Goal: Task Accomplishment & Management: Manage account settings

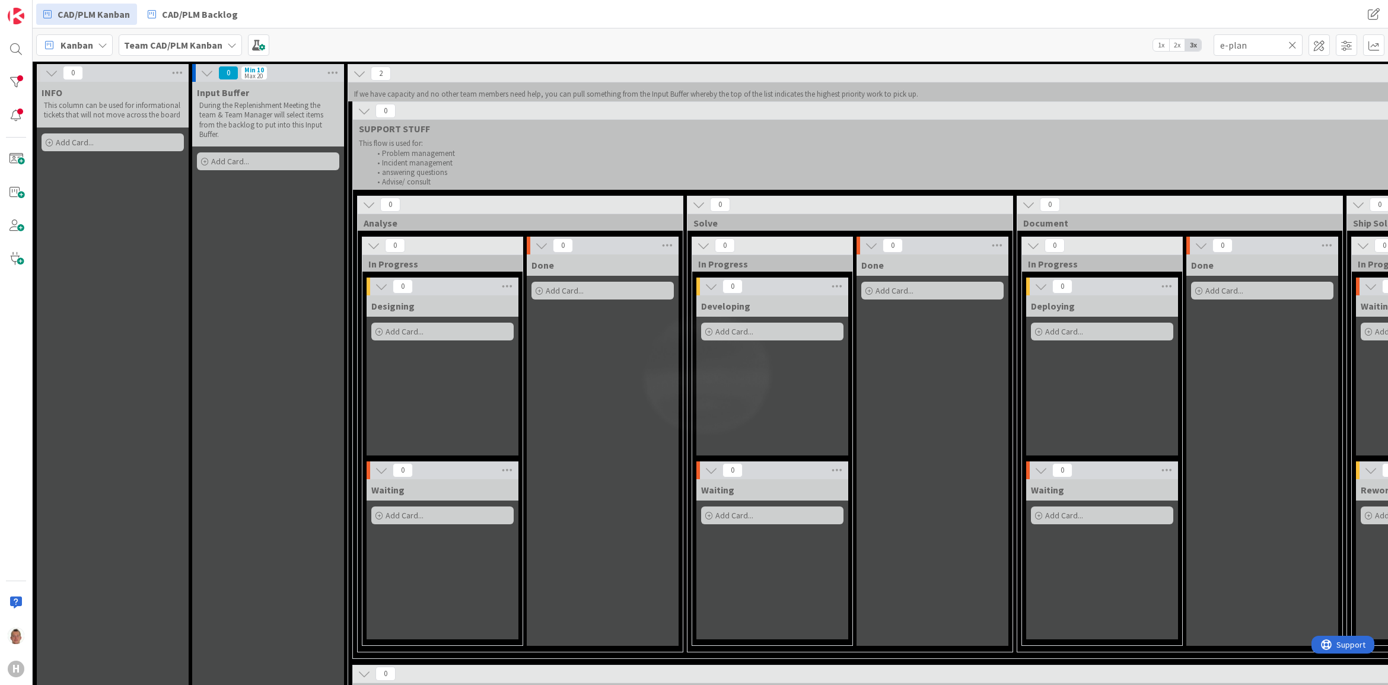
scroll to position [742, 227]
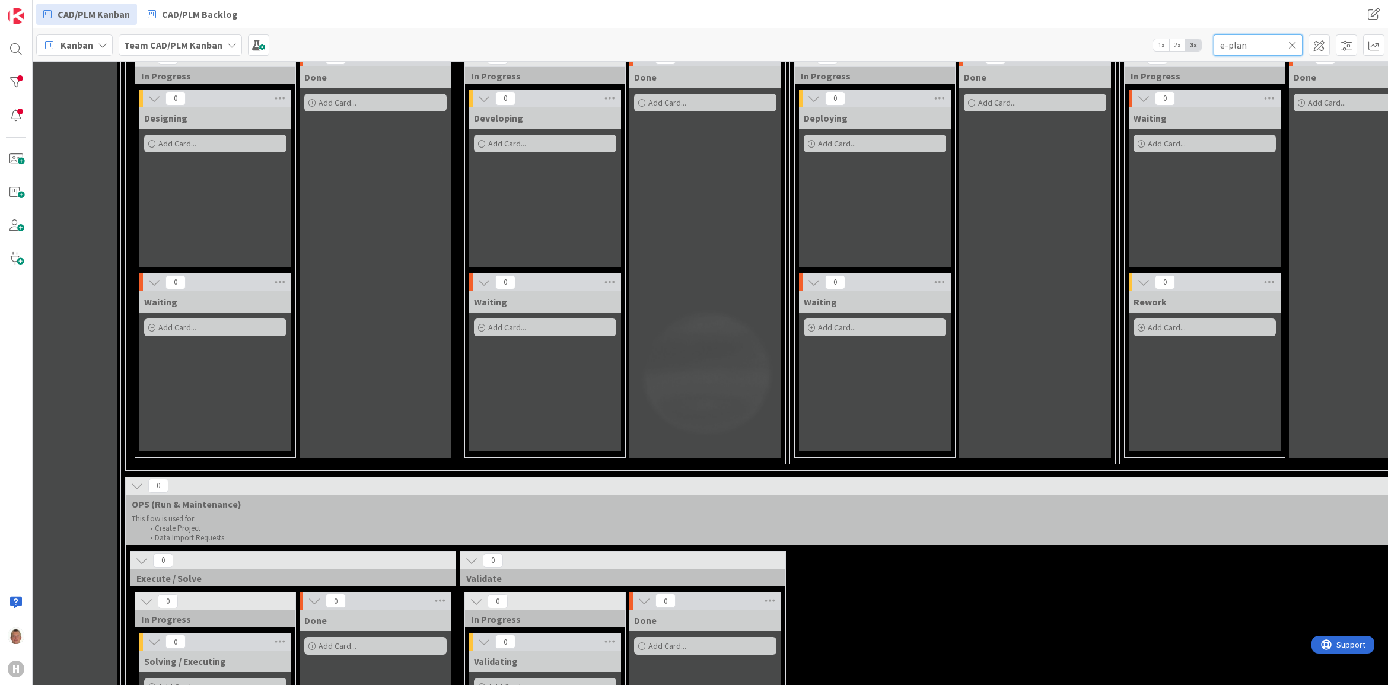
click at [1295, 48] on div "e-plan" at bounding box center [1258, 44] width 89 height 21
click at [1295, 48] on icon at bounding box center [1293, 45] width 8 height 11
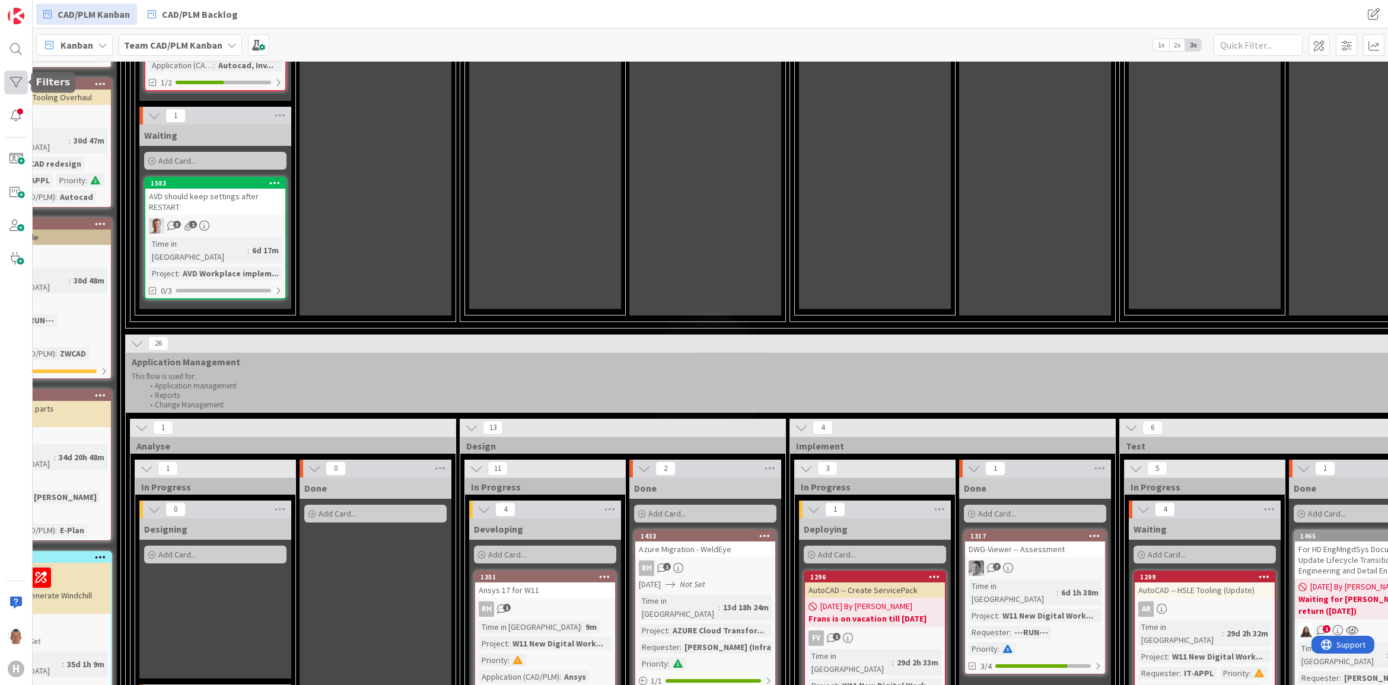
click at [14, 79] on div at bounding box center [16, 83] width 24 height 24
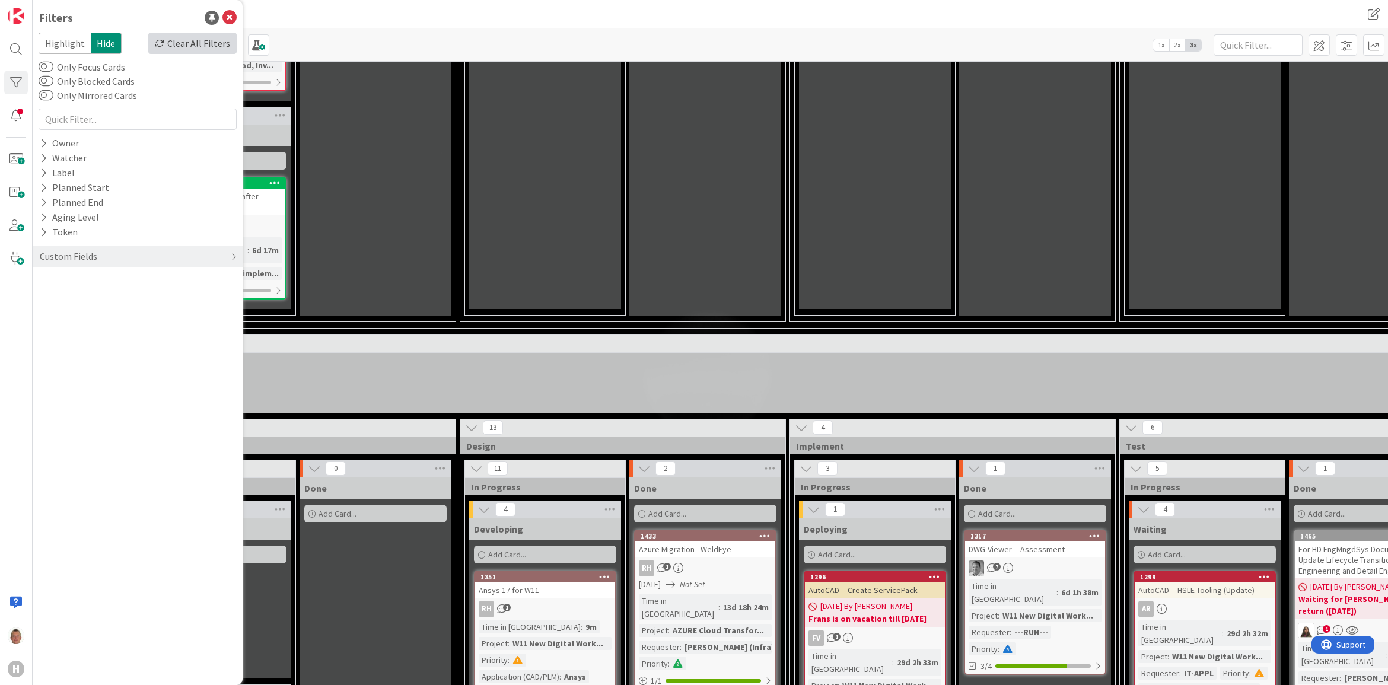
click at [218, 46] on div "Clear All Filters" at bounding box center [192, 43] width 88 height 21
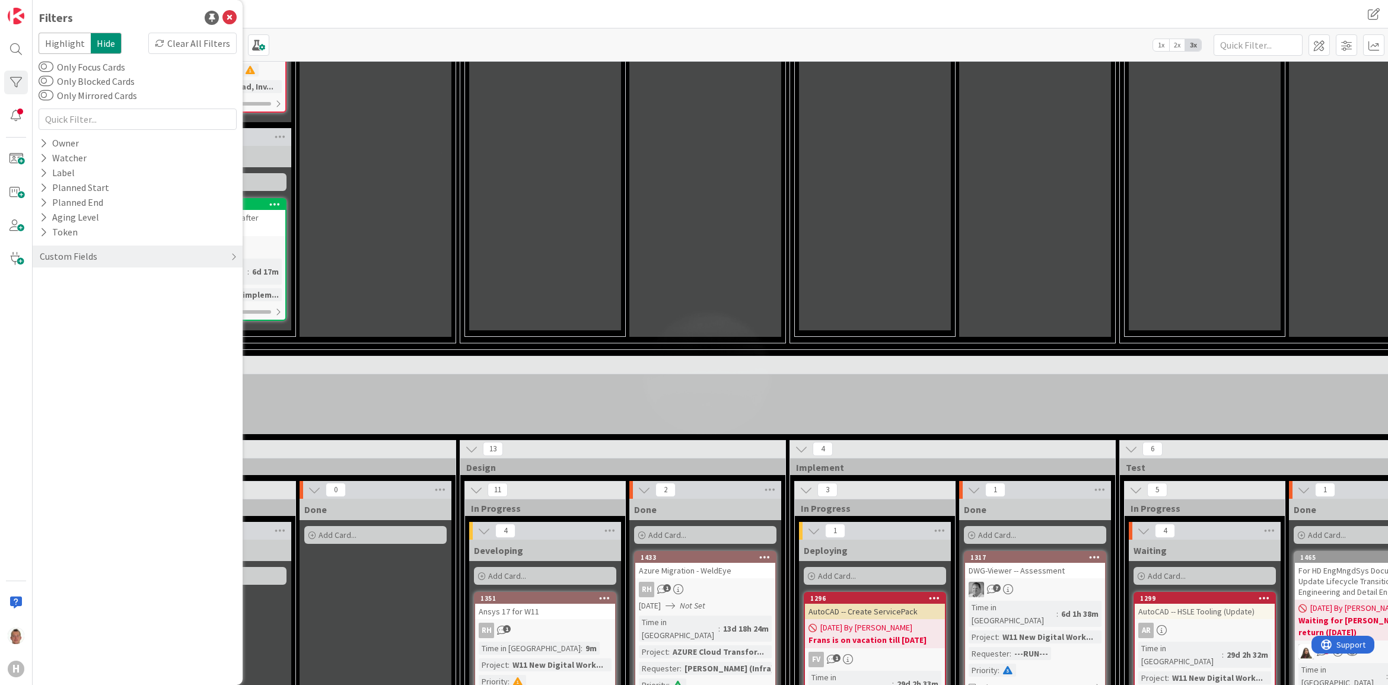
click at [229, 11] on icon at bounding box center [230, 18] width 14 height 14
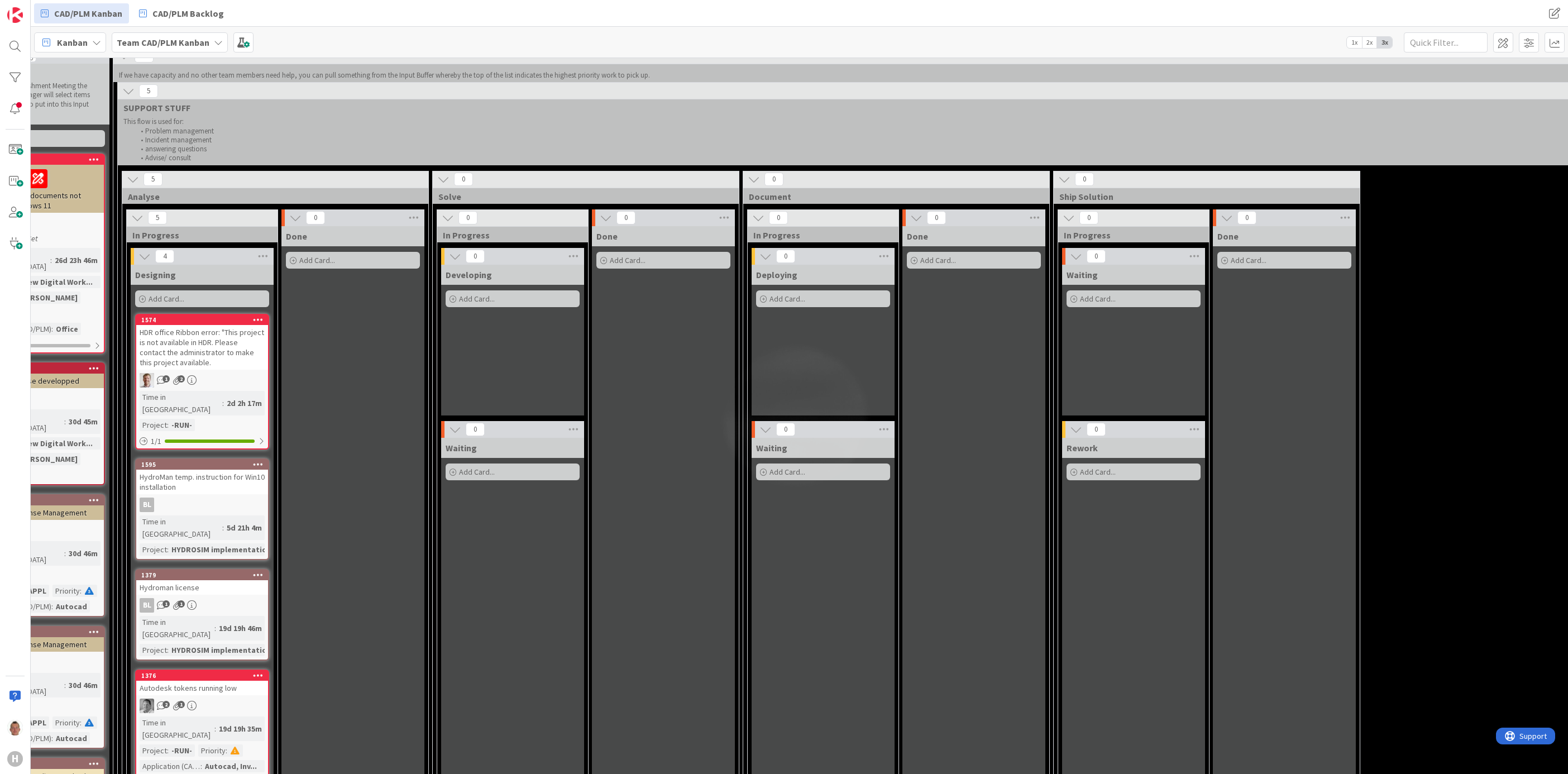
scroll to position [0, 215]
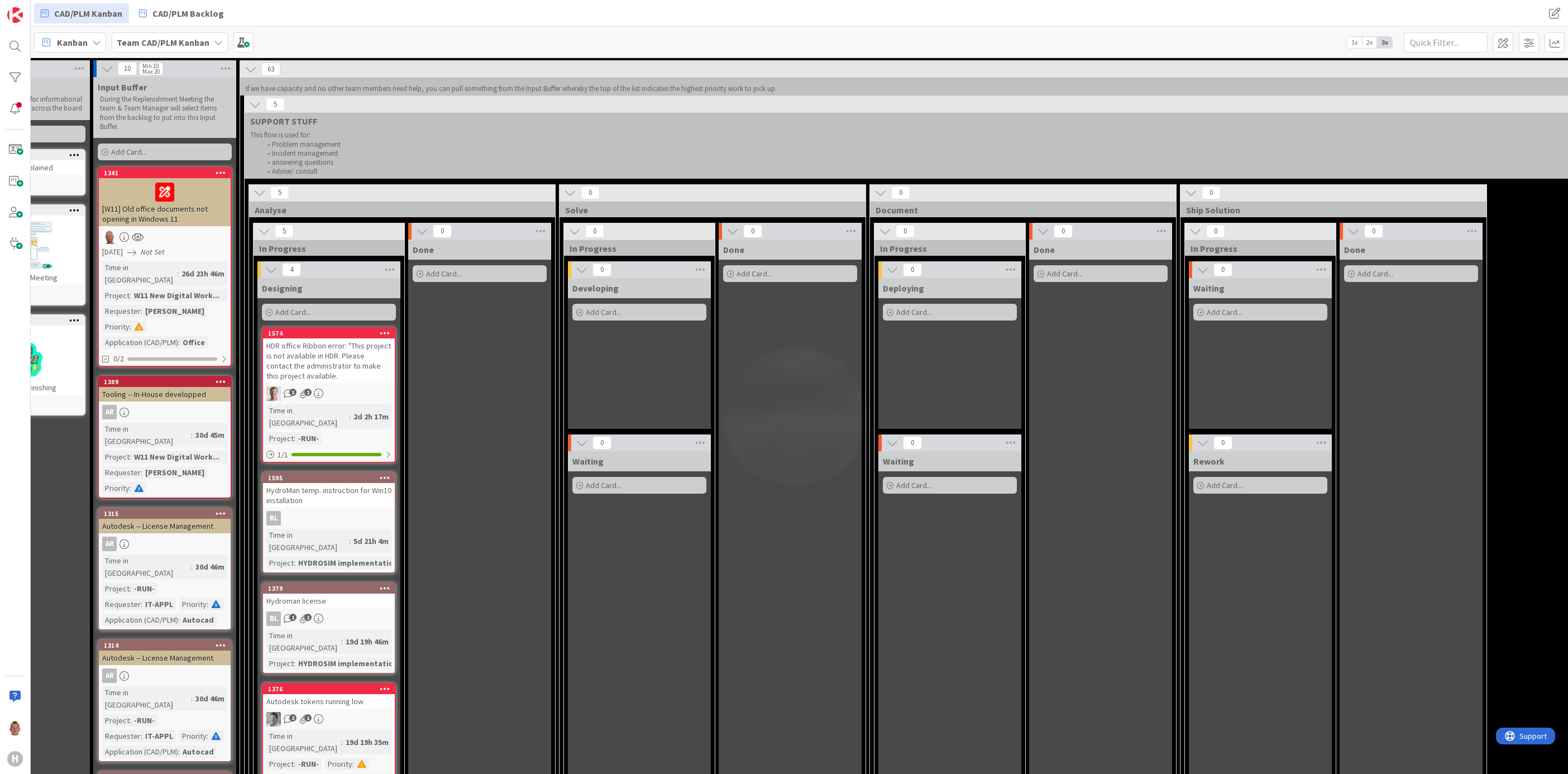
drag, startPoint x: 642, startPoint y: 382, endPoint x: 606, endPoint y: 389, distance: 36.7
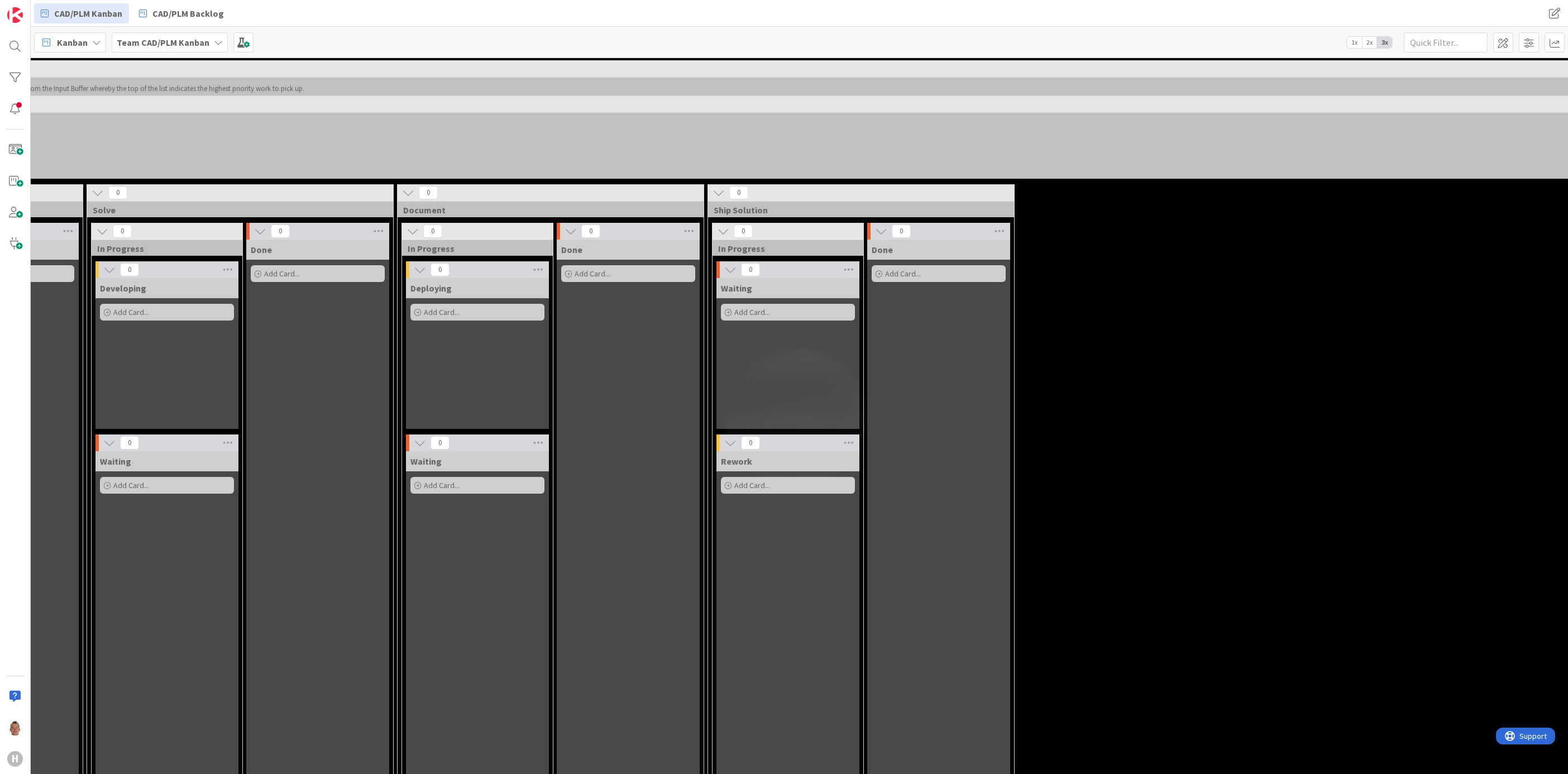
scroll to position [0, 847]
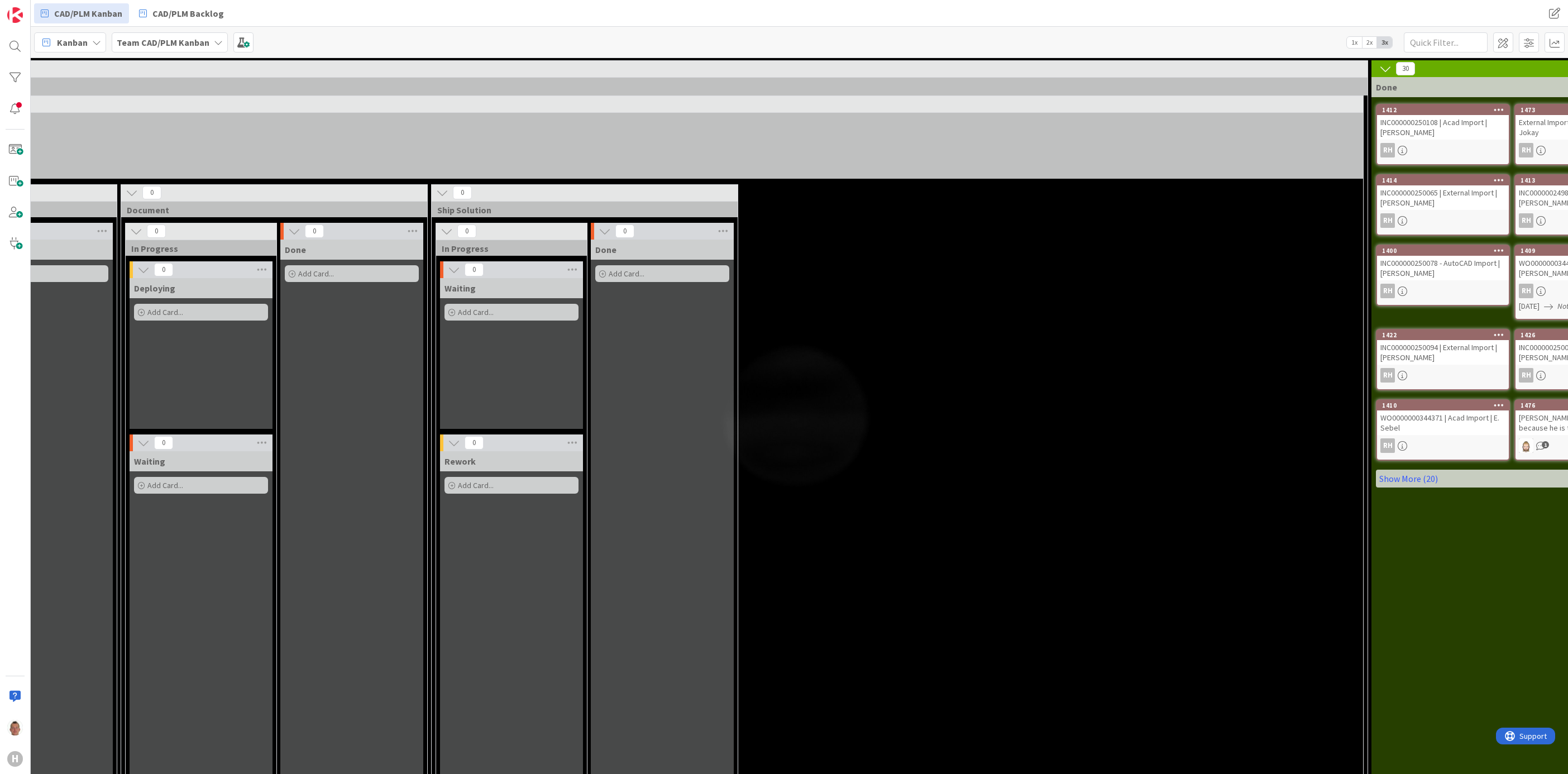
drag, startPoint x: 610, startPoint y: 389, endPoint x: 679, endPoint y: 389, distance: 69.0
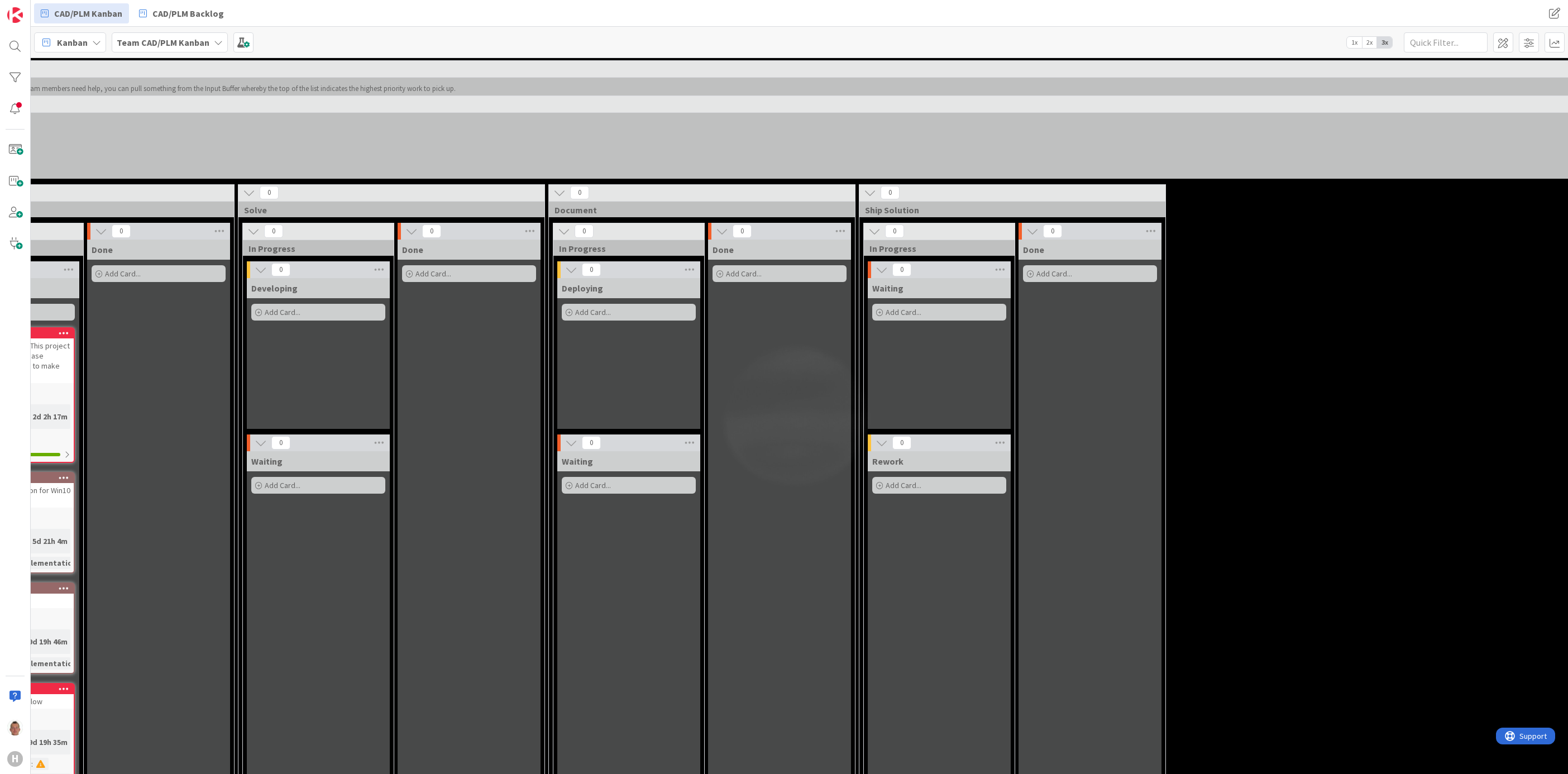
scroll to position [0, 0]
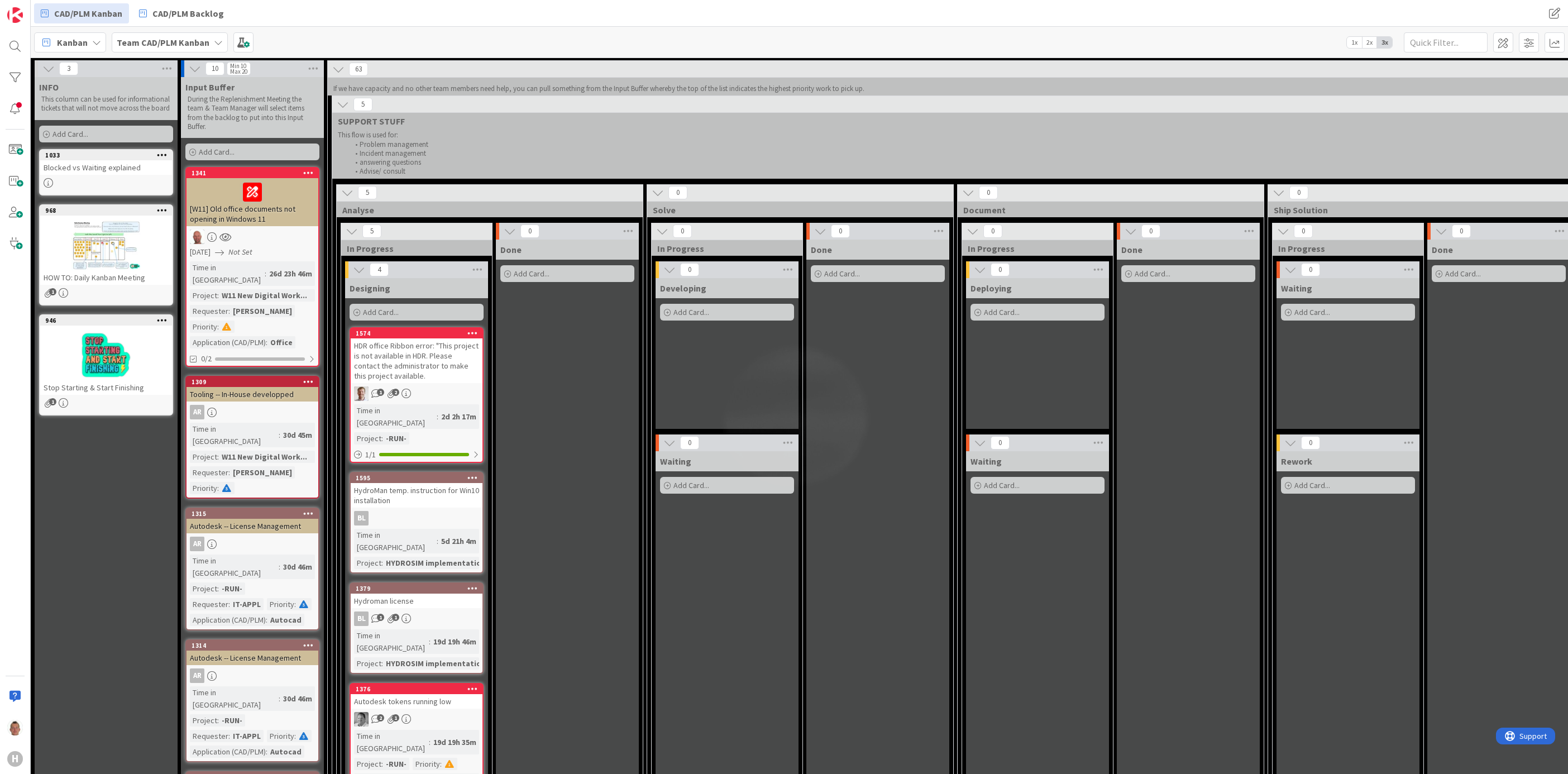
drag, startPoint x: 674, startPoint y: 389, endPoint x: 531, endPoint y: 389, distance: 143.0
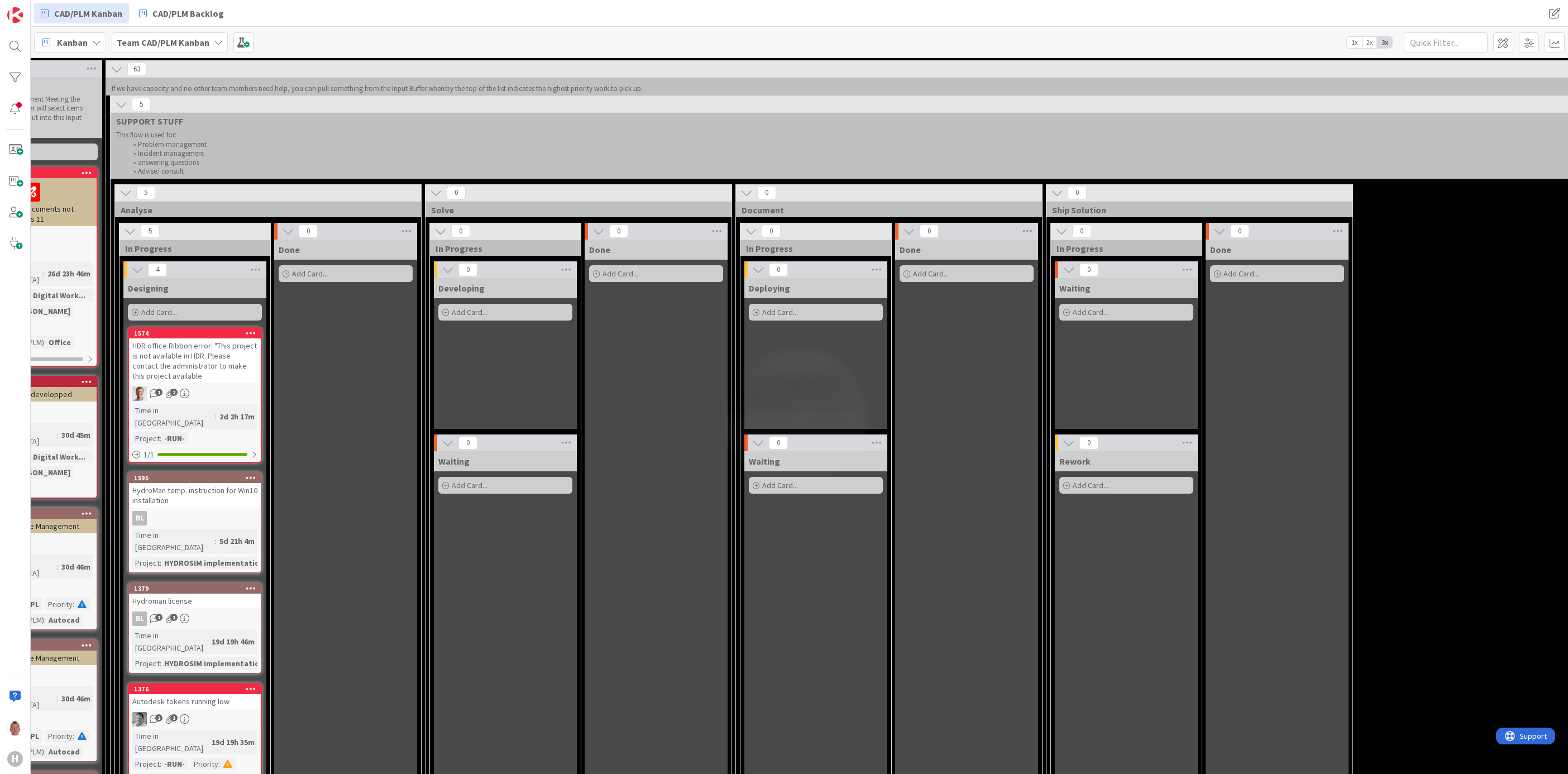
drag, startPoint x: 707, startPoint y: 395, endPoint x: 756, endPoint y: 397, distance: 49.0
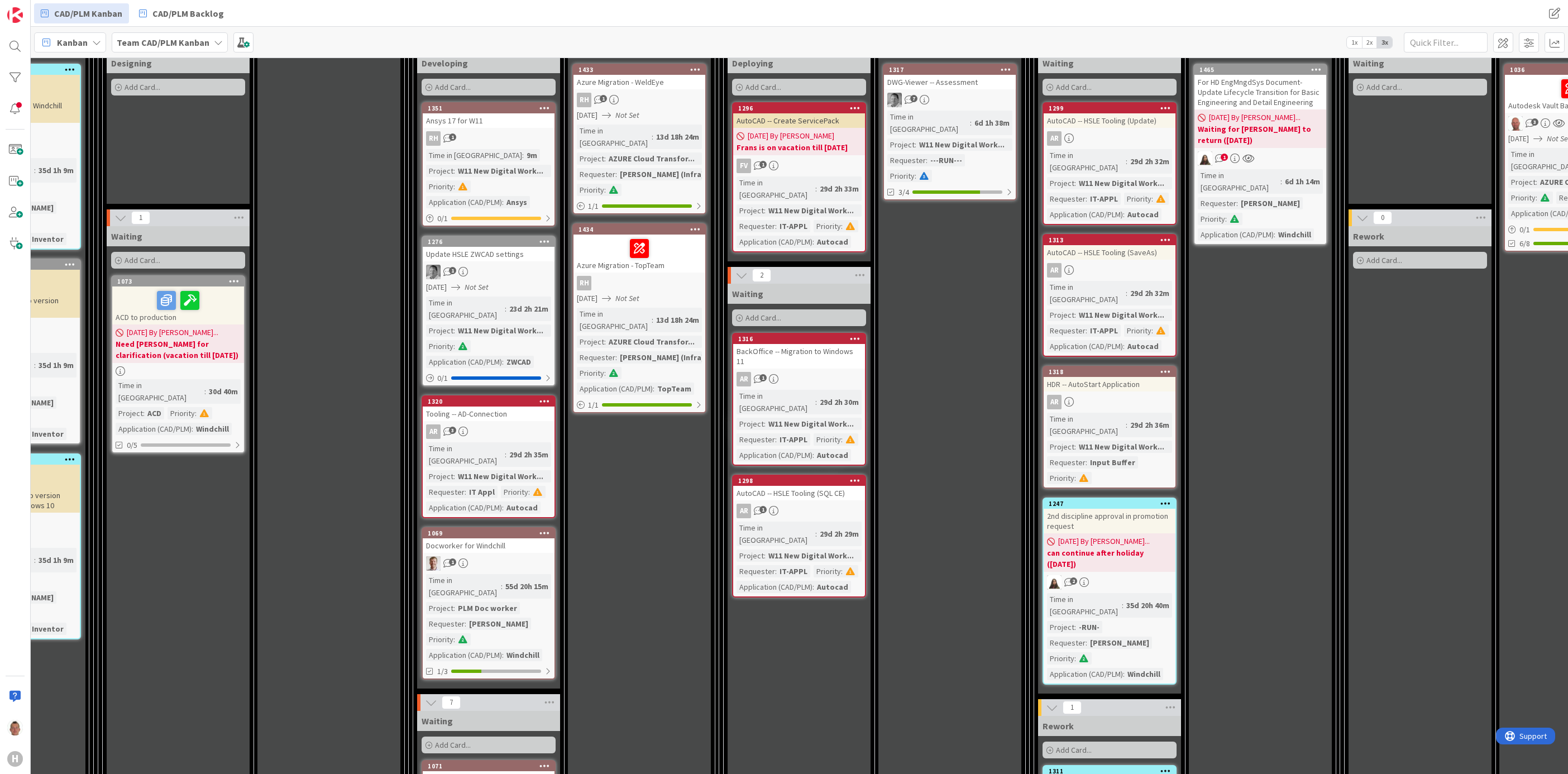
scroll to position [1173, 238]
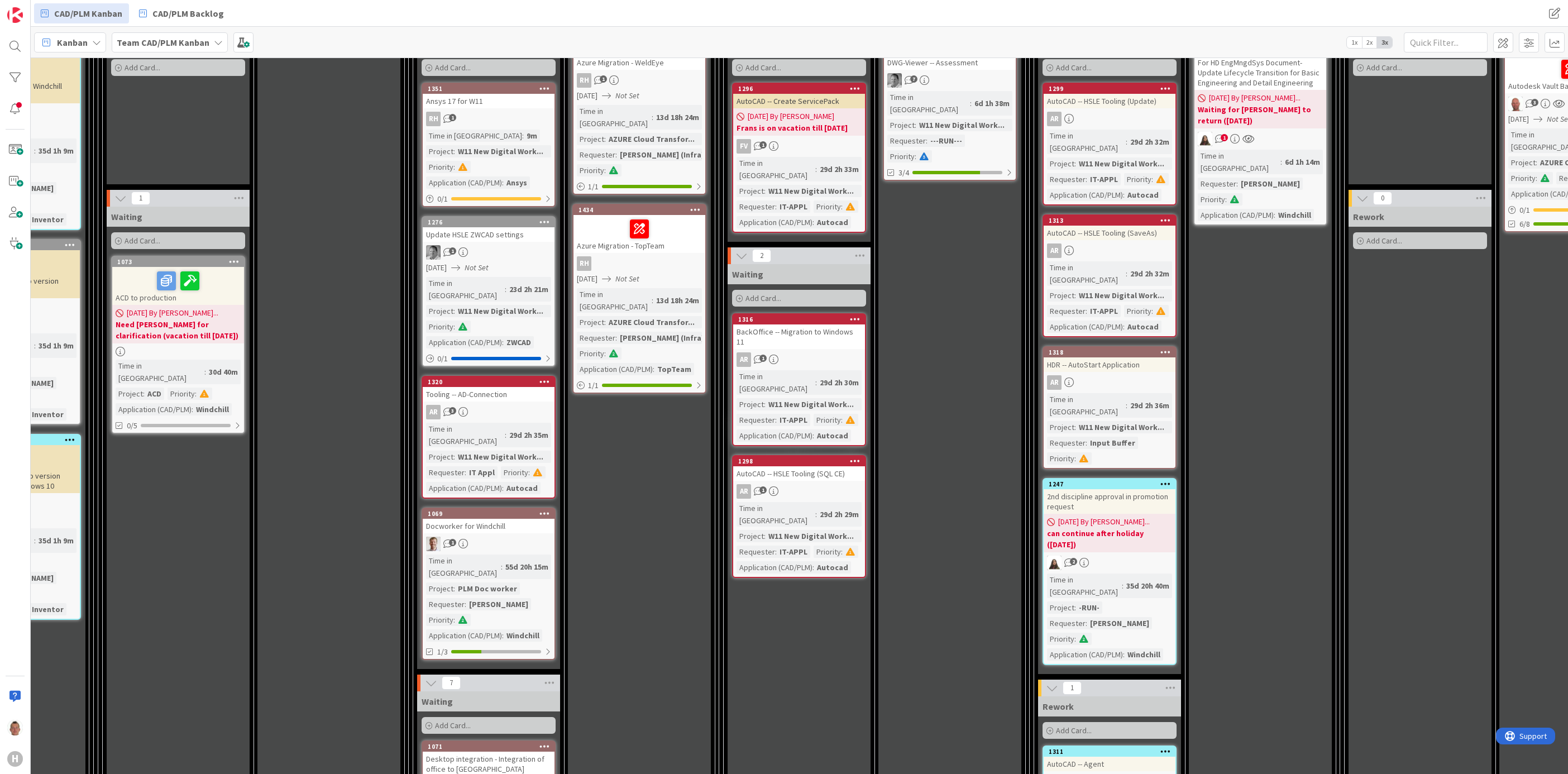
click at [433, 645] on icon at bounding box center [431, 683] width 12 height 12
click at [431, 645] on icon at bounding box center [427, 683] width 12 height 12
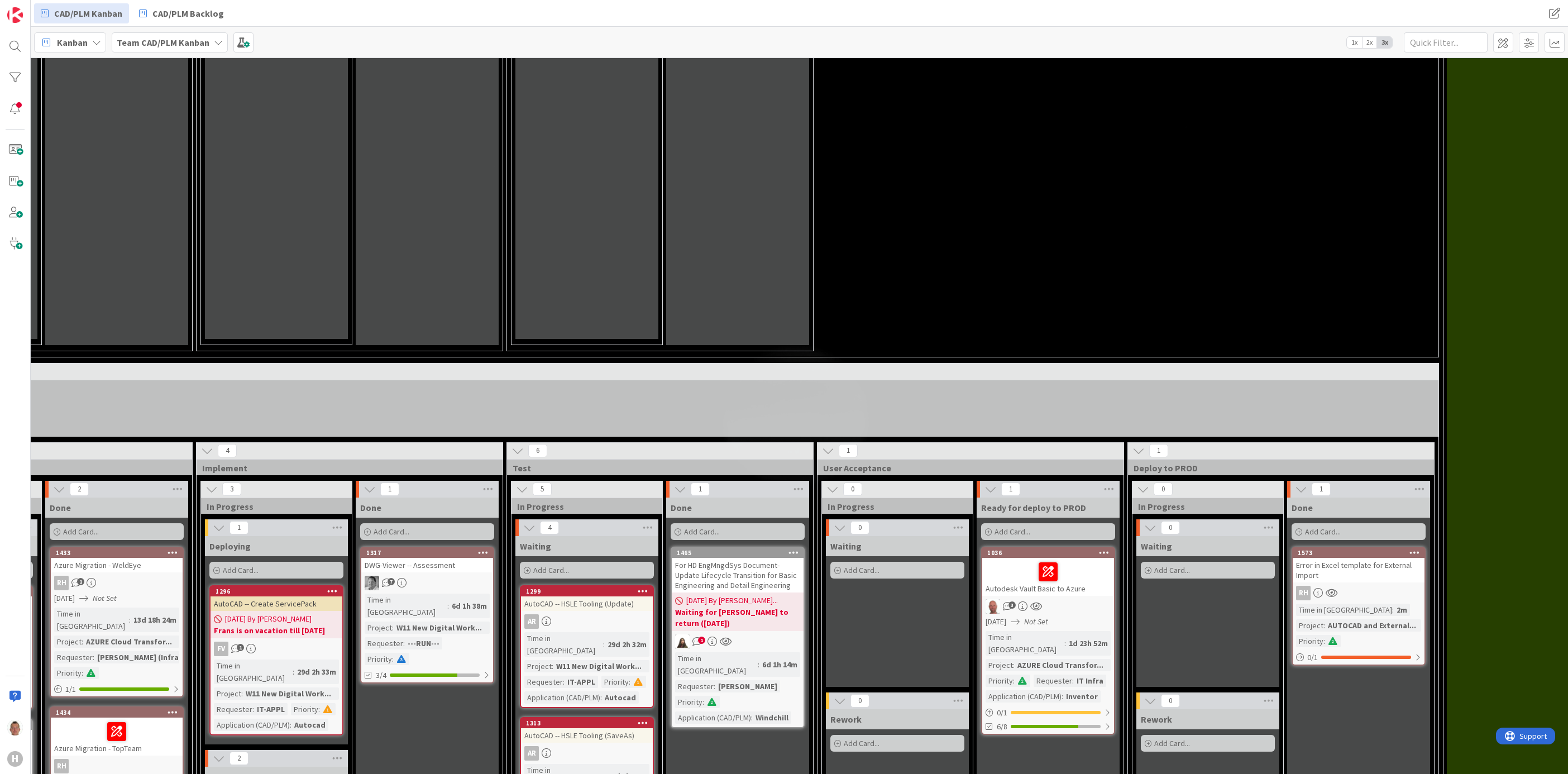
scroll to position [587, 761]
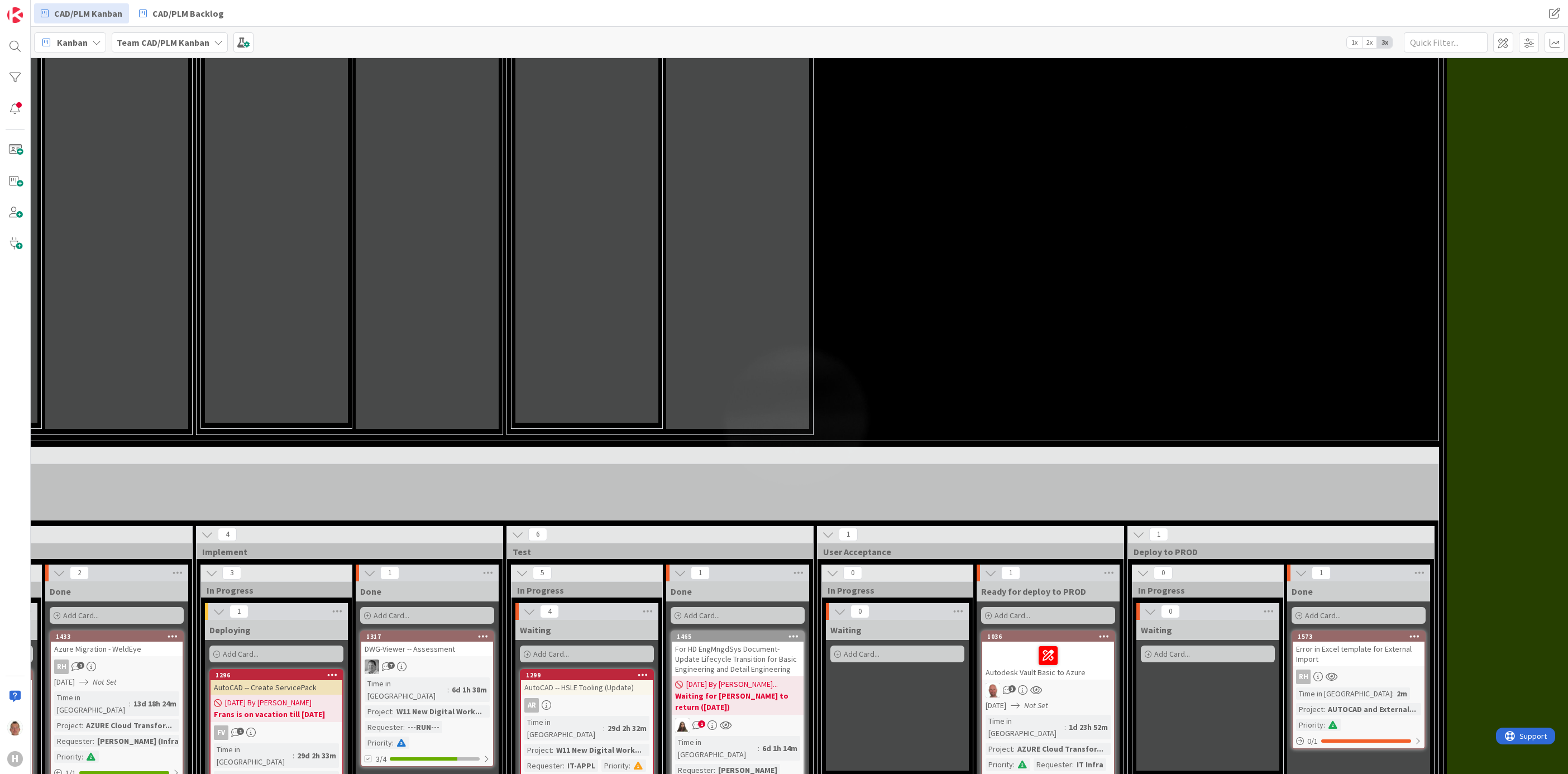
drag, startPoint x: 1091, startPoint y: 274, endPoint x: 936, endPoint y: 264, distance: 155.3
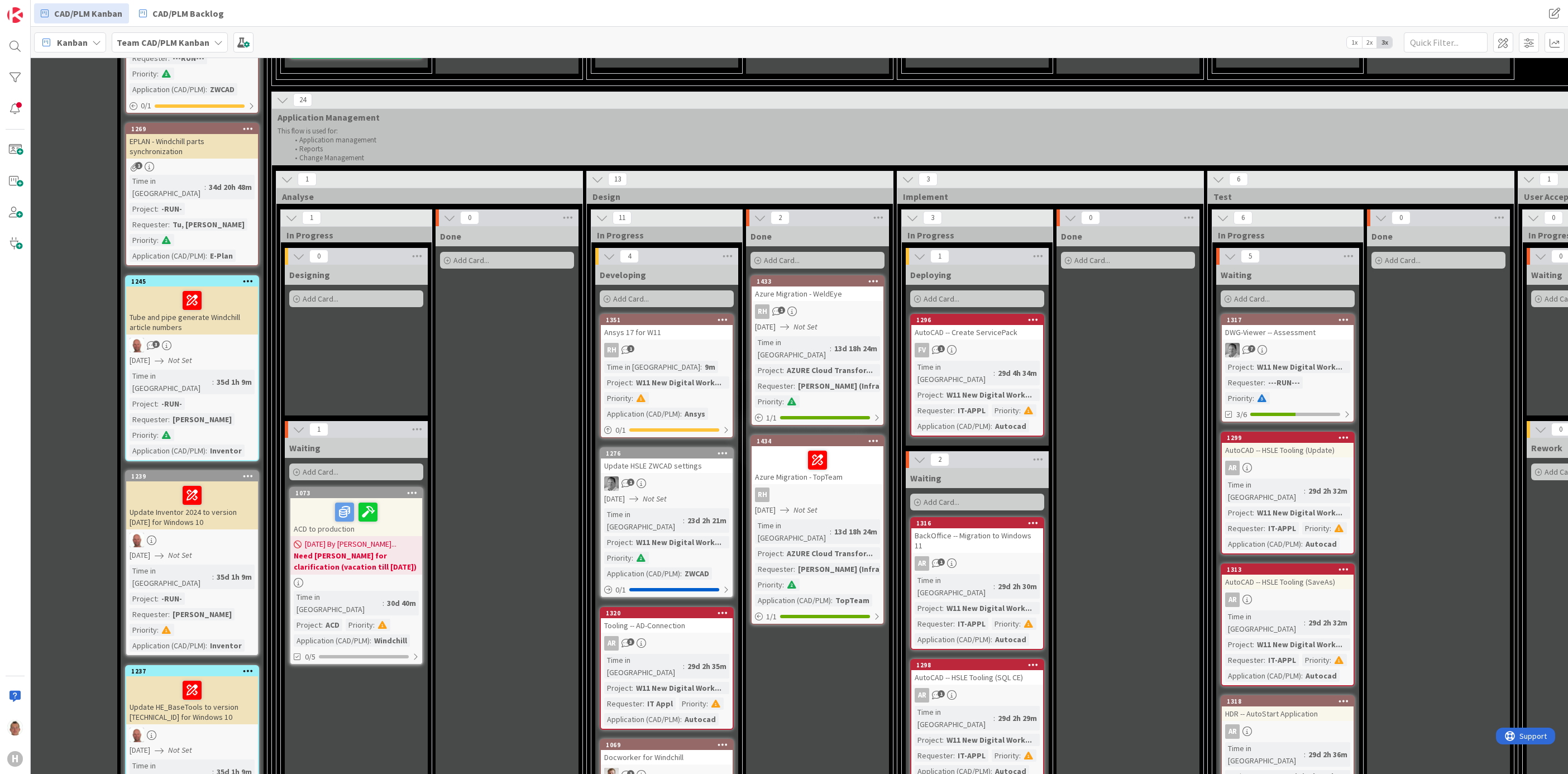
scroll to position [922, 60]
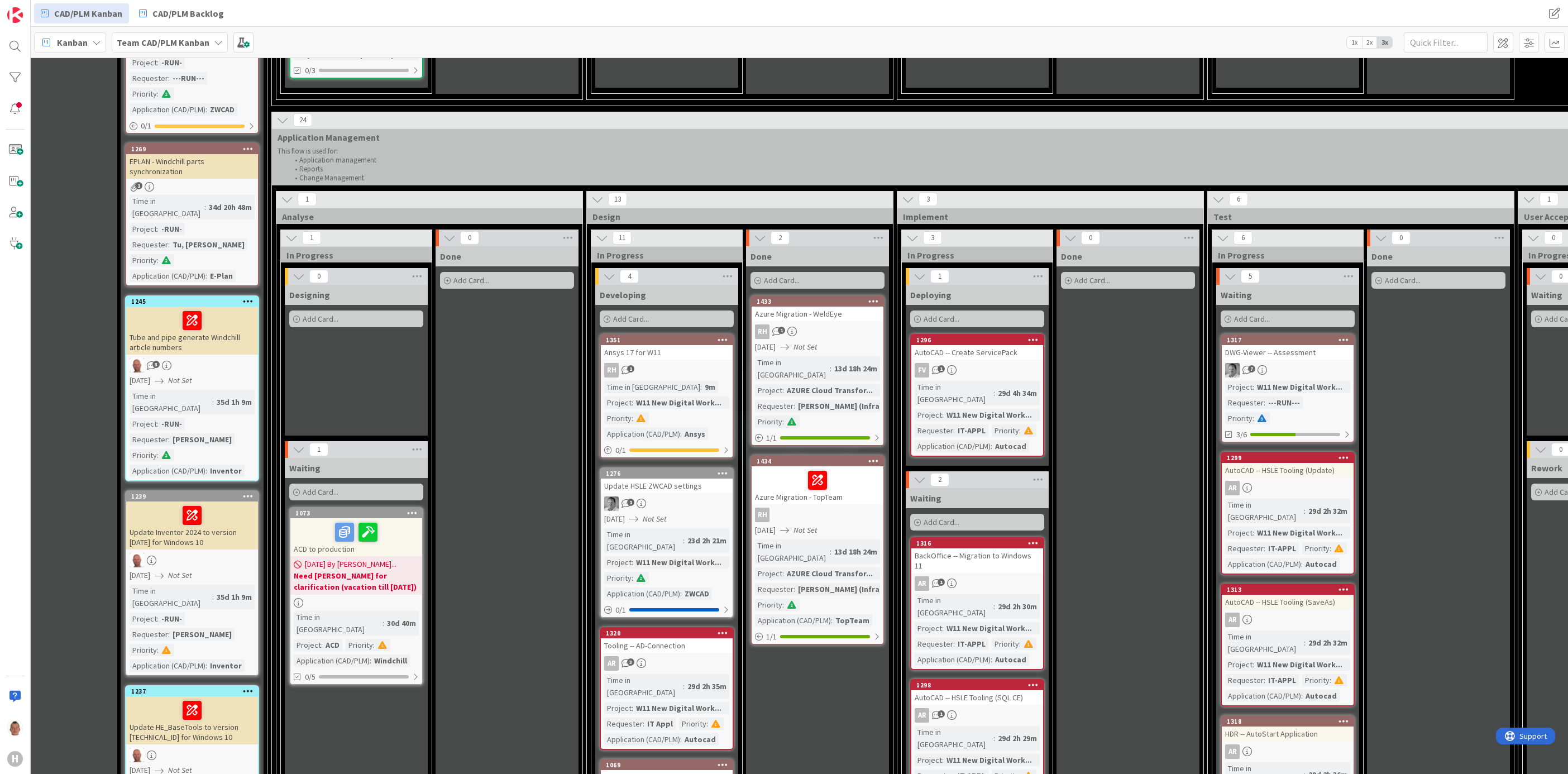
click at [401, 571] on b "Need [PERSON_NAME] for clarification (vacation till [DATE])" at bounding box center [356, 582] width 125 height 23
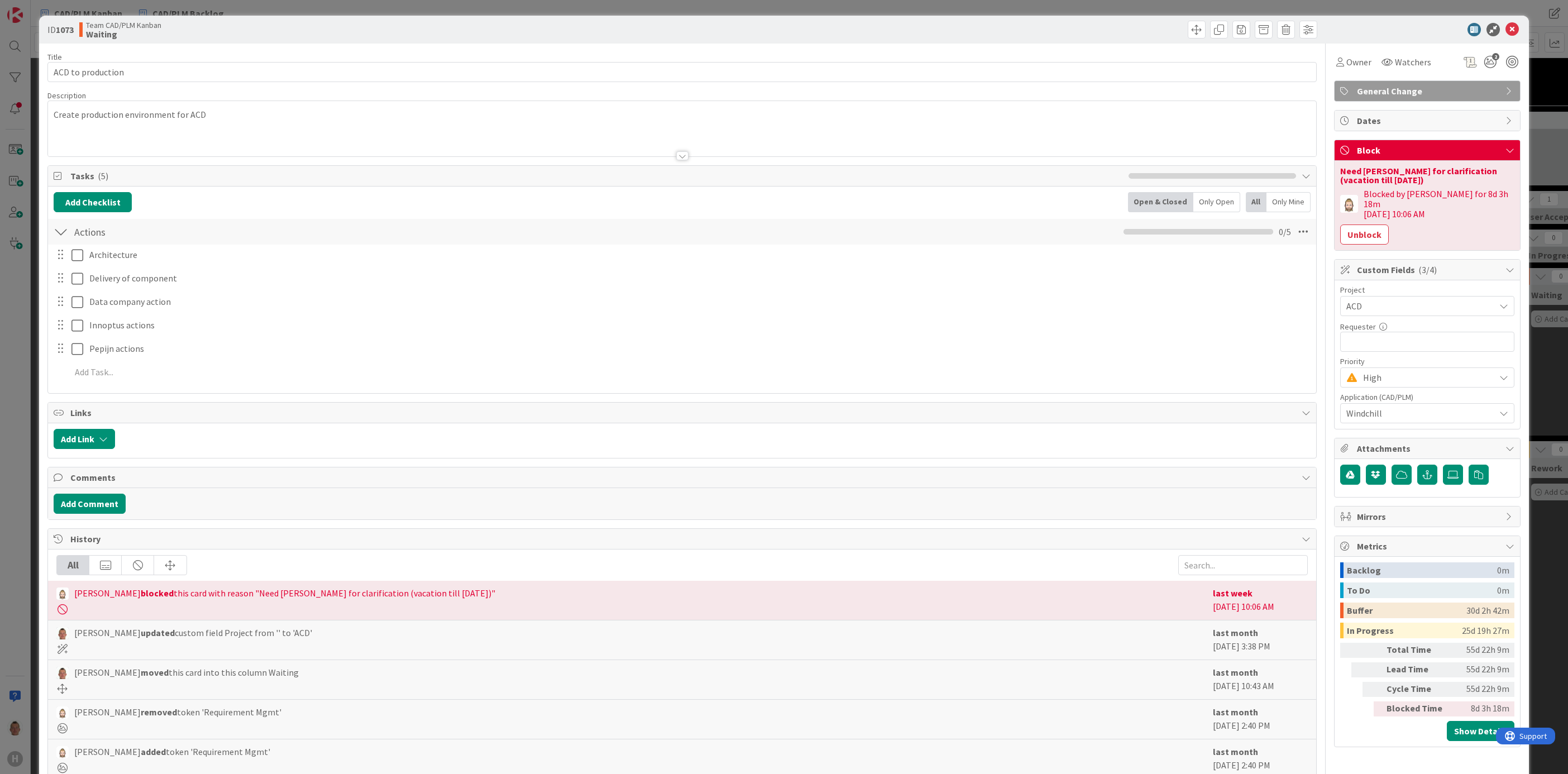
scroll to position [61, 0]
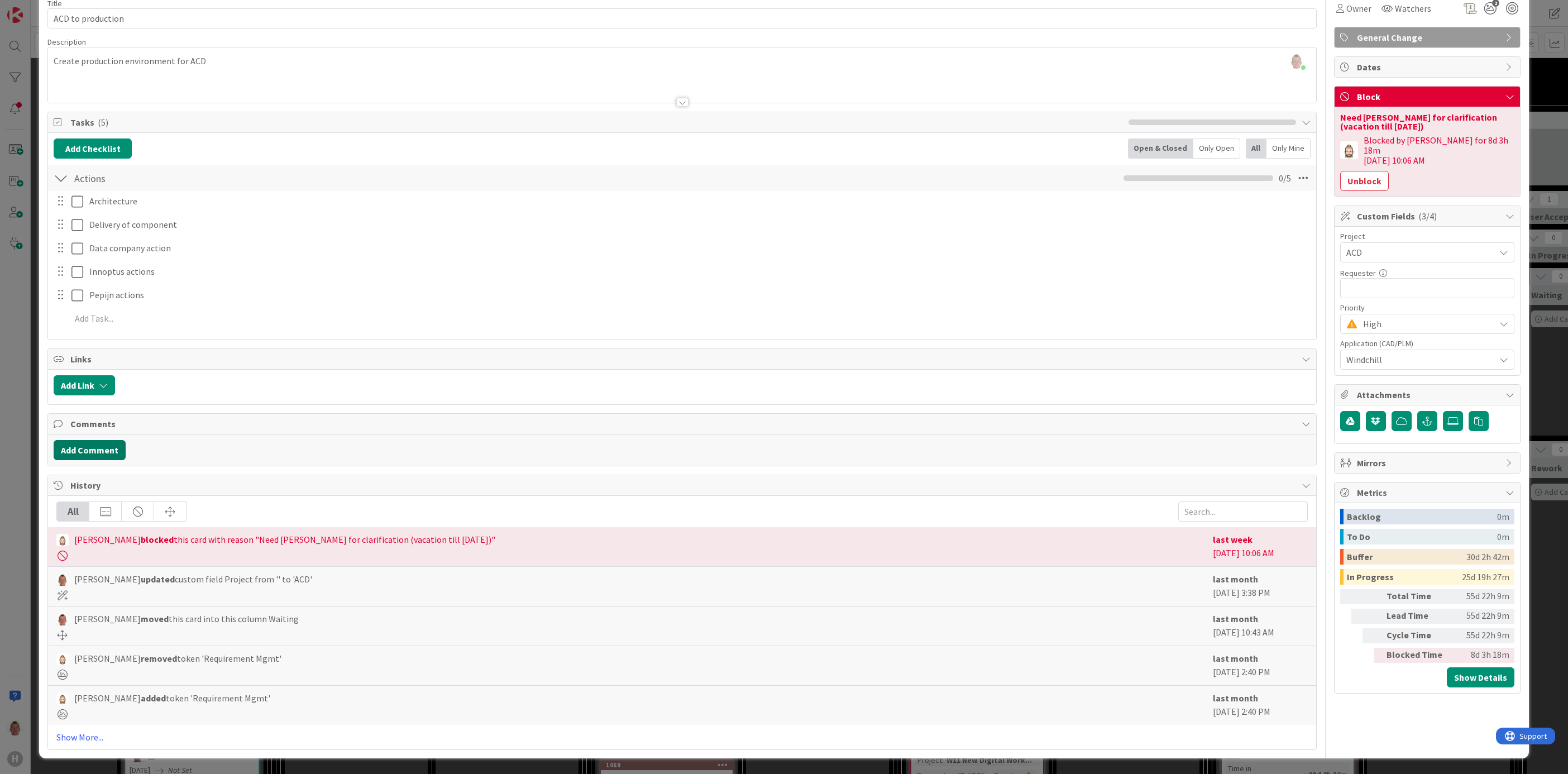
click at [98, 448] on button "Add Comment" at bounding box center [89, 450] width 72 height 20
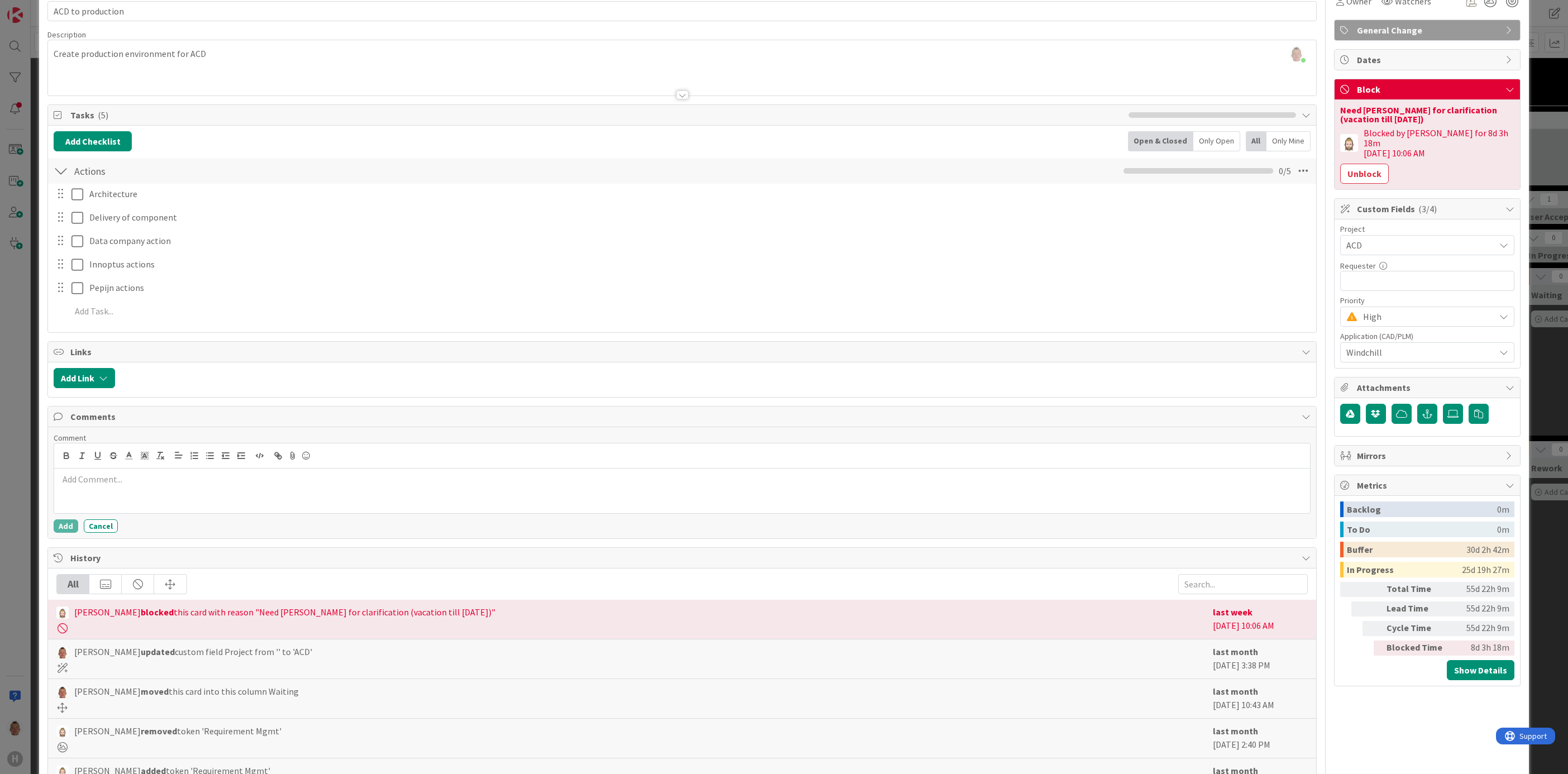
click at [103, 492] on div at bounding box center [682, 491] width 1256 height 44
click at [64, 528] on button "Add" at bounding box center [66, 526] width 24 height 13
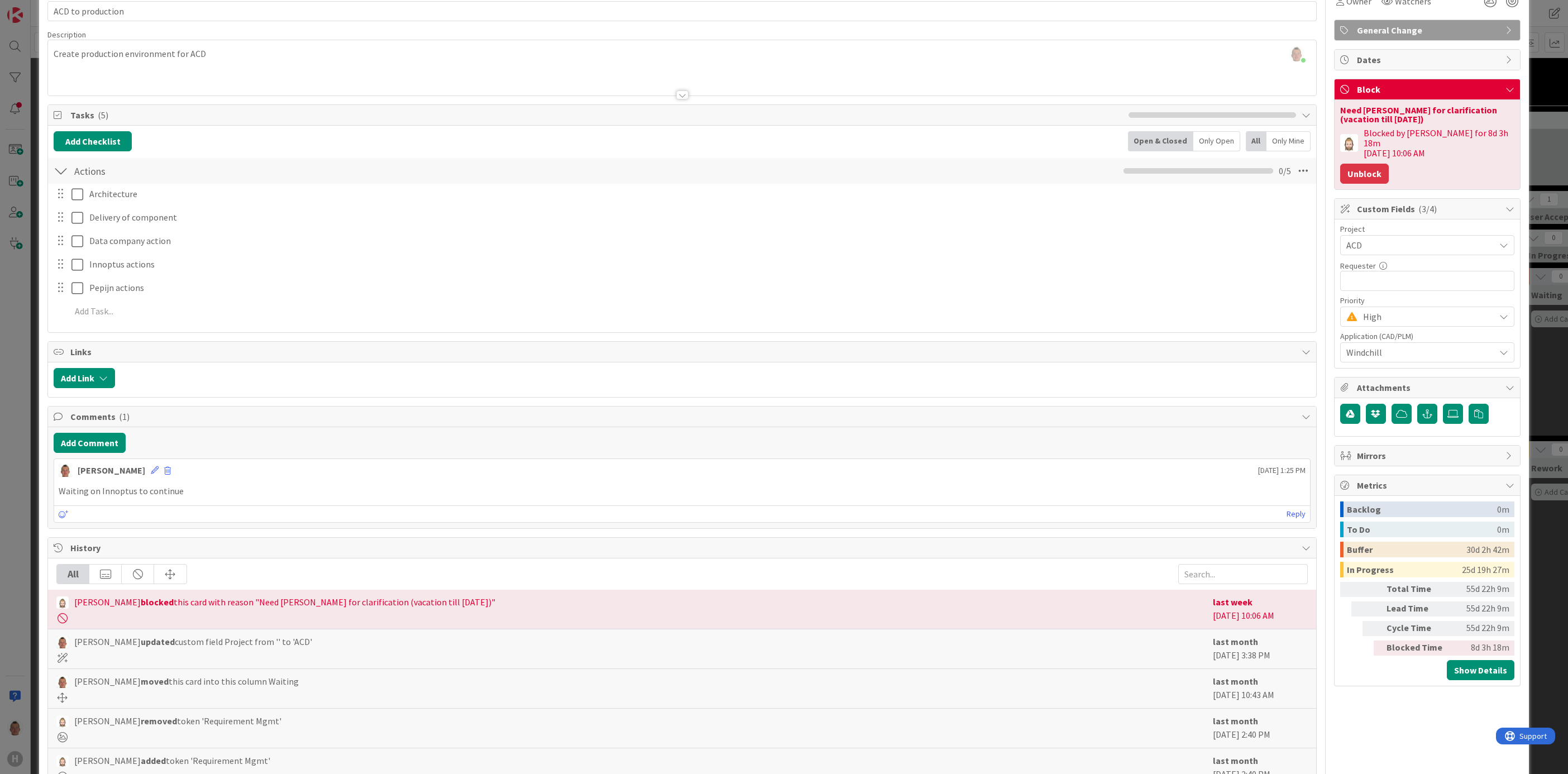
click at [1306, 165] on button "Unblock" at bounding box center [1365, 173] width 49 height 20
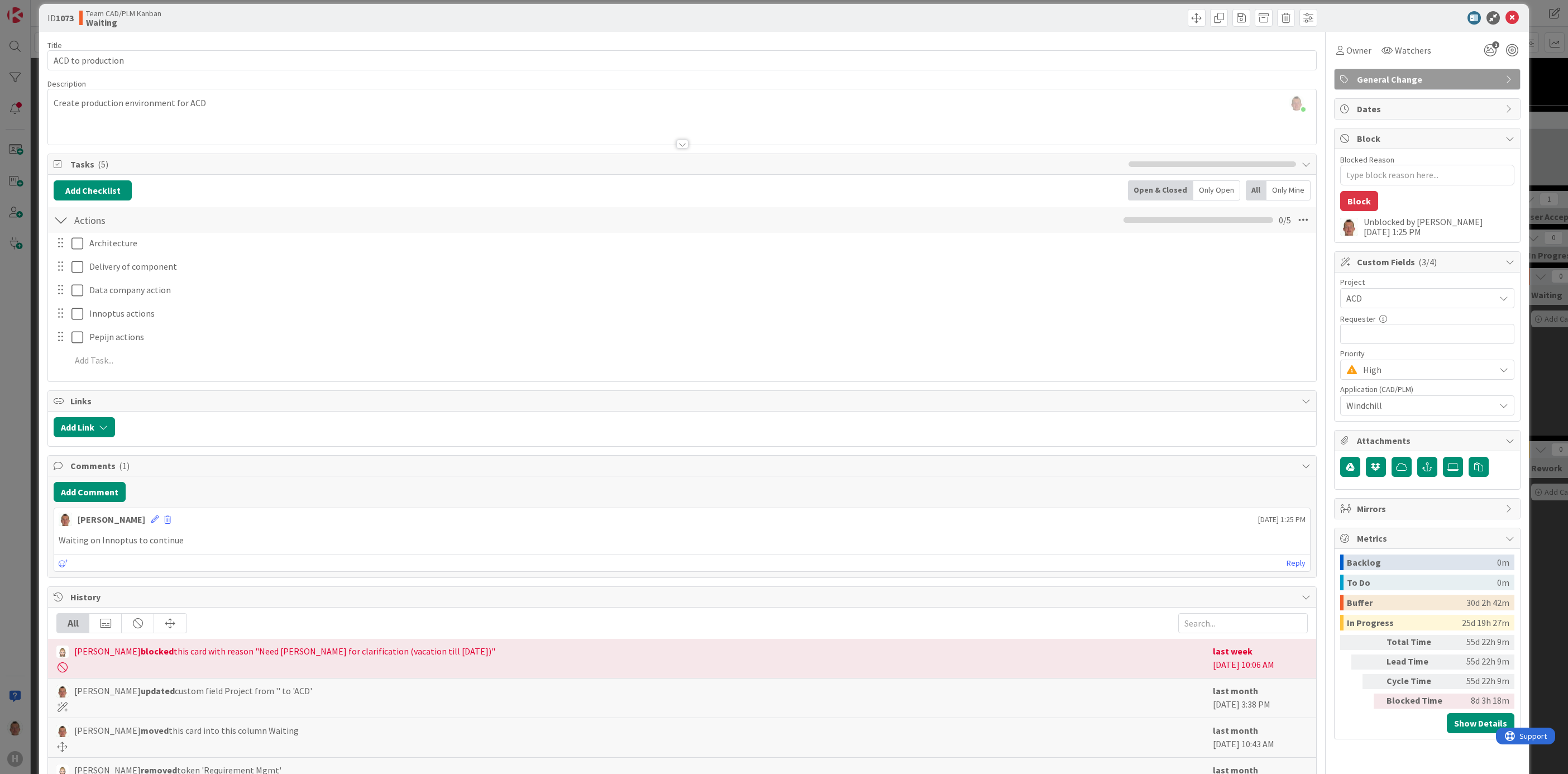
scroll to position [0, 0]
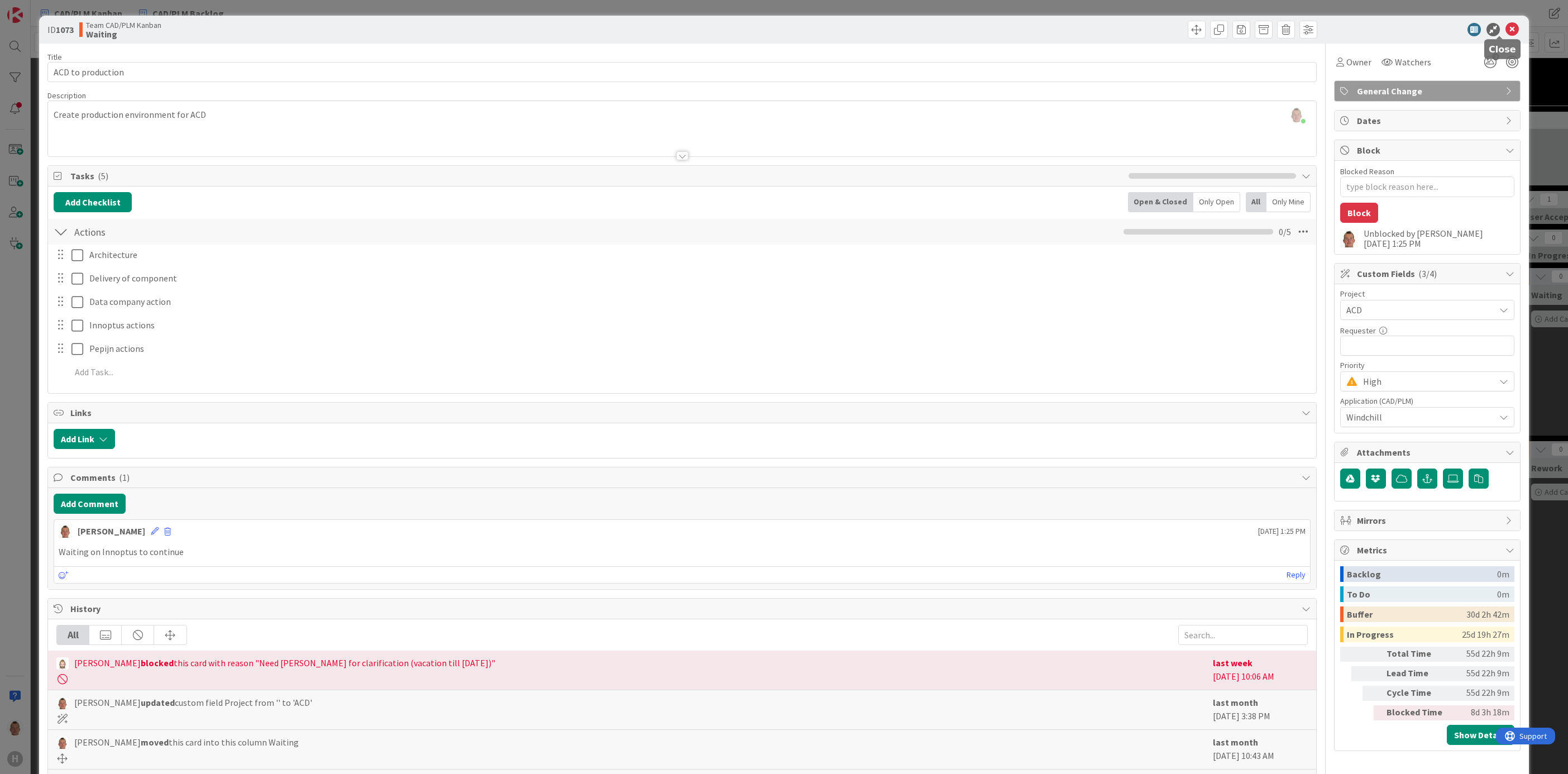
click at [1306, 26] on icon at bounding box center [1512, 29] width 13 height 13
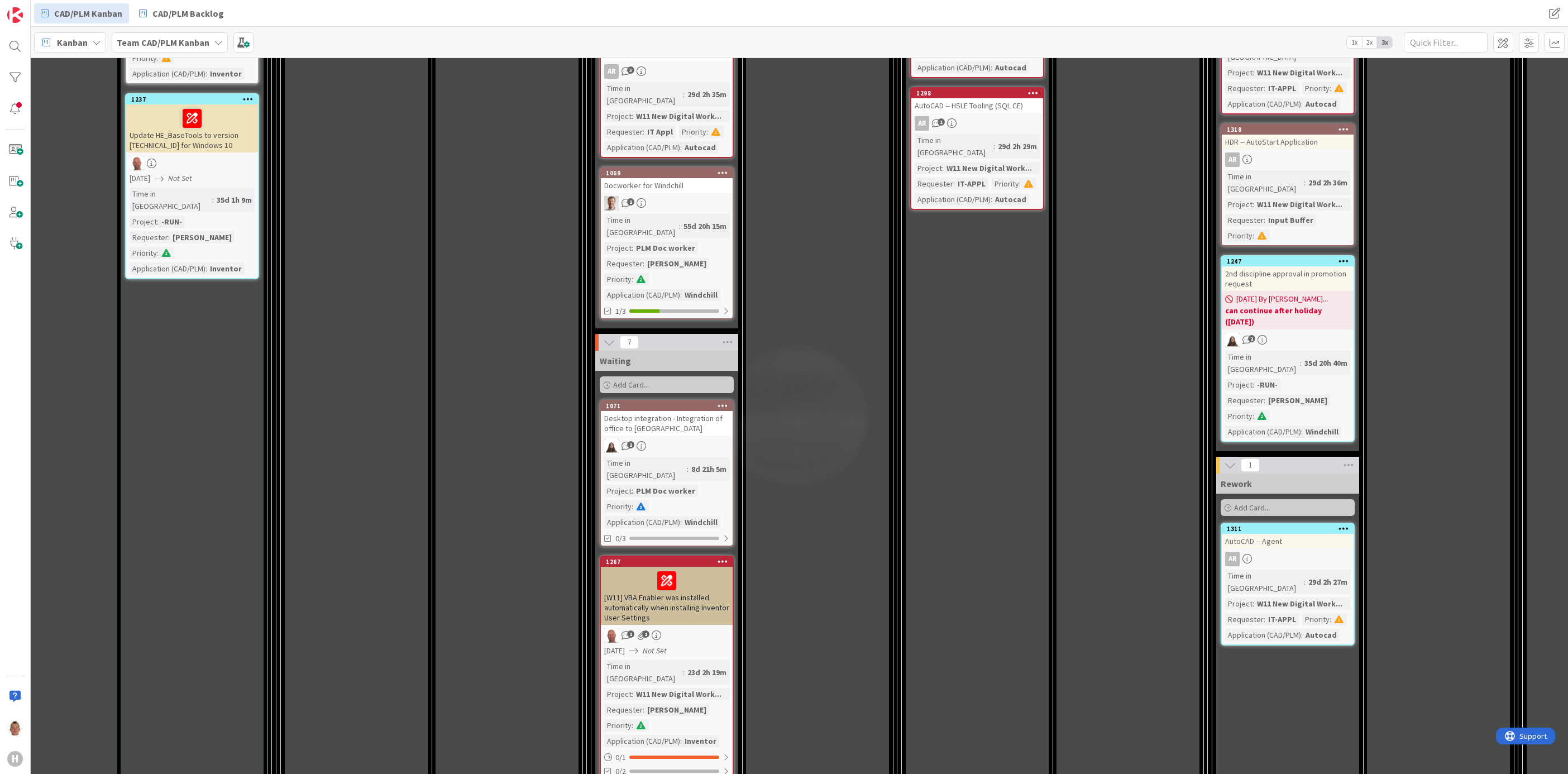
scroll to position [1508, 60]
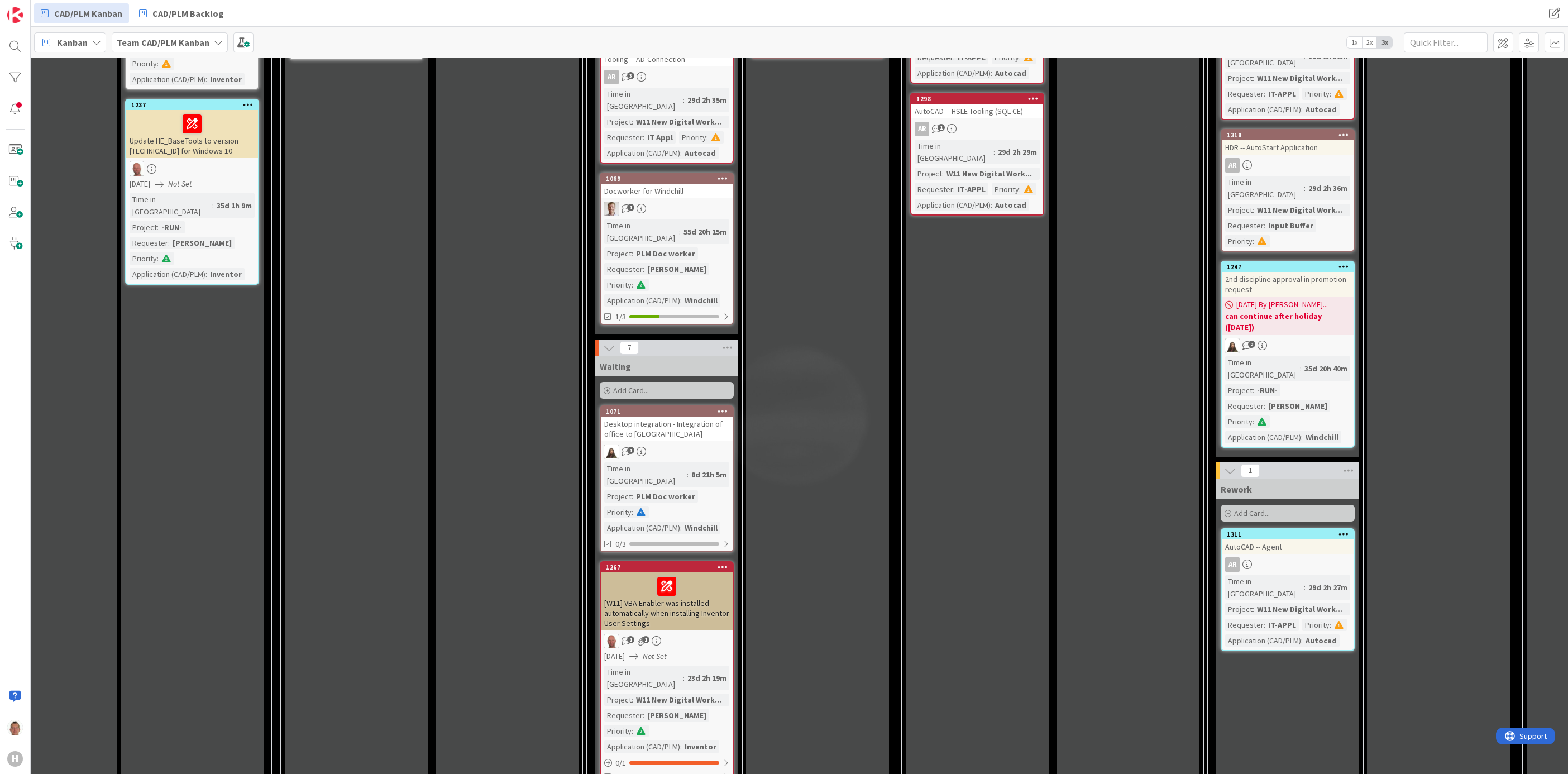
click at [614, 342] on icon at bounding box center [609, 347] width 12 height 12
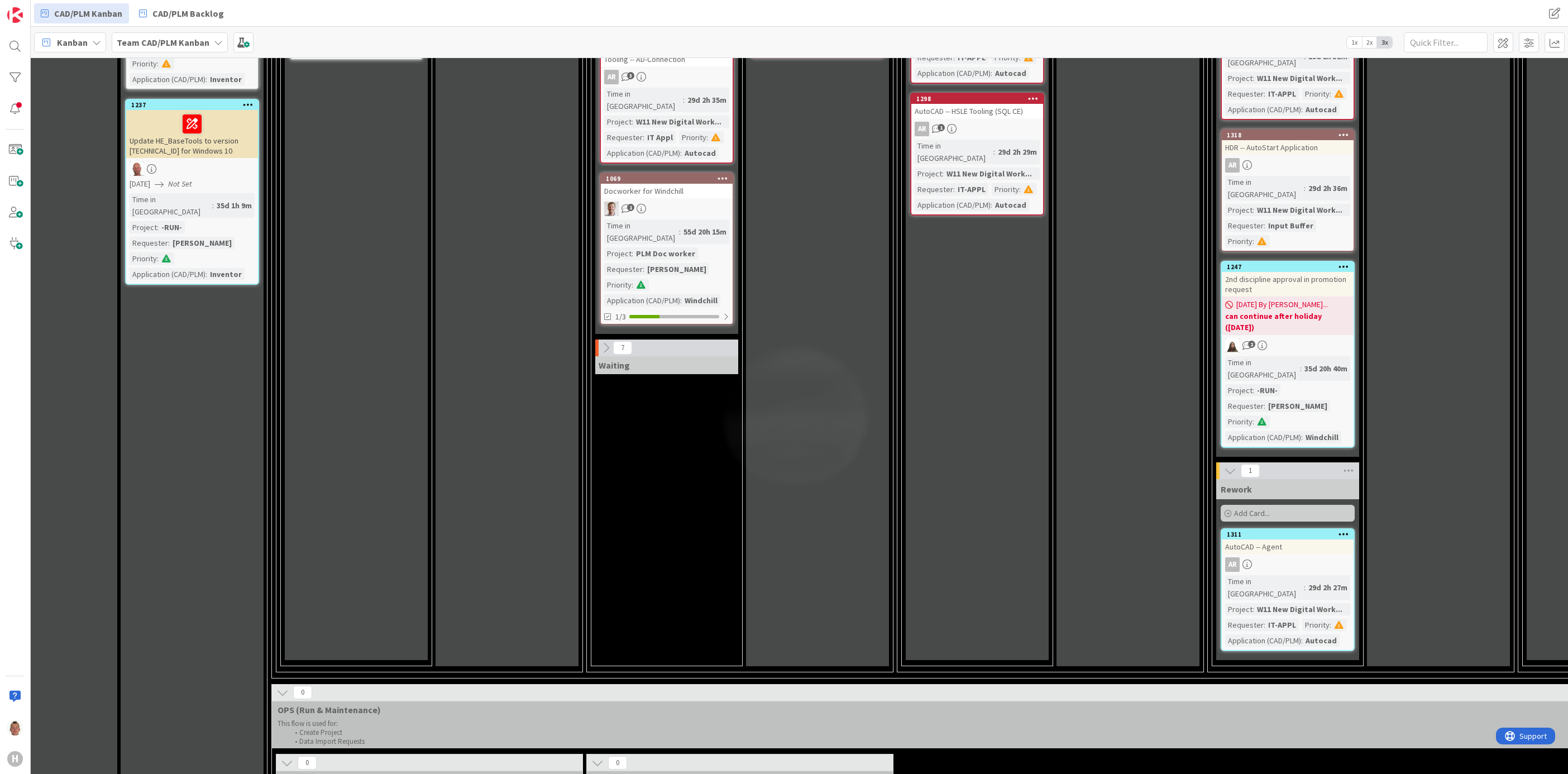
click at [612, 342] on icon at bounding box center [605, 347] width 12 height 12
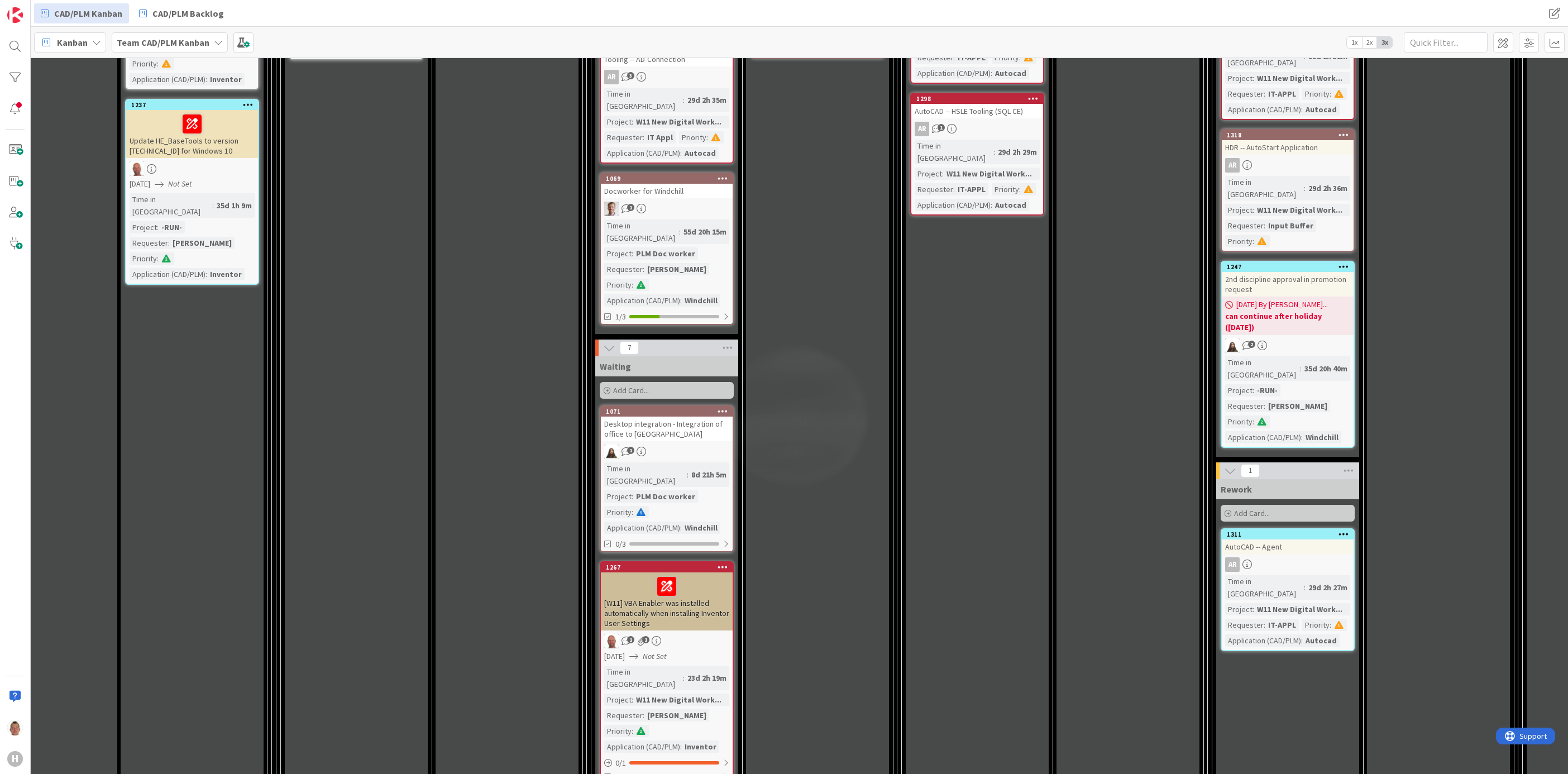
click at [611, 342] on icon at bounding box center [609, 347] width 12 height 12
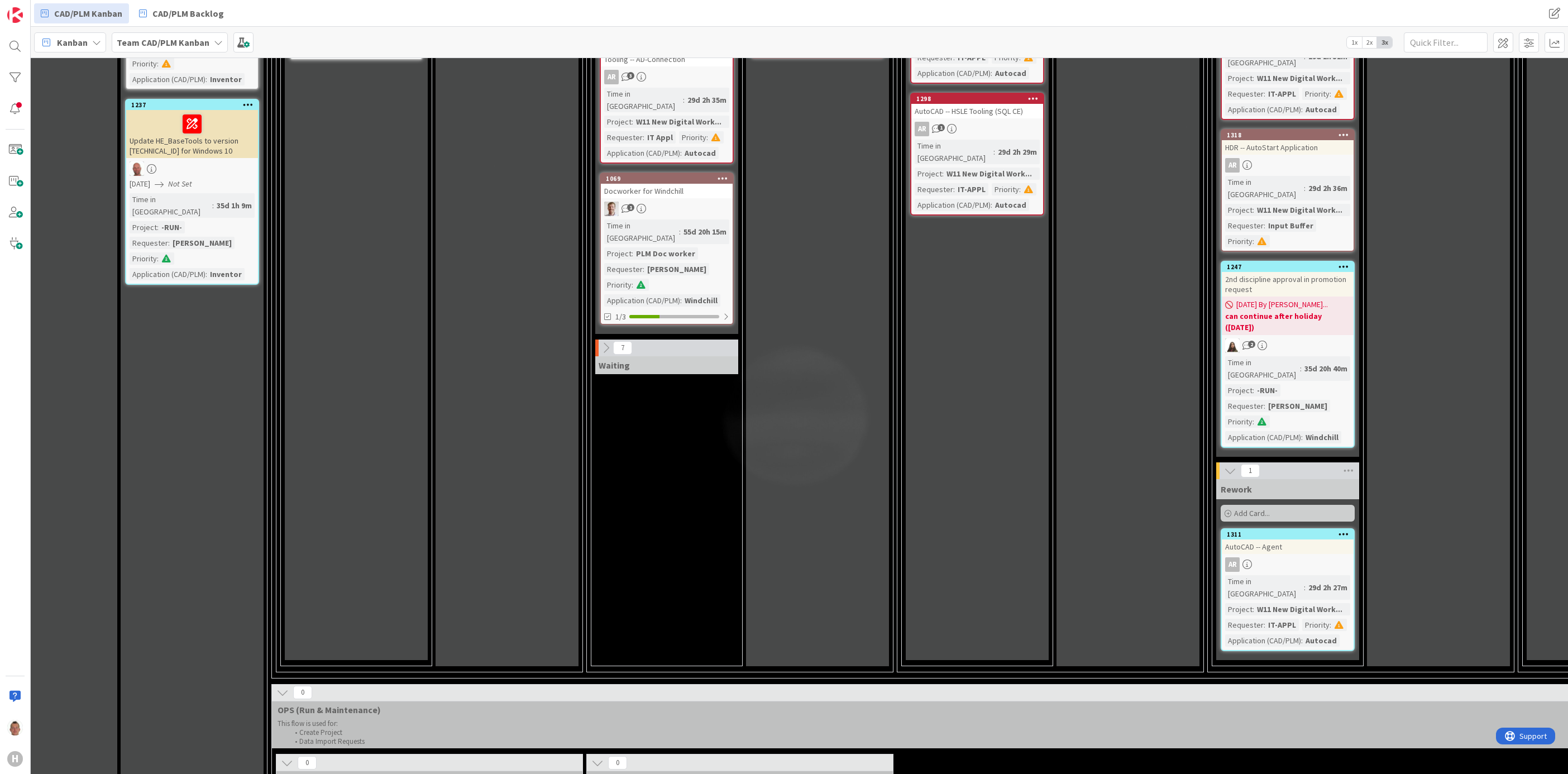
click at [611, 342] on icon at bounding box center [605, 347] width 12 height 12
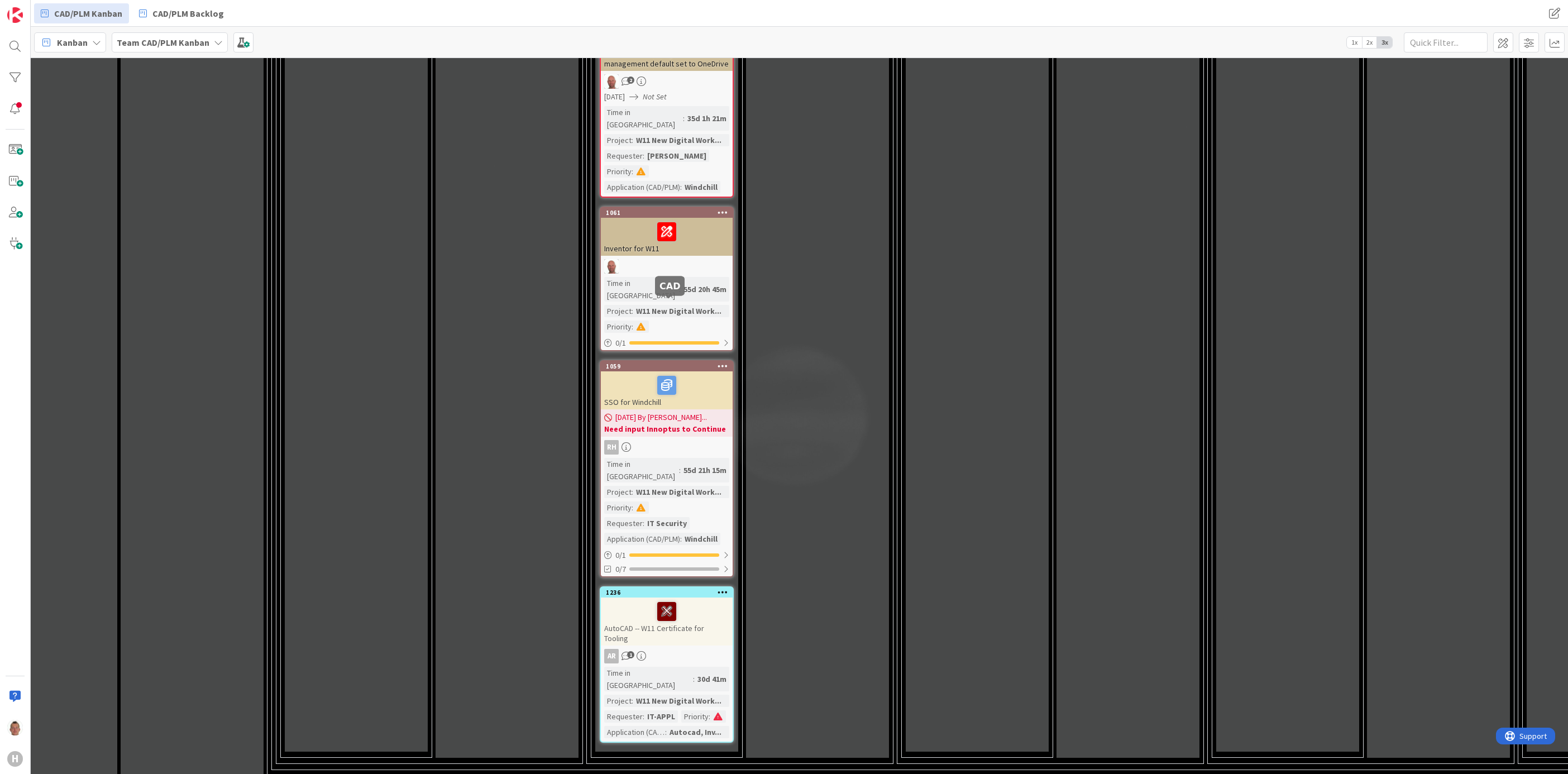
scroll to position [2849, 60]
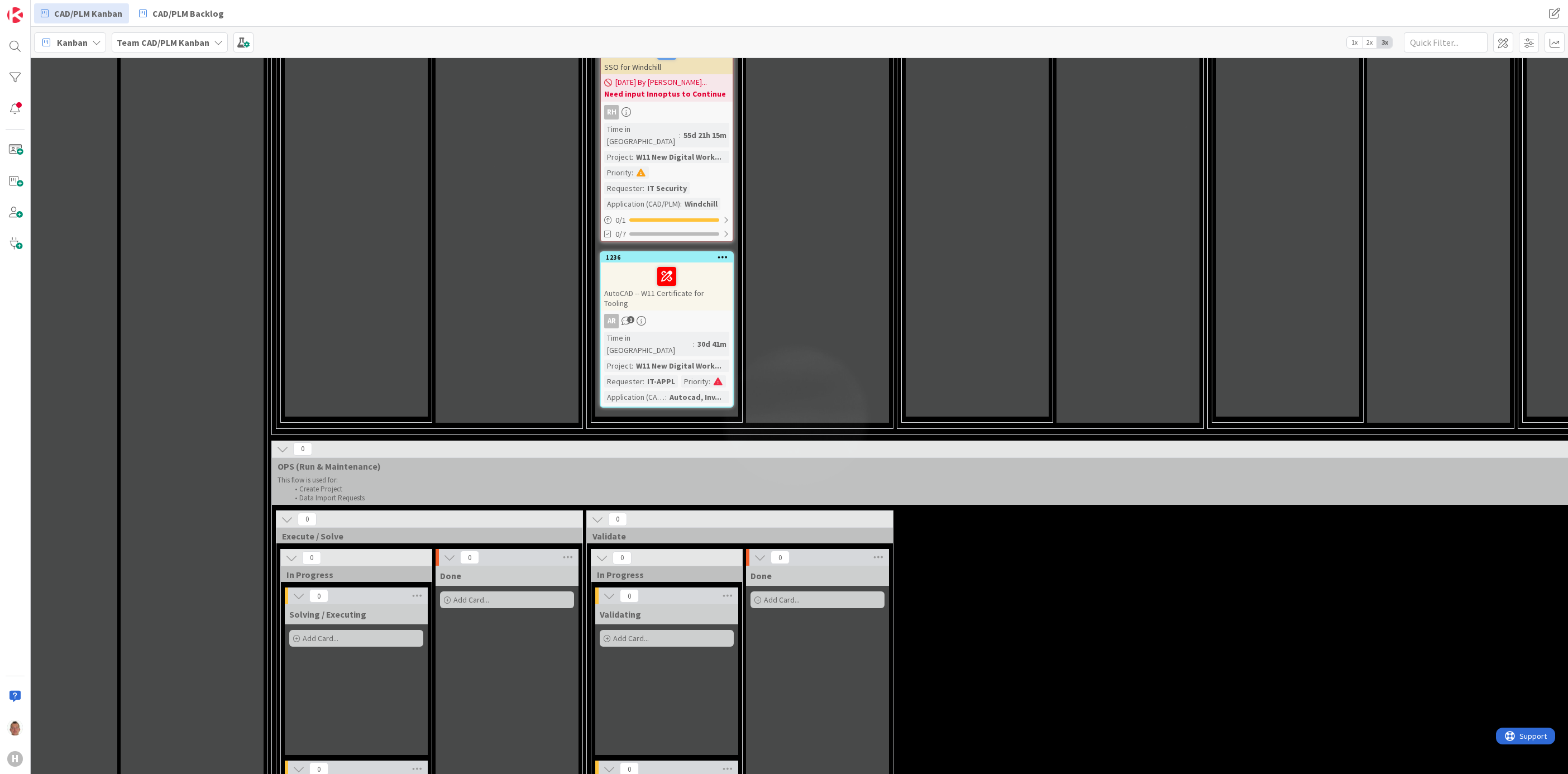
click at [281, 442] on button at bounding box center [282, 448] width 14 height 14
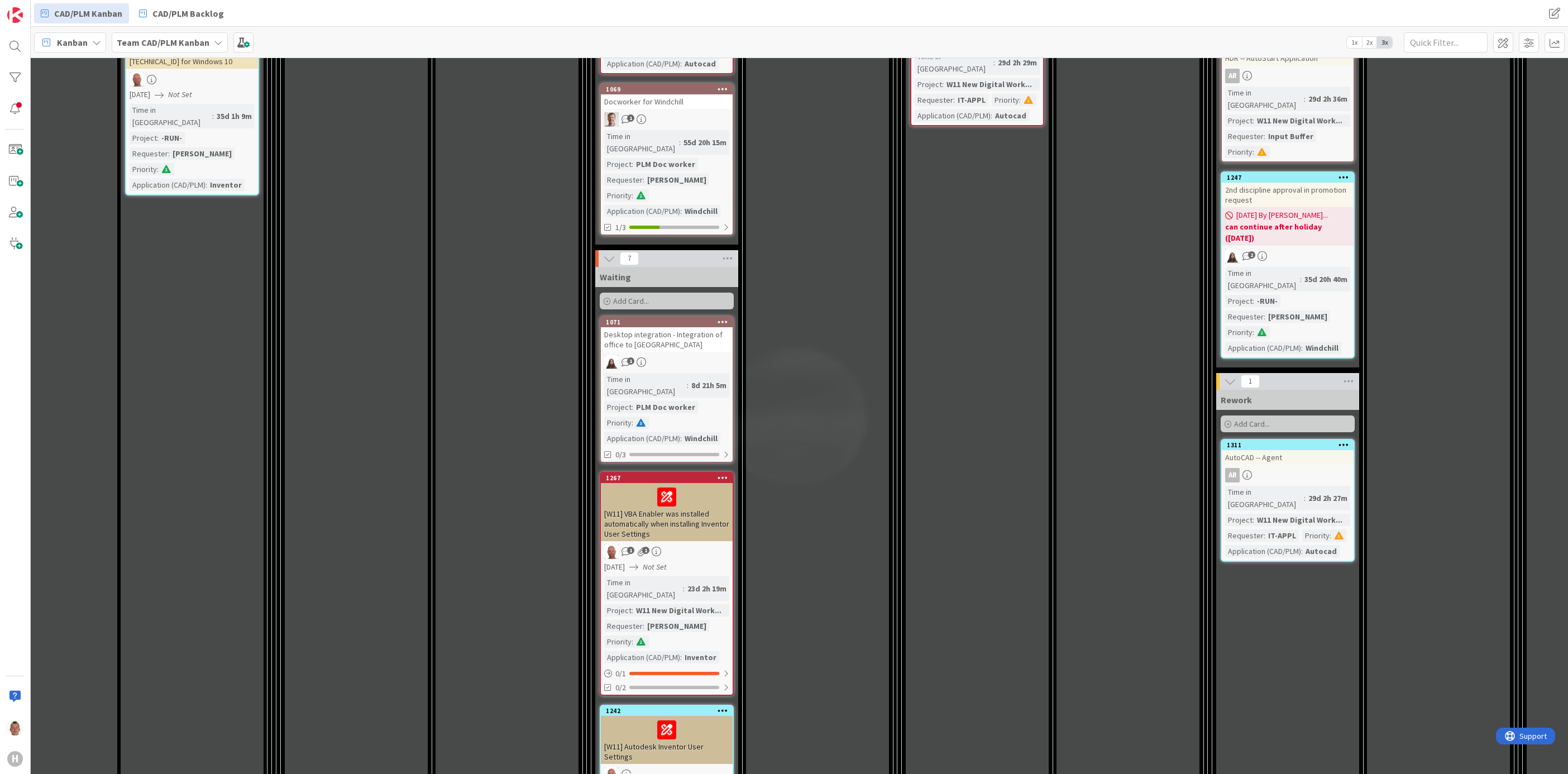
scroll to position [1592, 60]
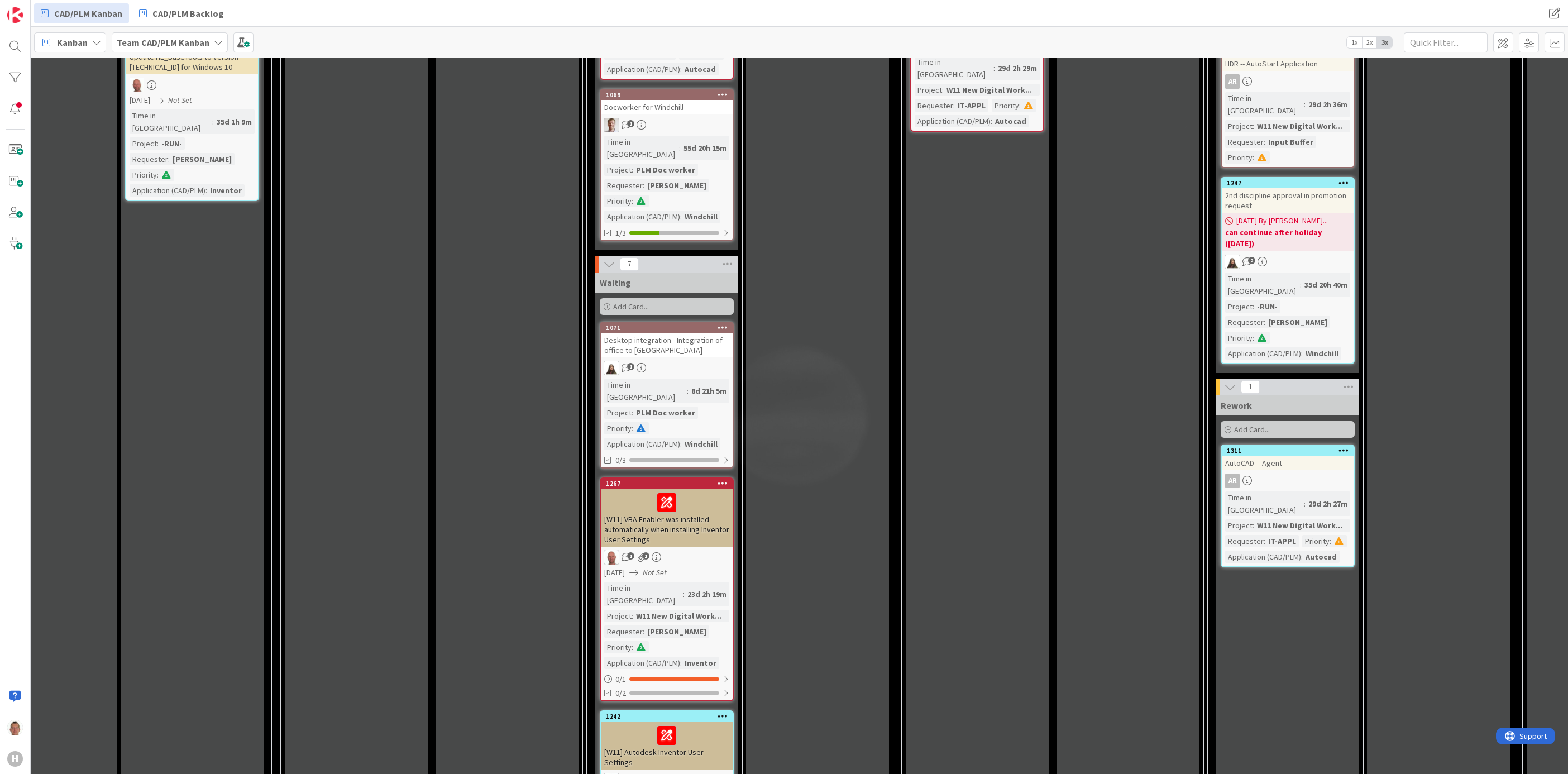
click at [610, 258] on icon at bounding box center [609, 264] width 12 height 12
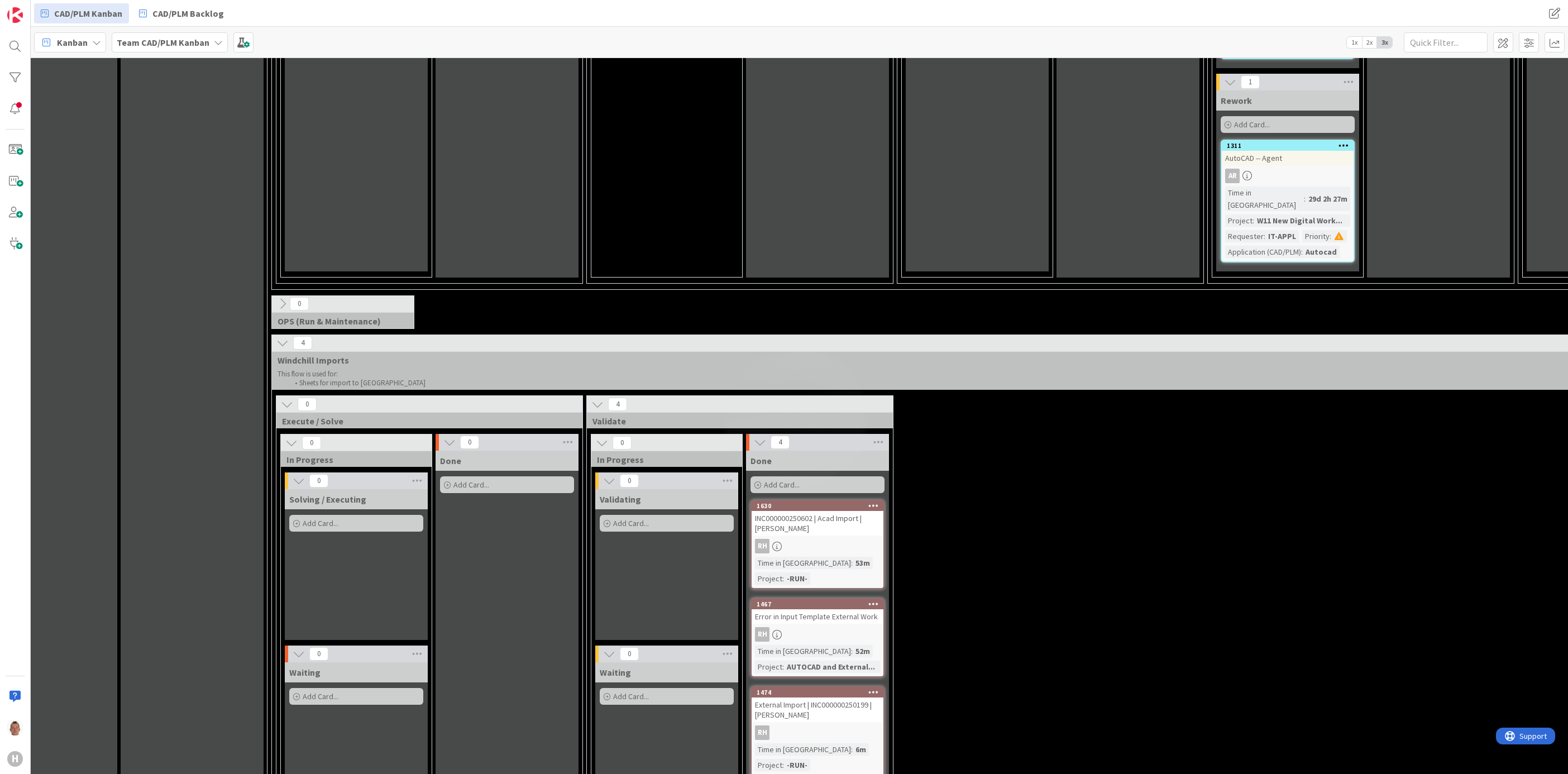
scroll to position [1927, 60]
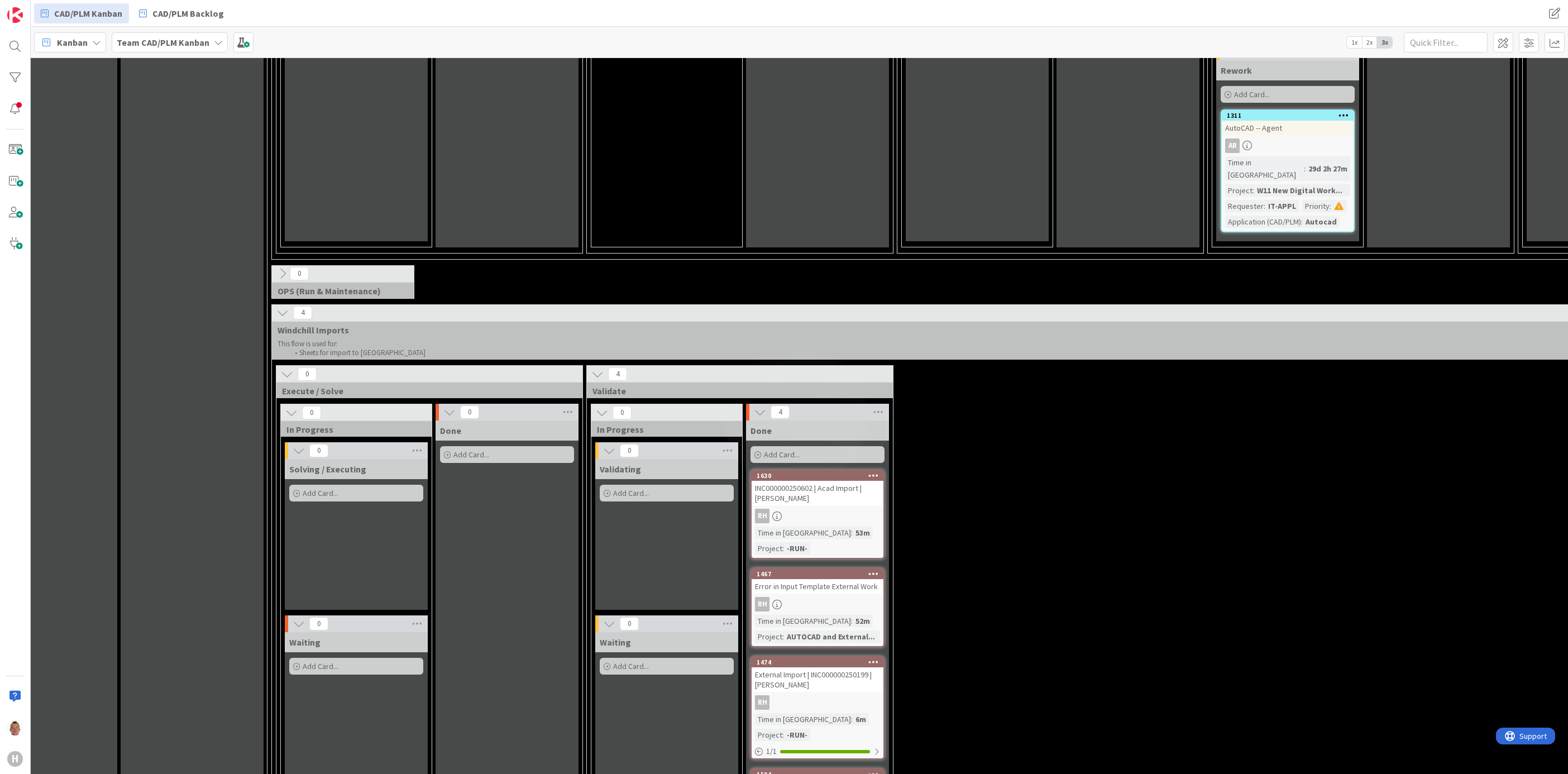
click at [291, 368] on icon at bounding box center [286, 374] width 12 height 12
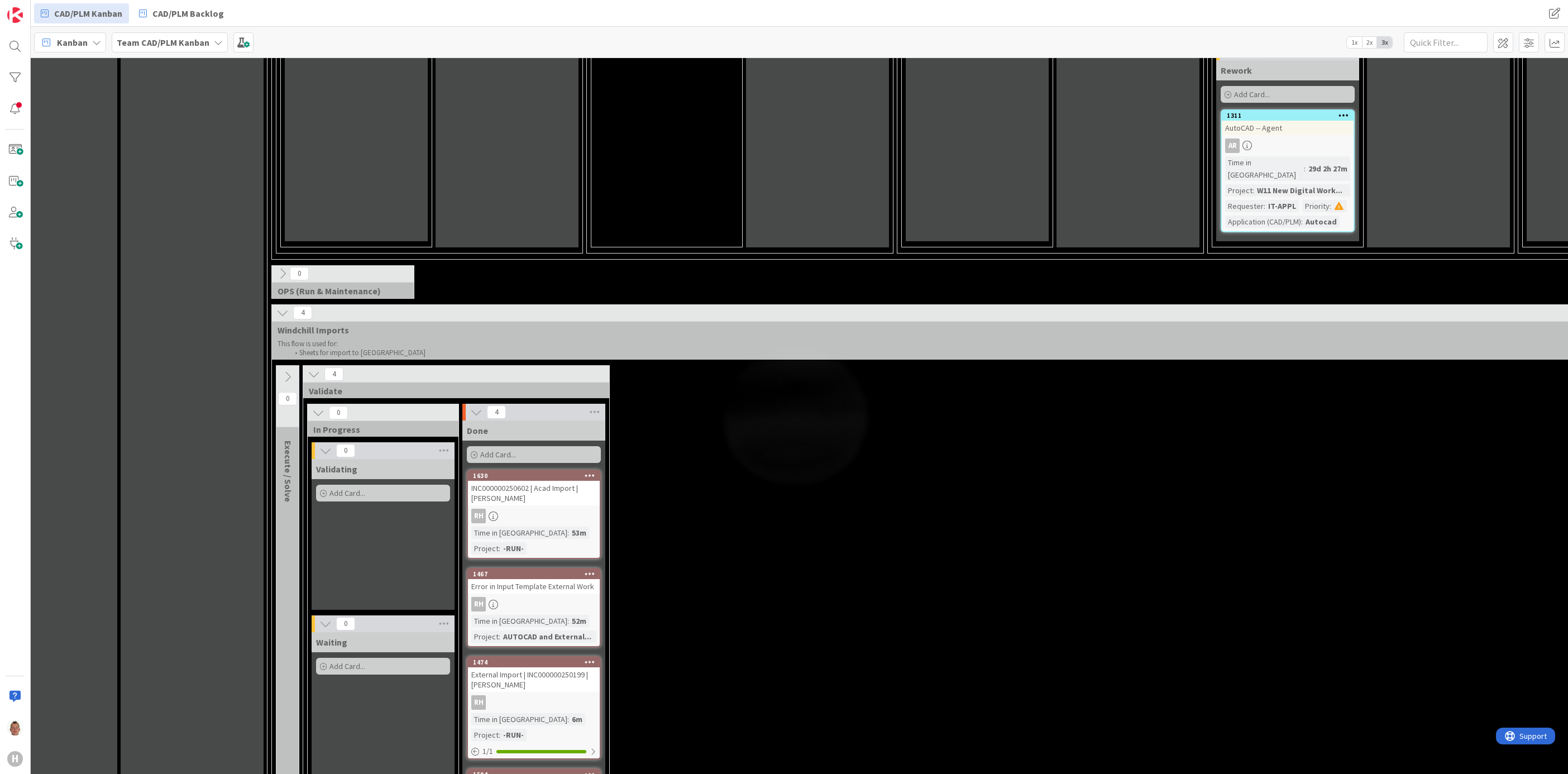
click at [291, 371] on icon at bounding box center [287, 377] width 12 height 12
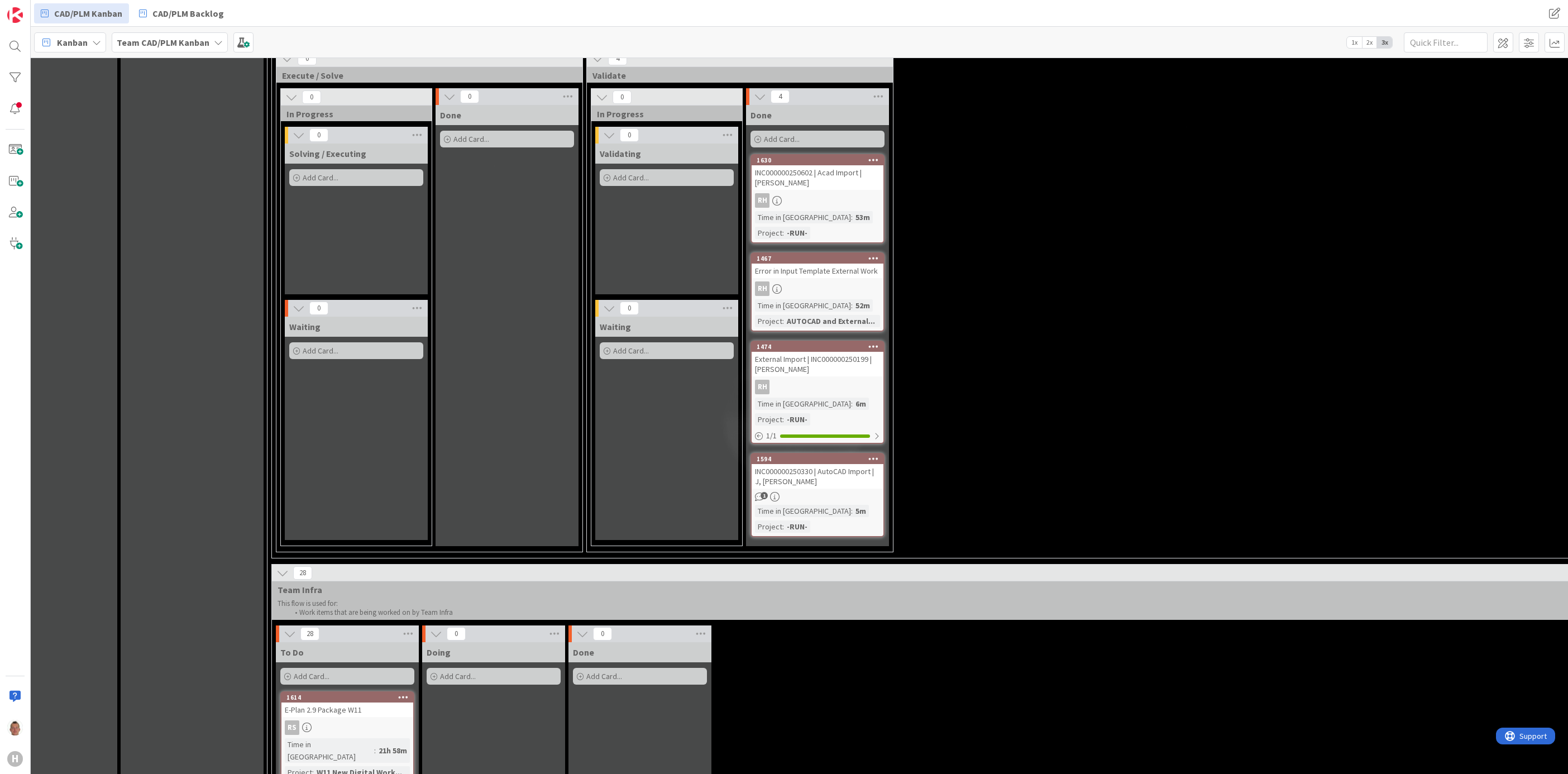
scroll to position [2346, 60]
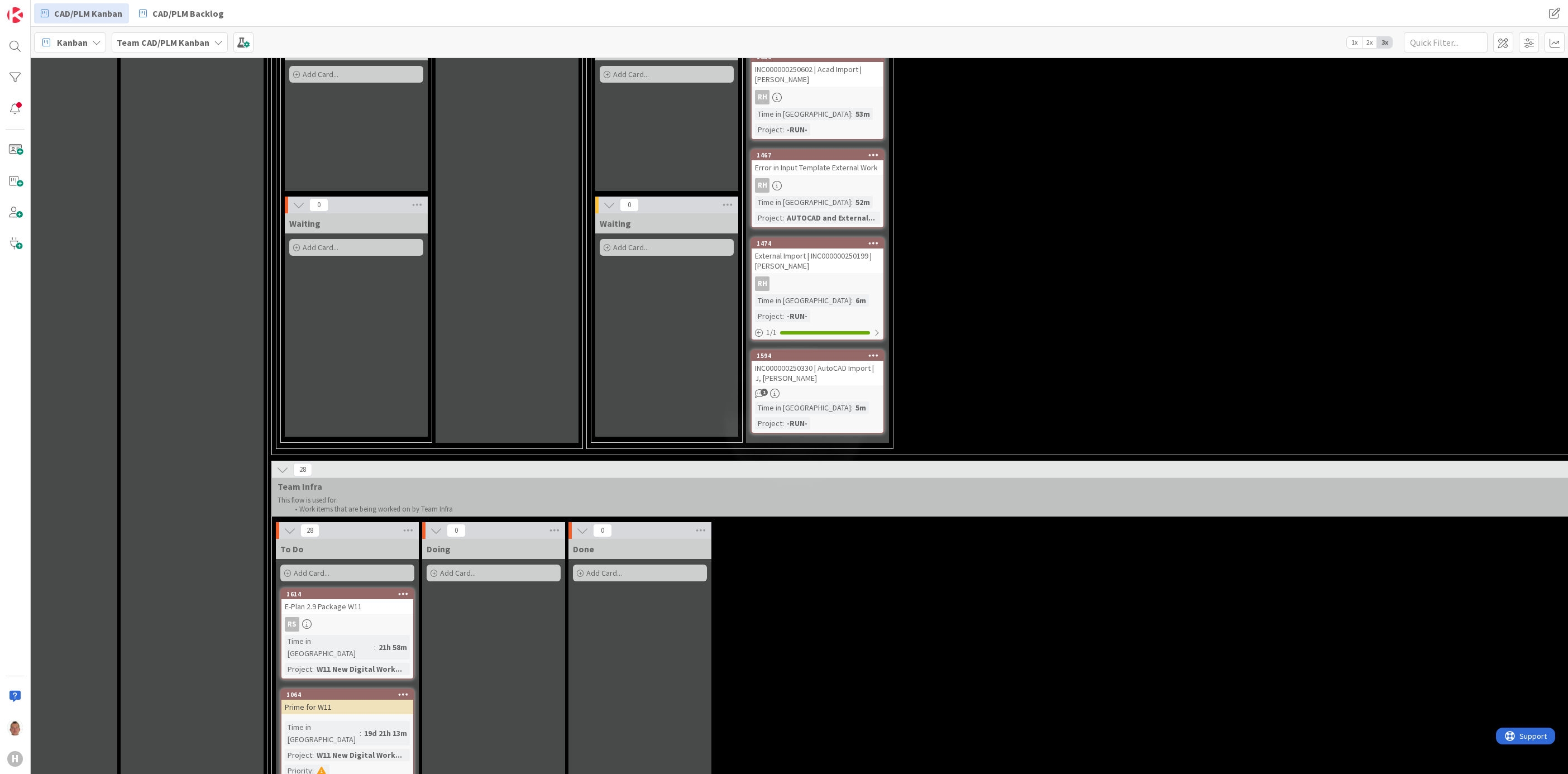
click at [279, 463] on icon at bounding box center [282, 469] width 12 height 12
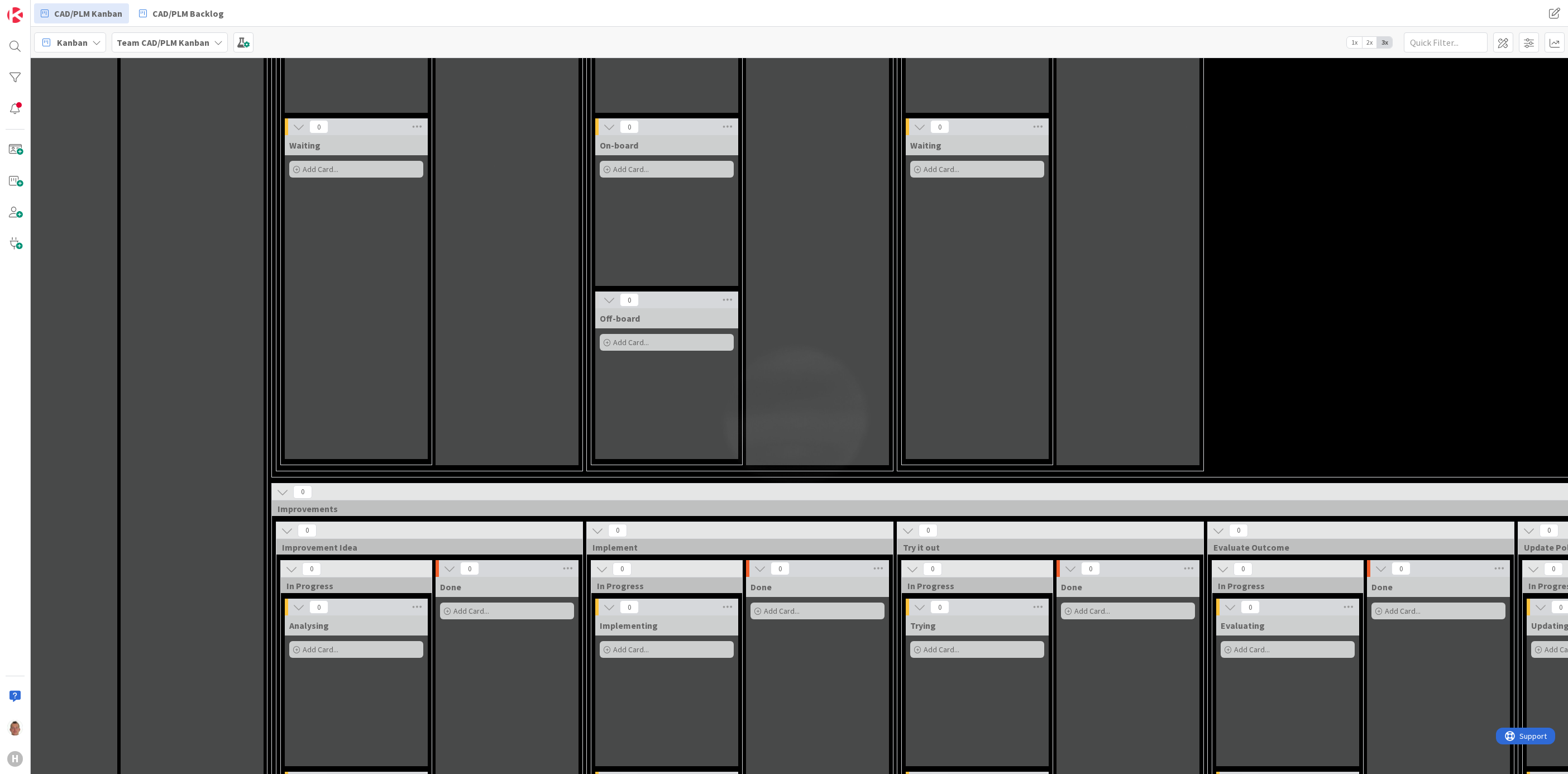
scroll to position [3089, 60]
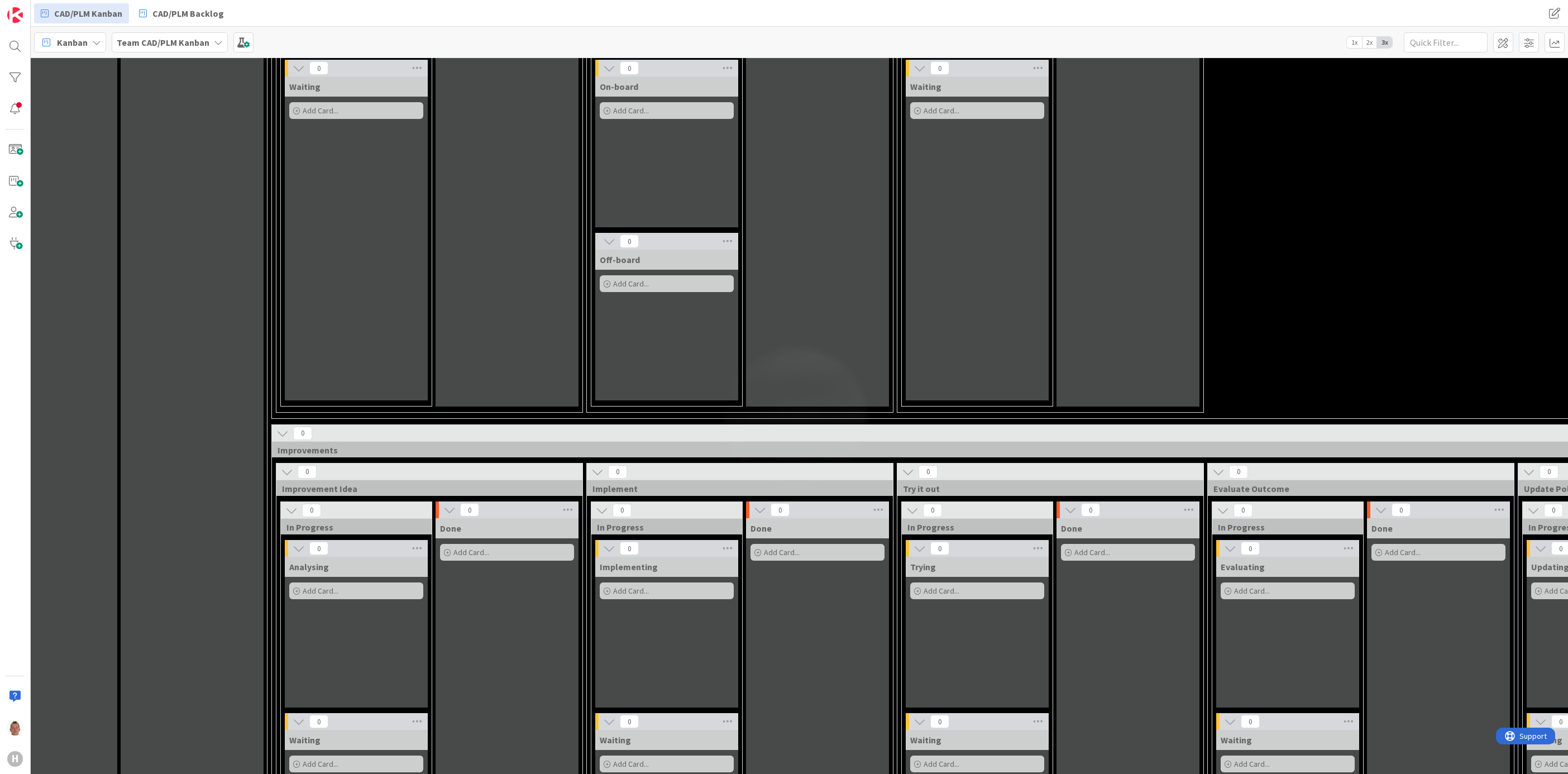
click at [279, 427] on icon at bounding box center [282, 433] width 12 height 12
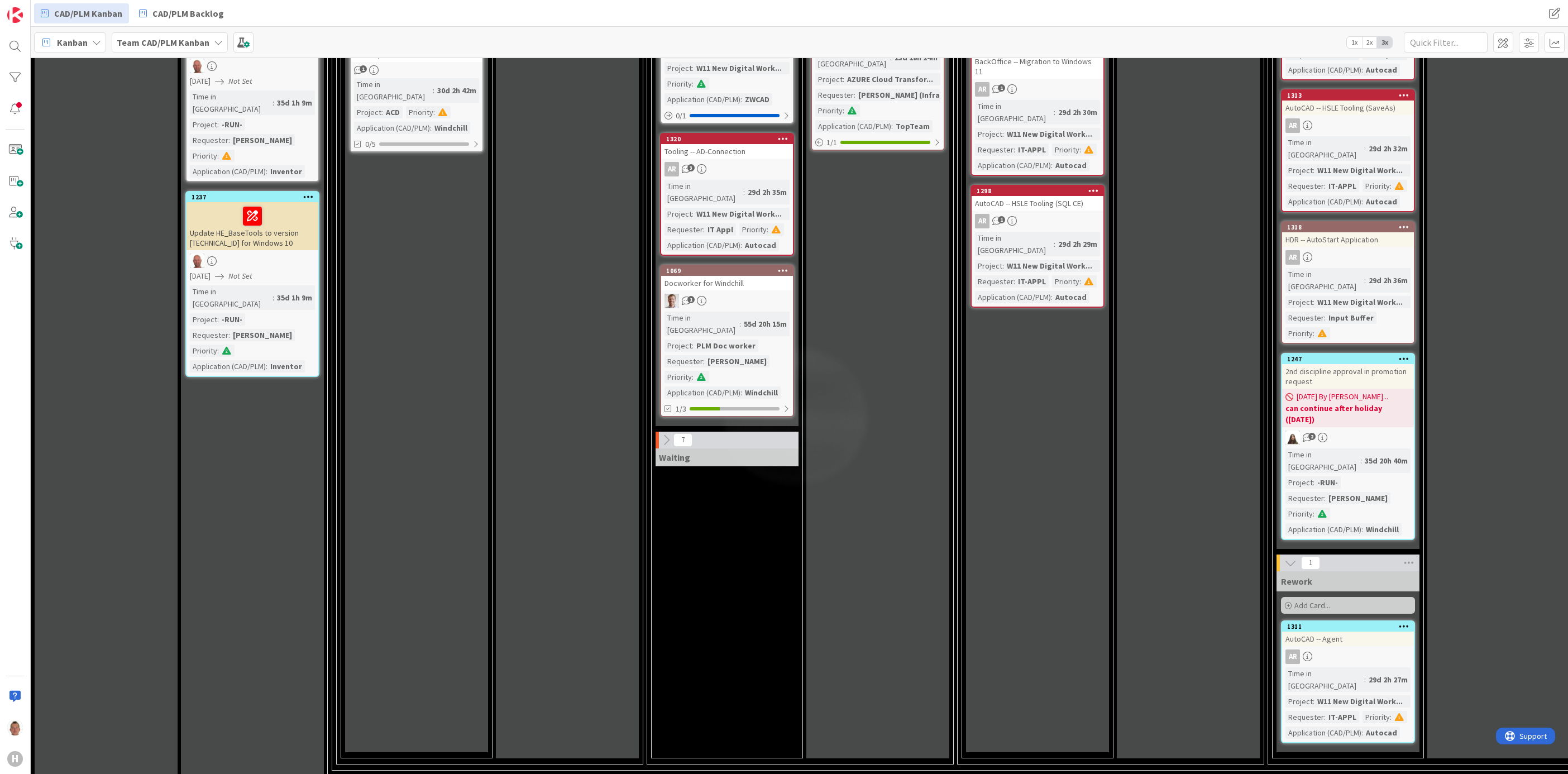
scroll to position [1341, 0]
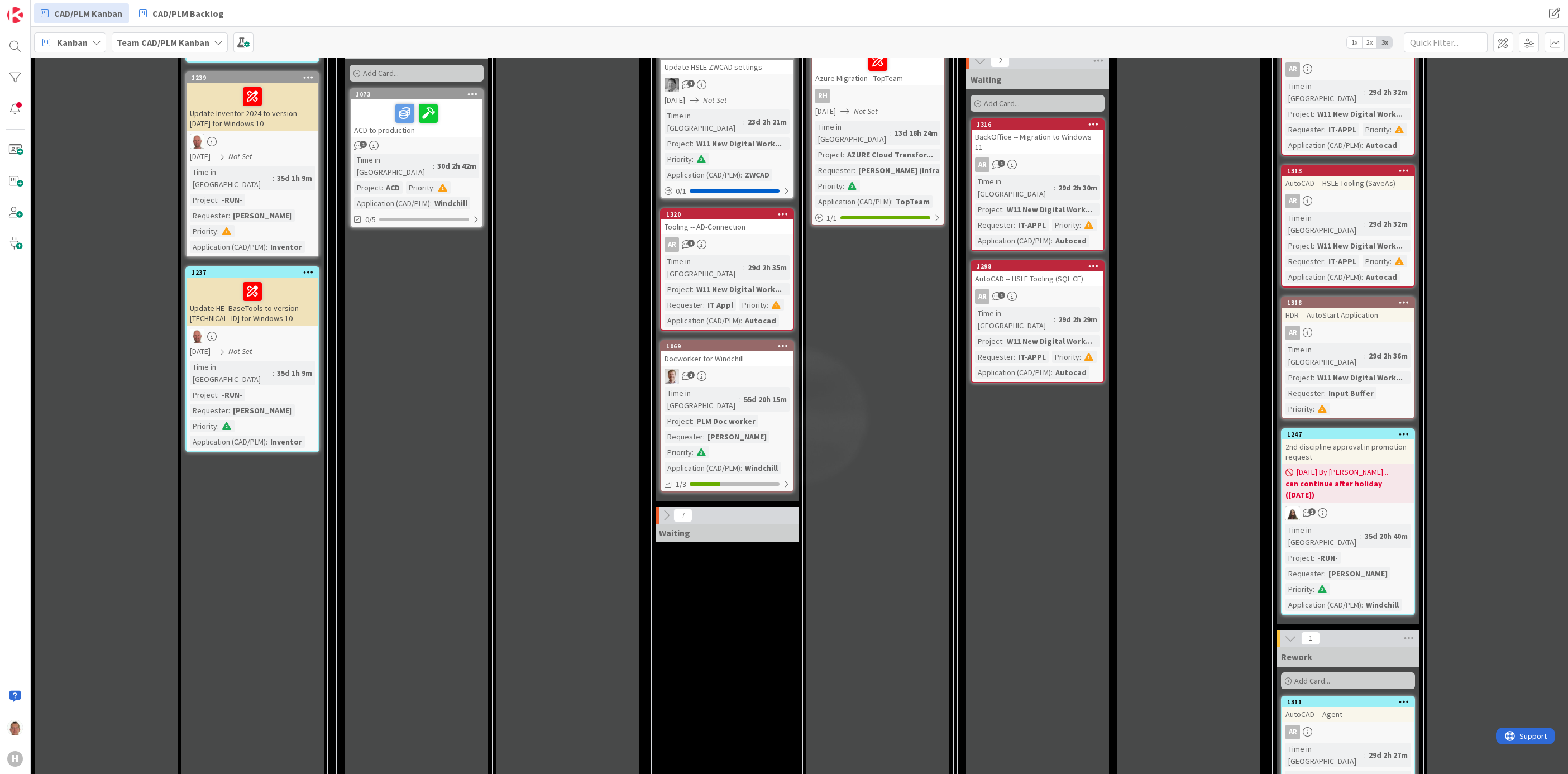
click at [665, 509] on icon at bounding box center [665, 515] width 12 height 12
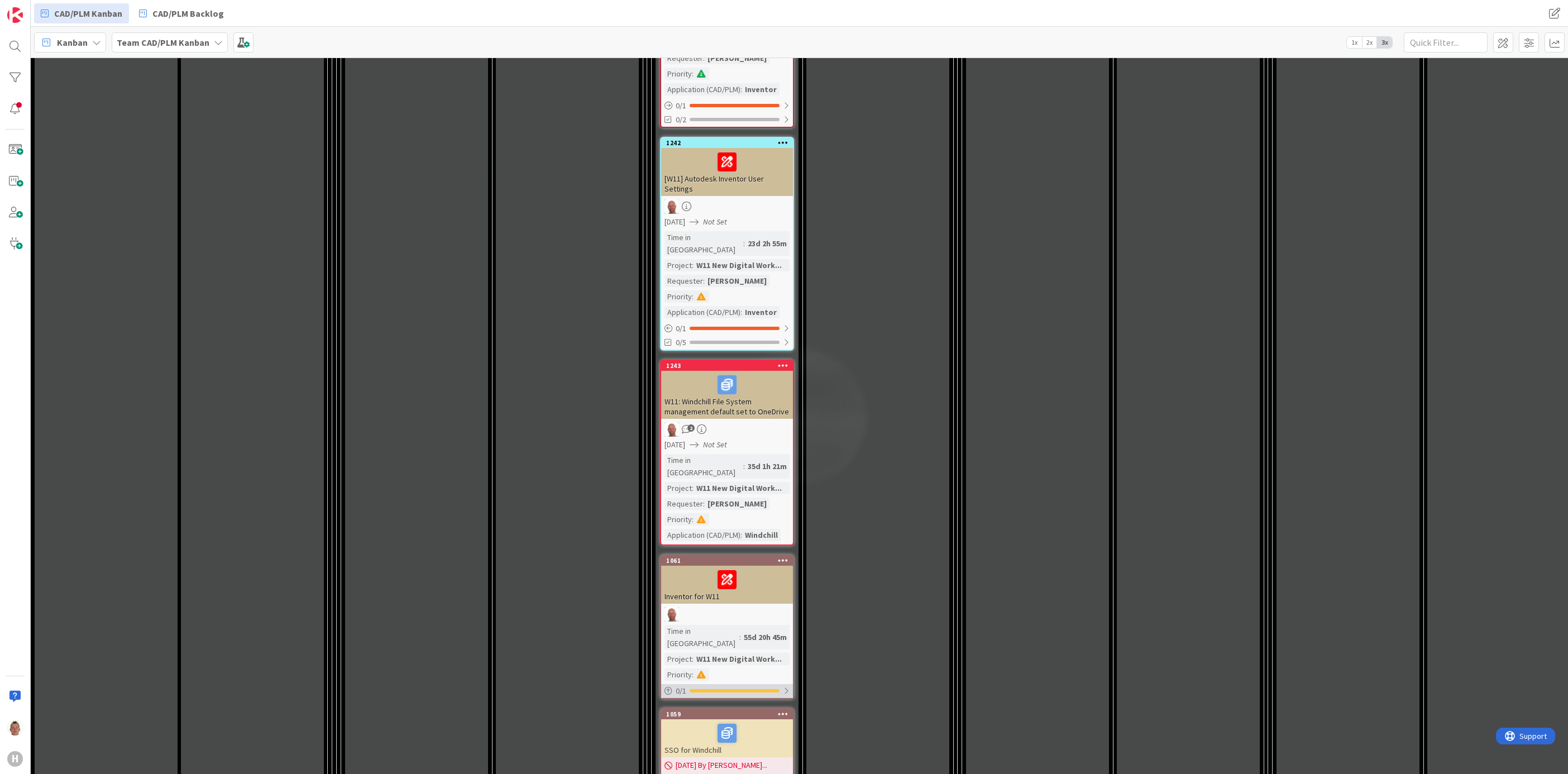
scroll to position [2179, 0]
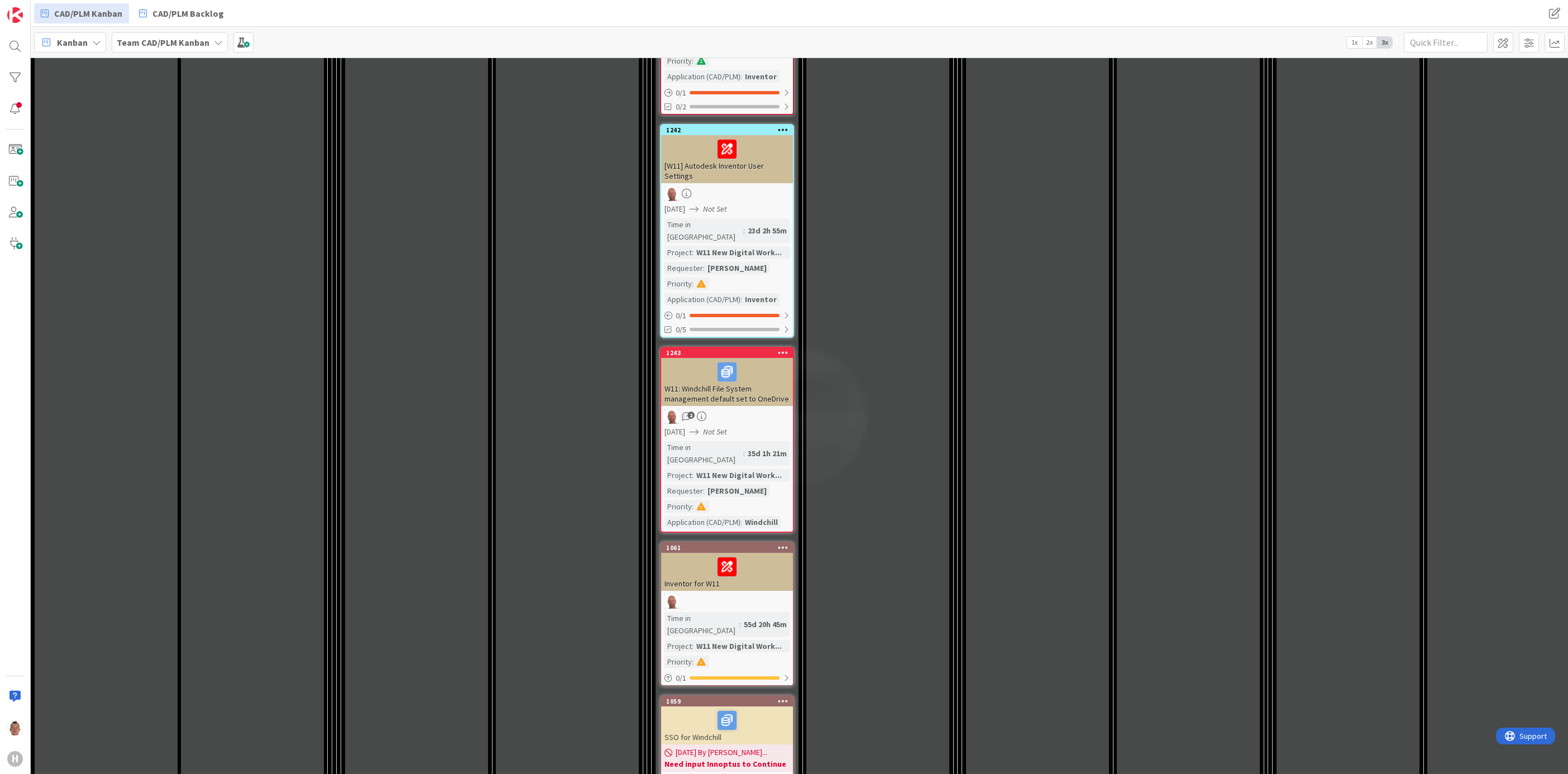
click at [762, 556] on div at bounding box center [727, 567] width 125 height 24
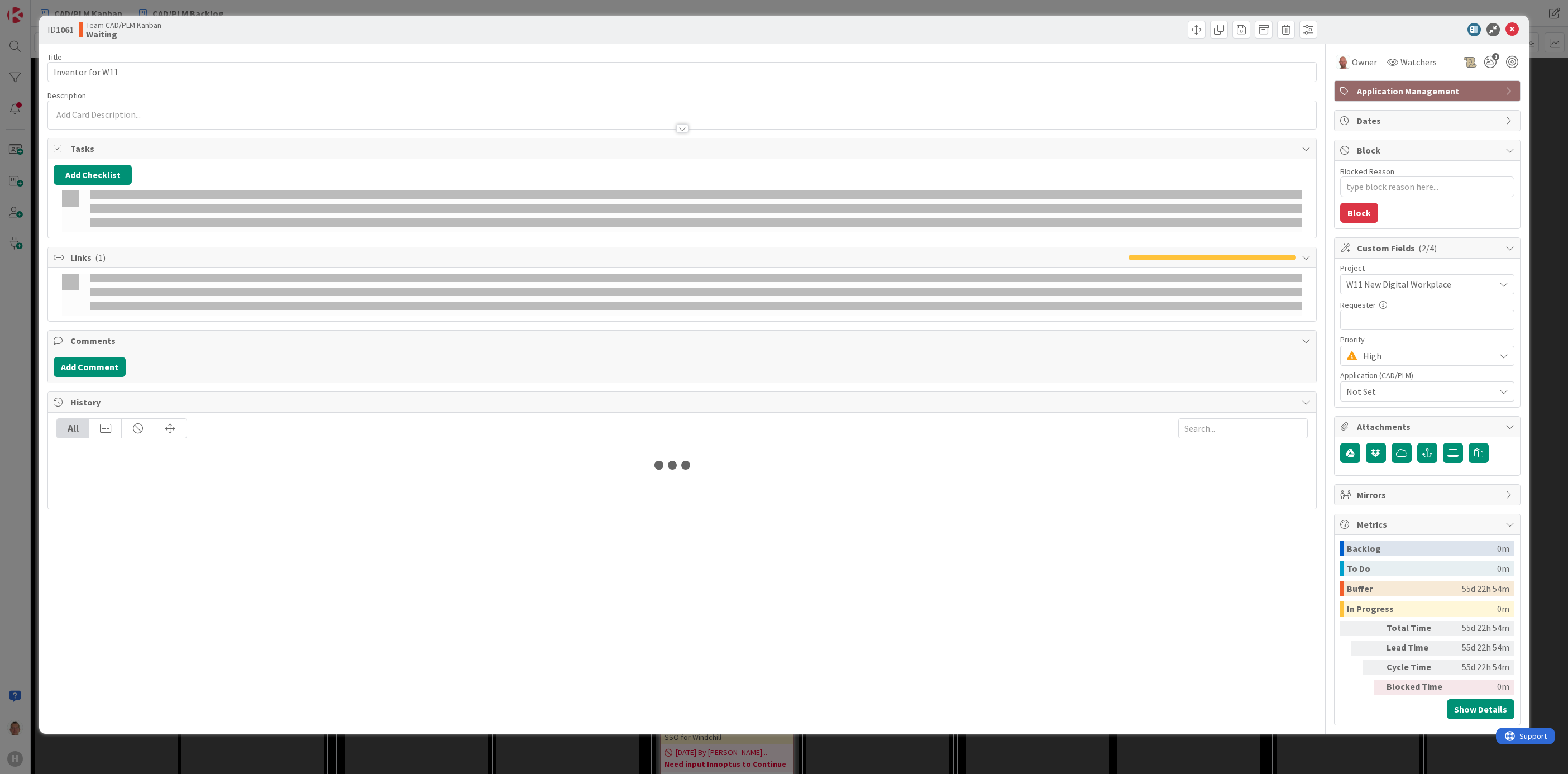
type textarea "x"
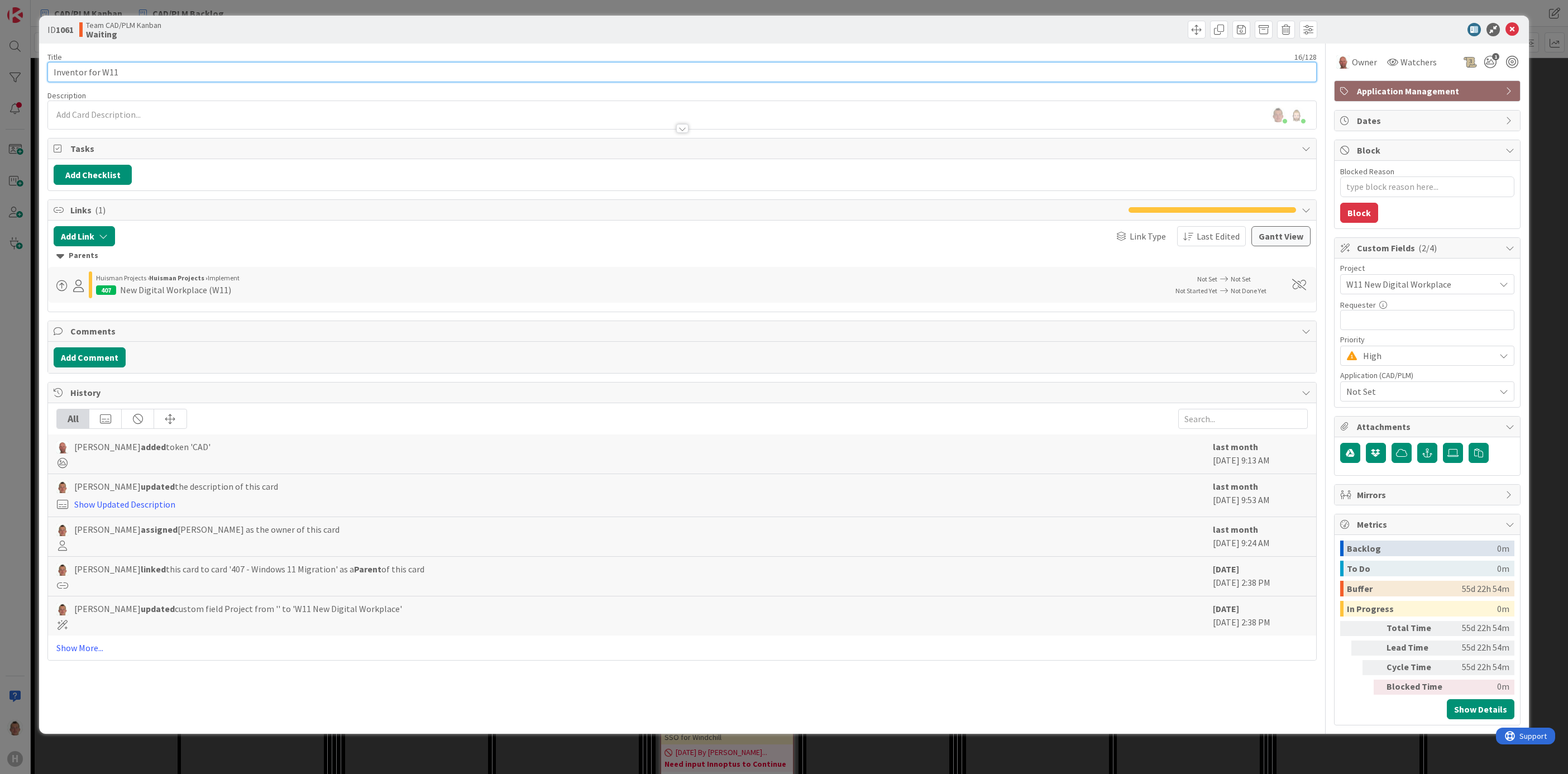
click at [127, 80] on input "Inventor for W11" at bounding box center [681, 72] width 1270 height 20
type input "WInventor for W11"
type textarea "x"
type input "W1Inventor for W11"
type textarea "x"
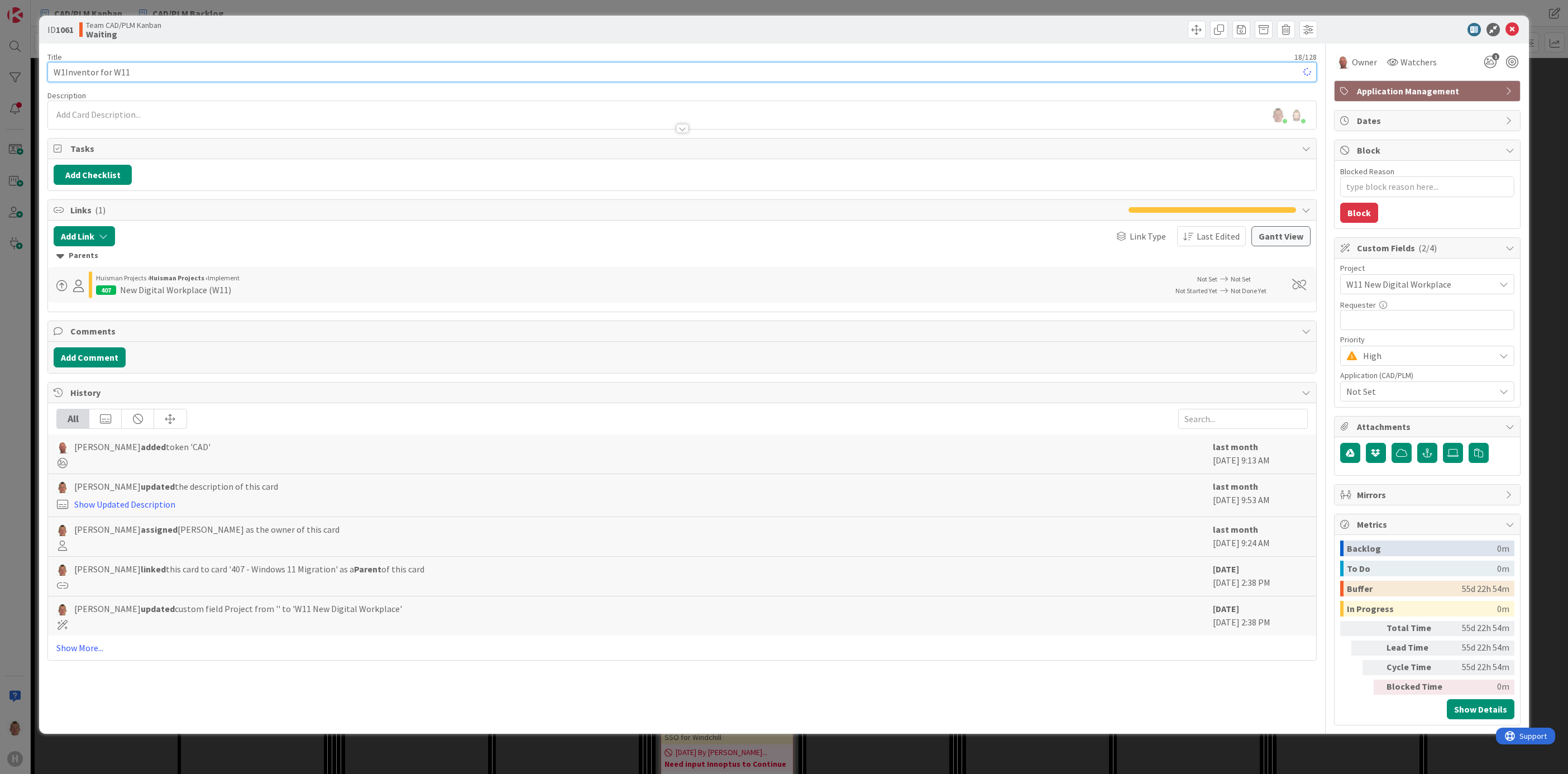
type input "W11Inventor for W11"
type textarea "x"
type input "W11 Inventor for W11"
type textarea "x"
type input "W11 Inventor"
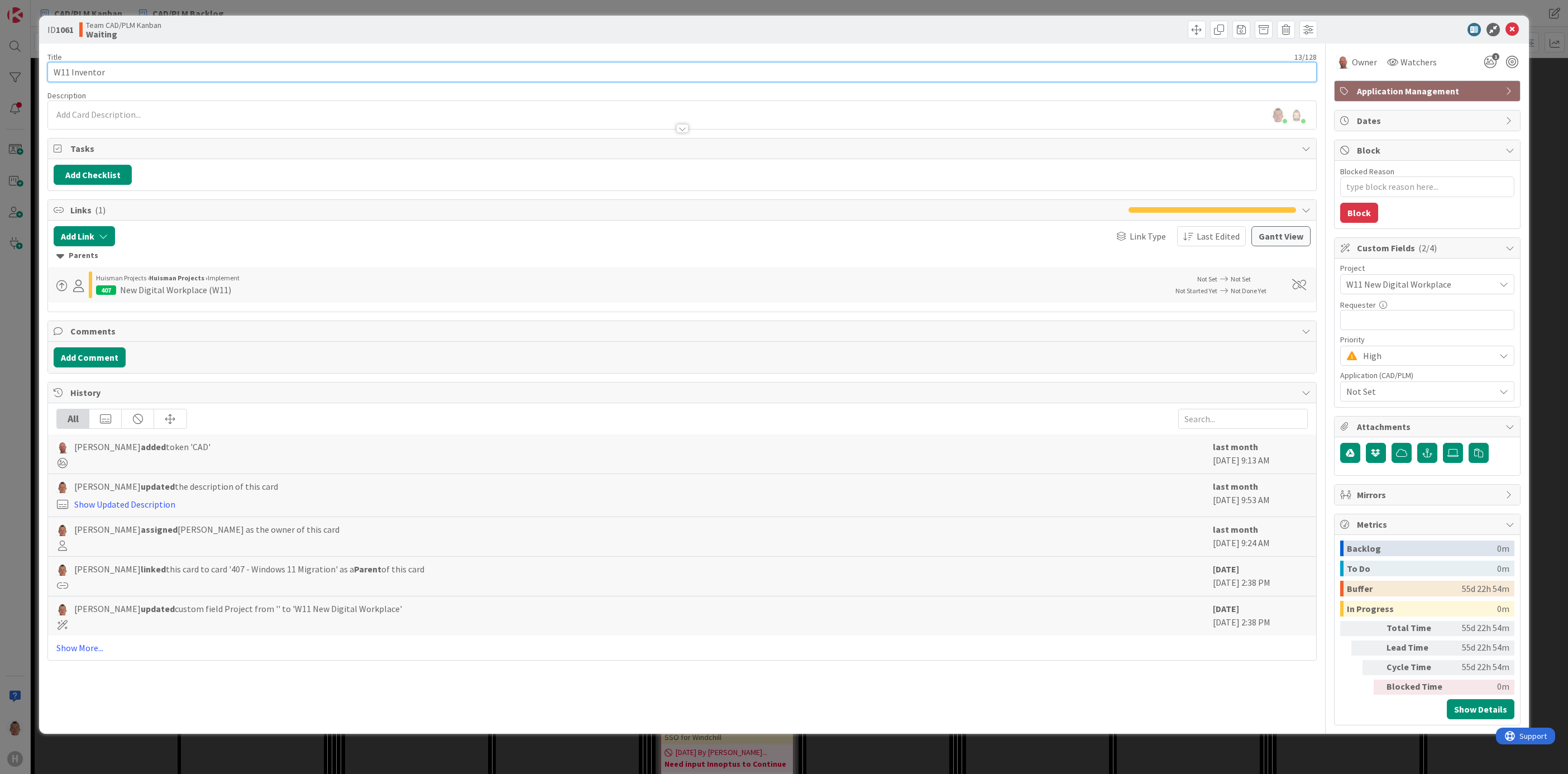
type textarea "x"
type input "W11 Inventor P"
type textarea "x"
type input "W11 Inventor Project"
type textarea "x"
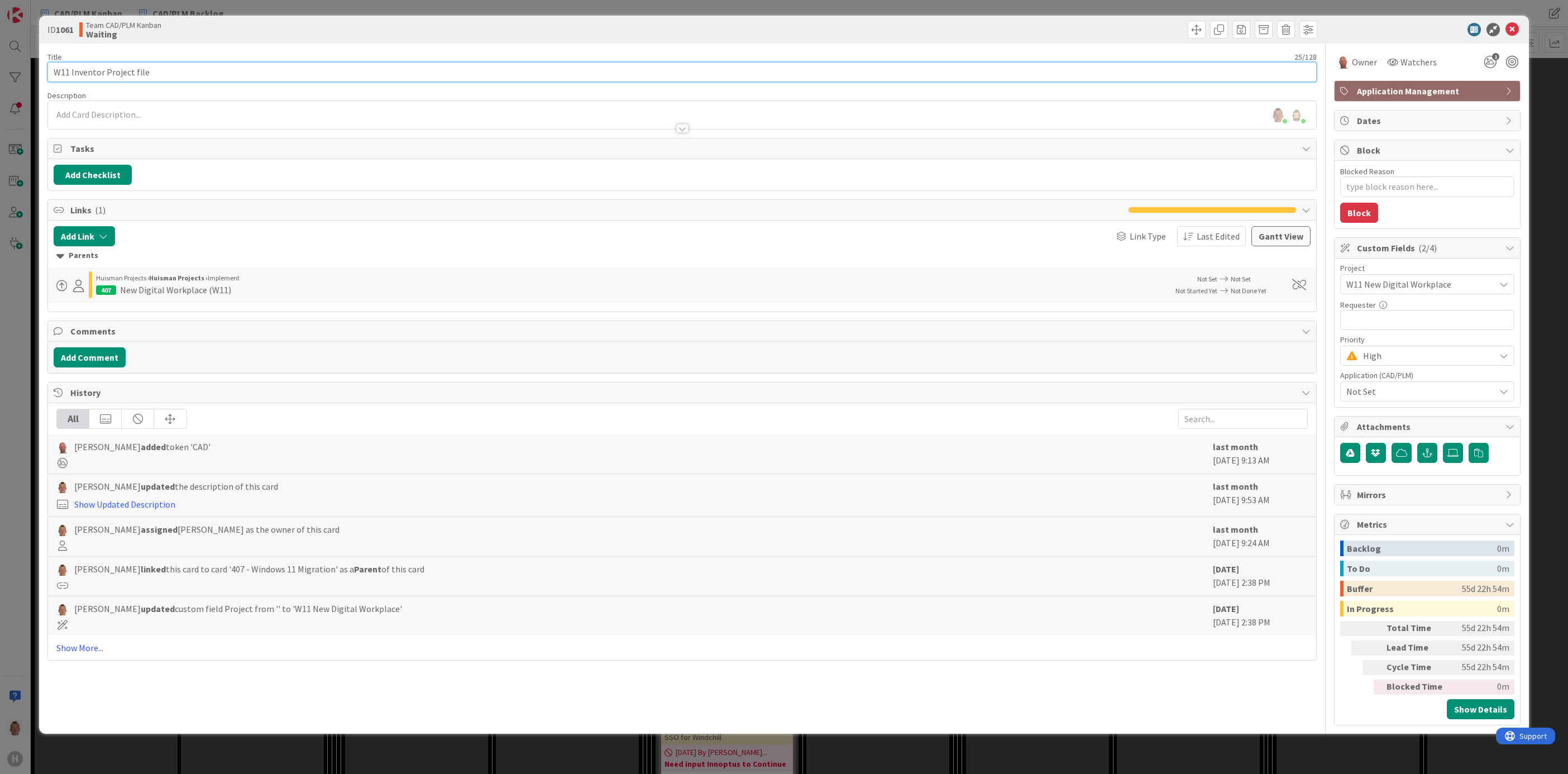
type input "W11 Inventor Project file"
type textarea "x"
type input "W11 Inventor Project file"
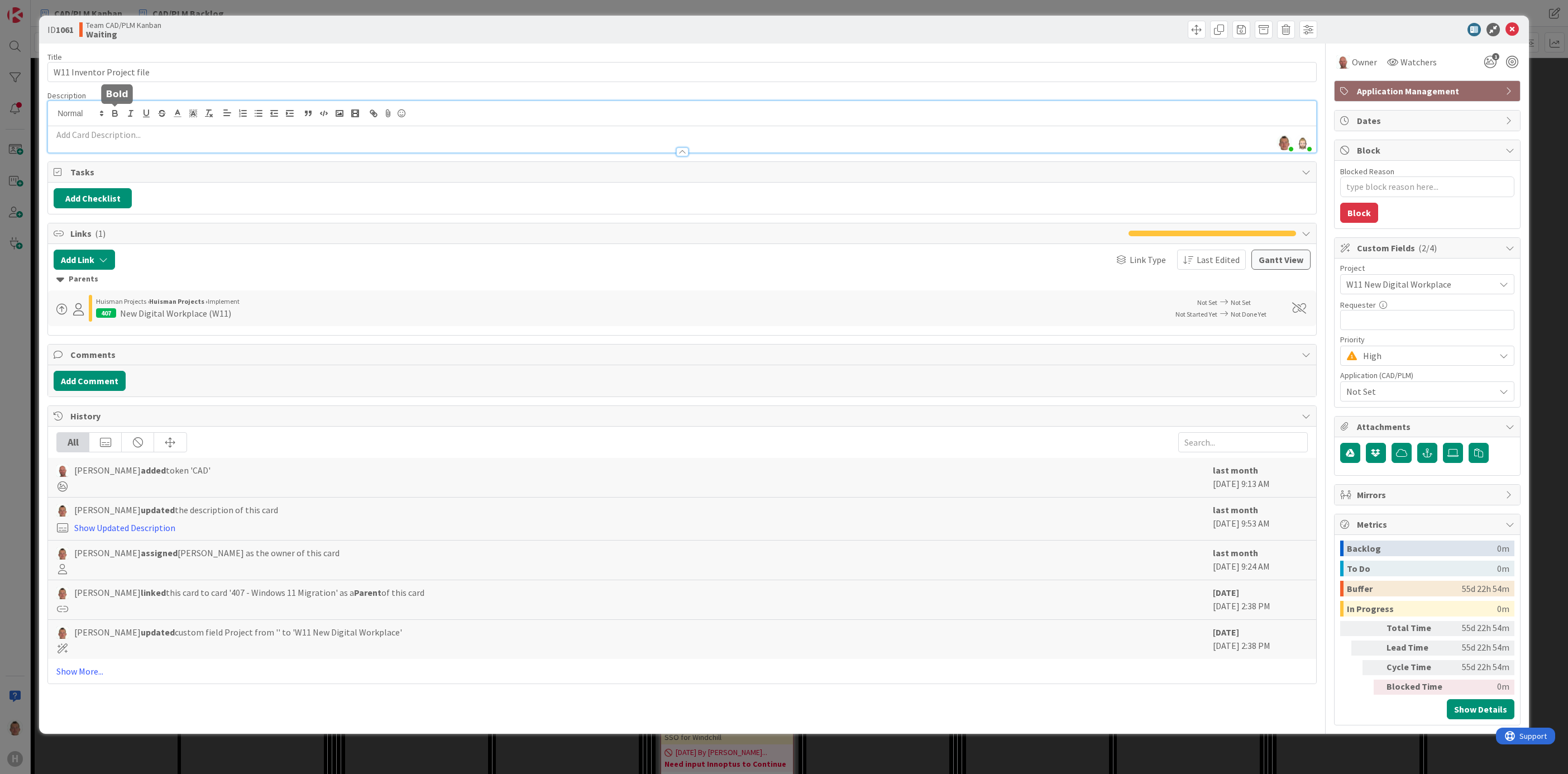
click at [109, 111] on div "[PERSON_NAME] just joined [PERSON_NAME] just joined" at bounding box center [681, 126] width 1268 height 52
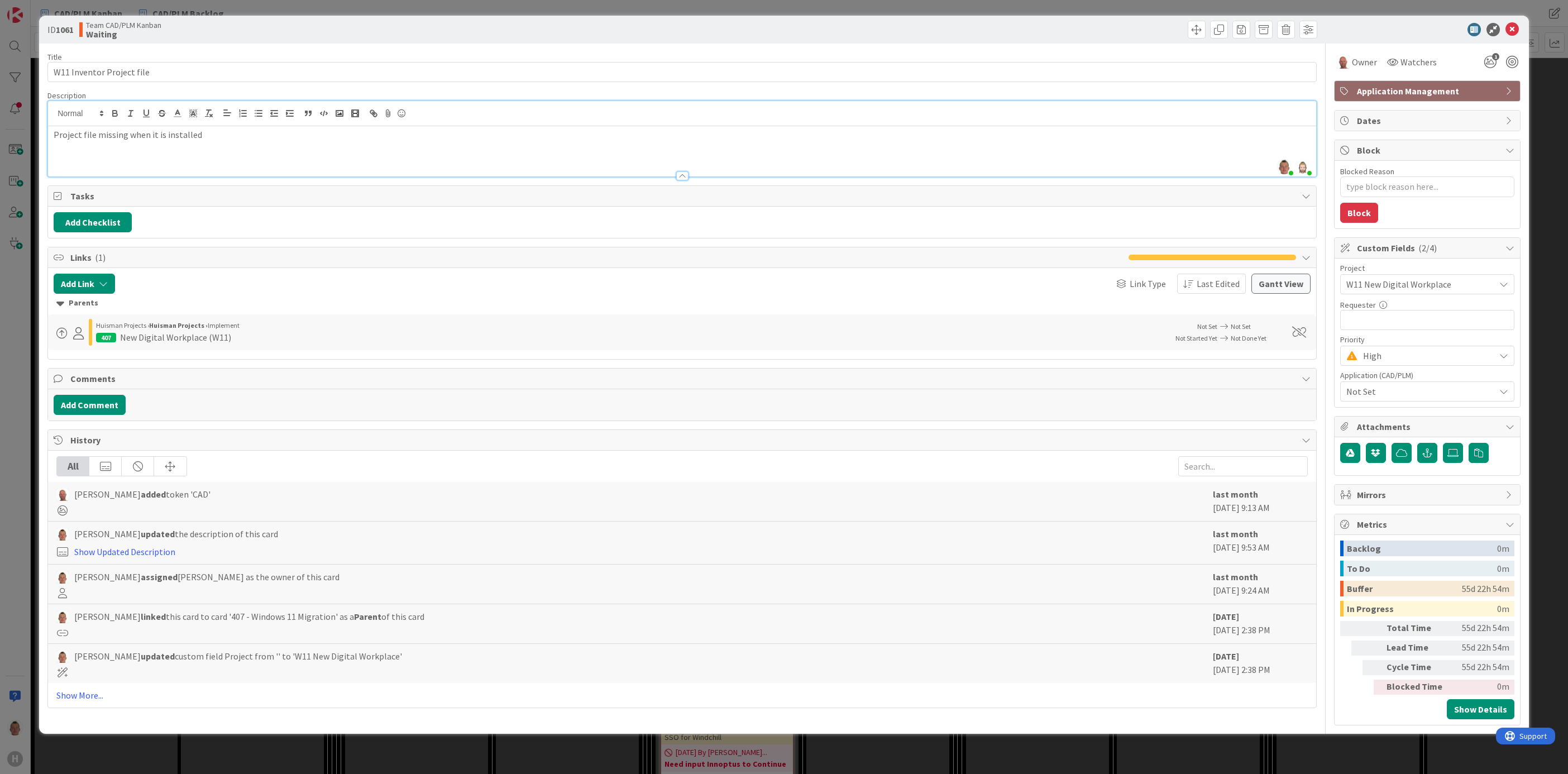
click at [1118, 23] on div at bounding box center [1001, 29] width 632 height 18
click at [232, 232] on div "Add Checklist" at bounding box center [682, 221] width 1257 height 20
click at [188, 225] on div "Add Checklist" at bounding box center [682, 221] width 1257 height 20
click at [90, 645] on link "Show More..." at bounding box center [682, 696] width 1252 height 13
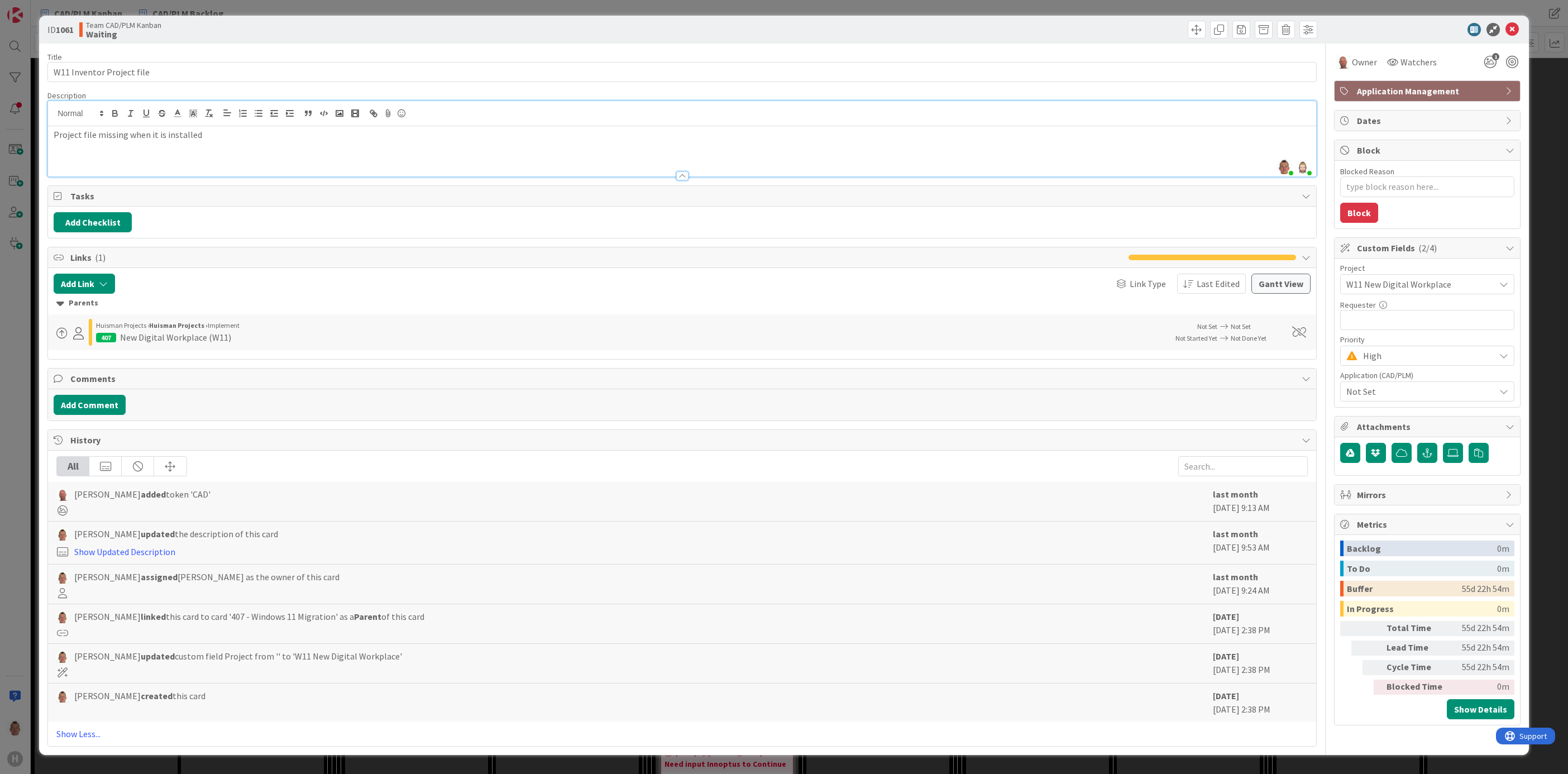
scroll to position [5, 0]
drag, startPoint x: 1329, startPoint y: 24, endPoint x: 1315, endPoint y: 105, distance: 82.2
click at [1275, 122] on div "ID 1061 Team CAD/PLM Kanban Waiting Title 26 / 128 W11 Inventor Project file De…" at bounding box center [784, 386] width 1490 height 740
click at [1306, 26] on div at bounding box center [1422, 29] width 198 height 13
click at [1306, 25] on icon at bounding box center [1512, 29] width 13 height 13
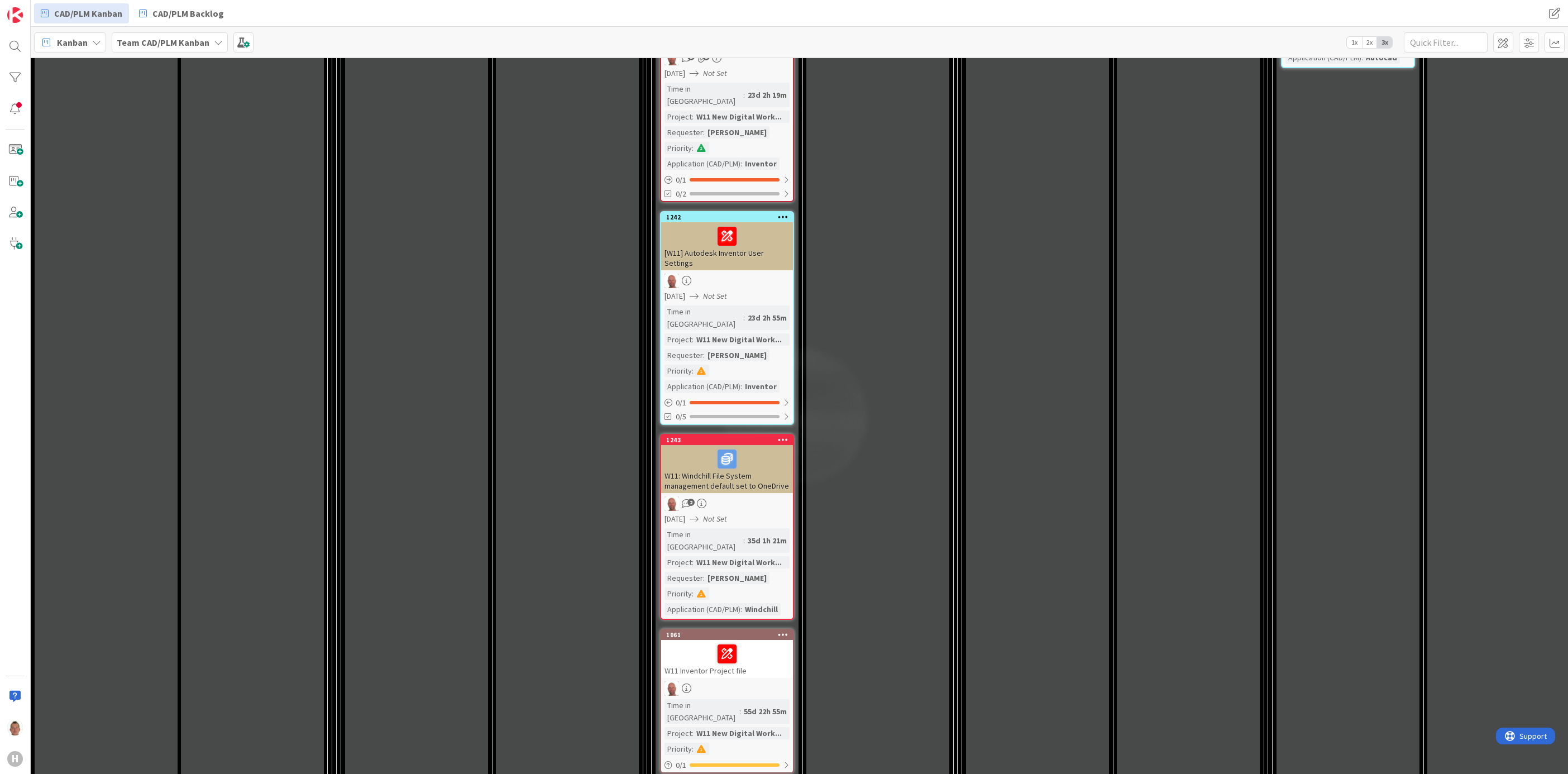
scroll to position [2095, 0]
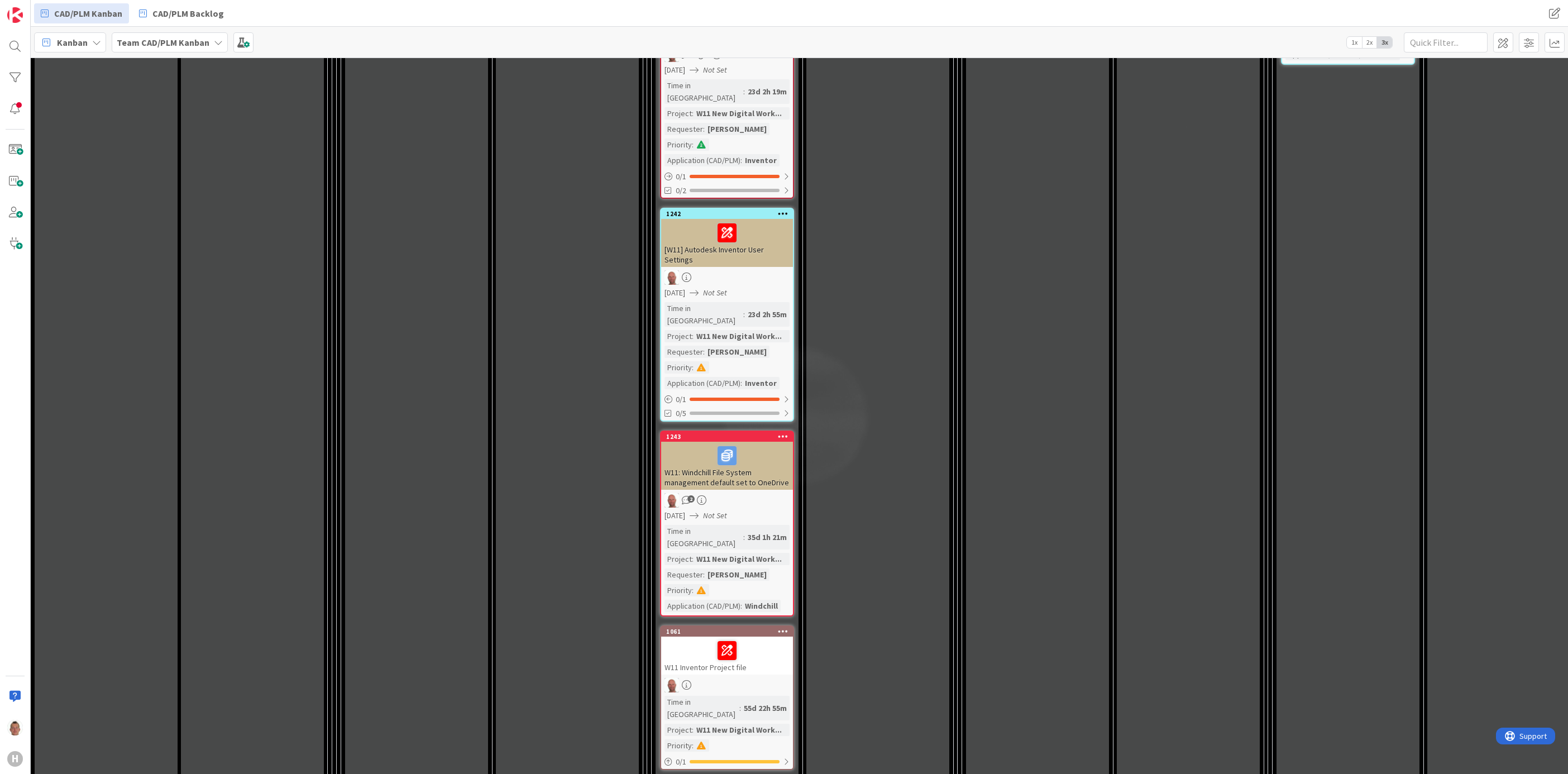
click at [758, 637] on div "W11 Inventor Project file" at bounding box center [728, 655] width 132 height 38
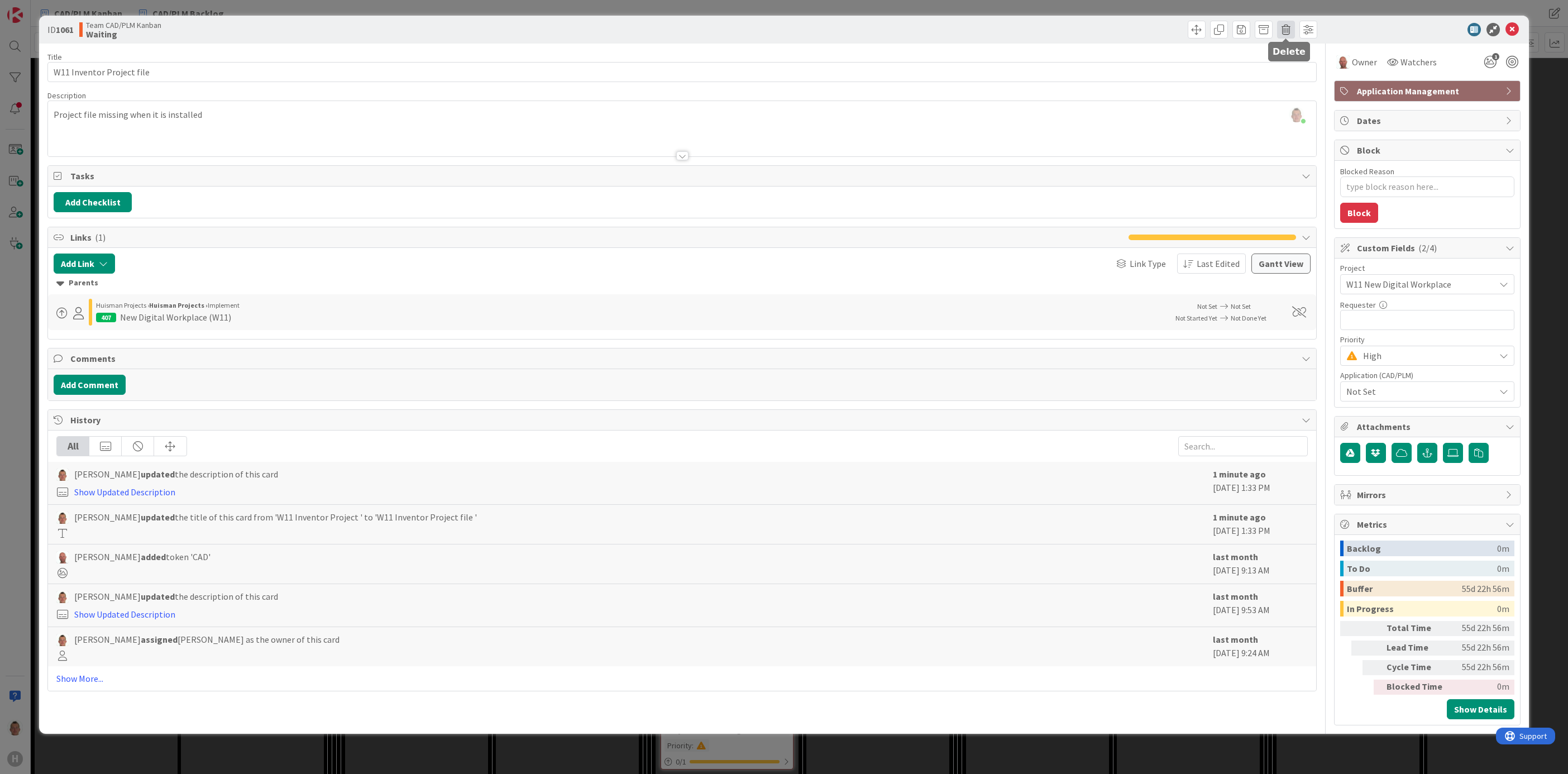
click at [1286, 32] on span at bounding box center [1286, 29] width 18 height 18
click at [1294, 79] on button "Delete" at bounding box center [1304, 82] width 42 height 20
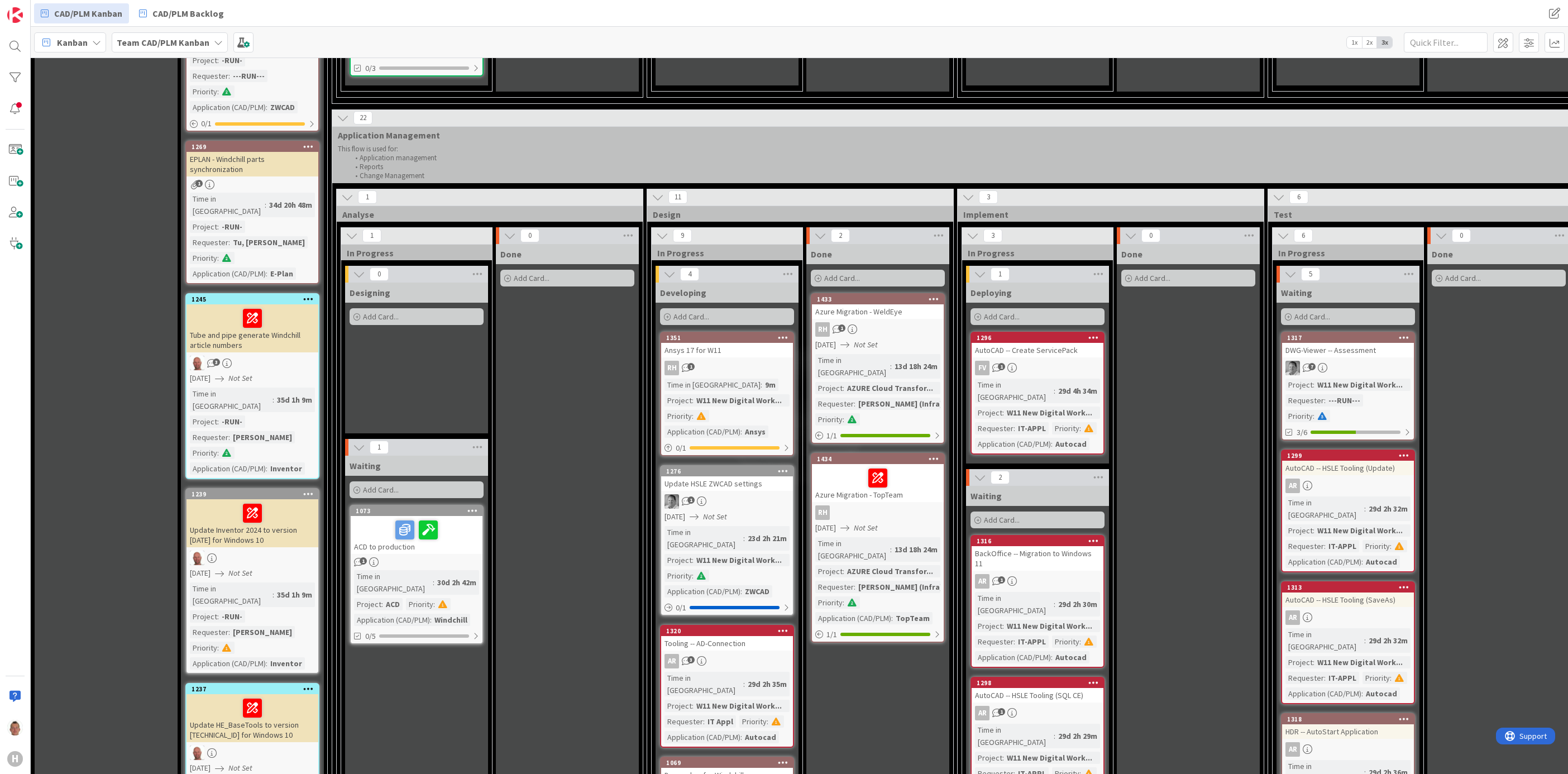
scroll to position [1089, 0]
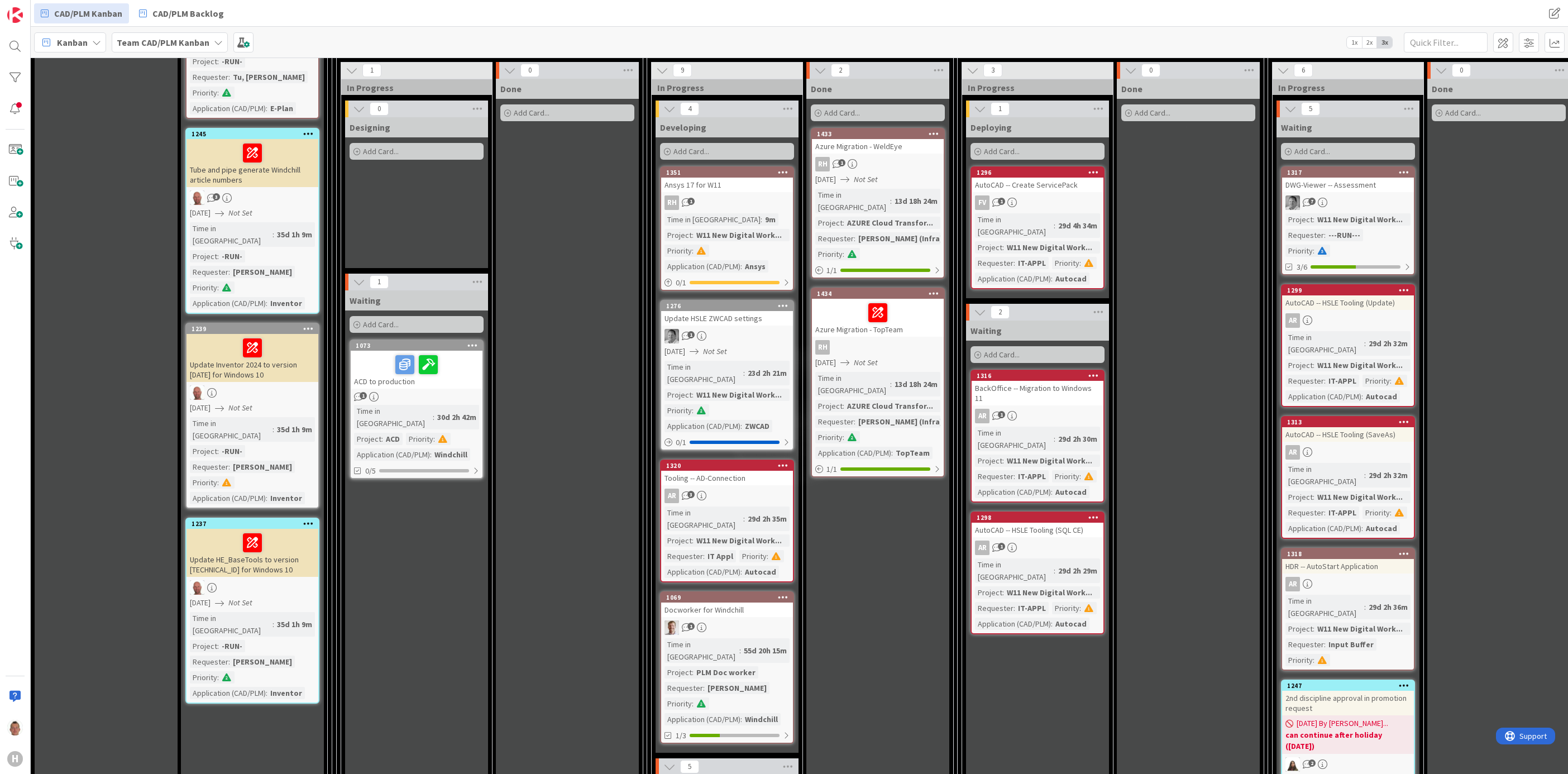
click at [405, 405] on div "Time in [GEOGRAPHIC_DATA]" at bounding box center [393, 417] width 79 height 24
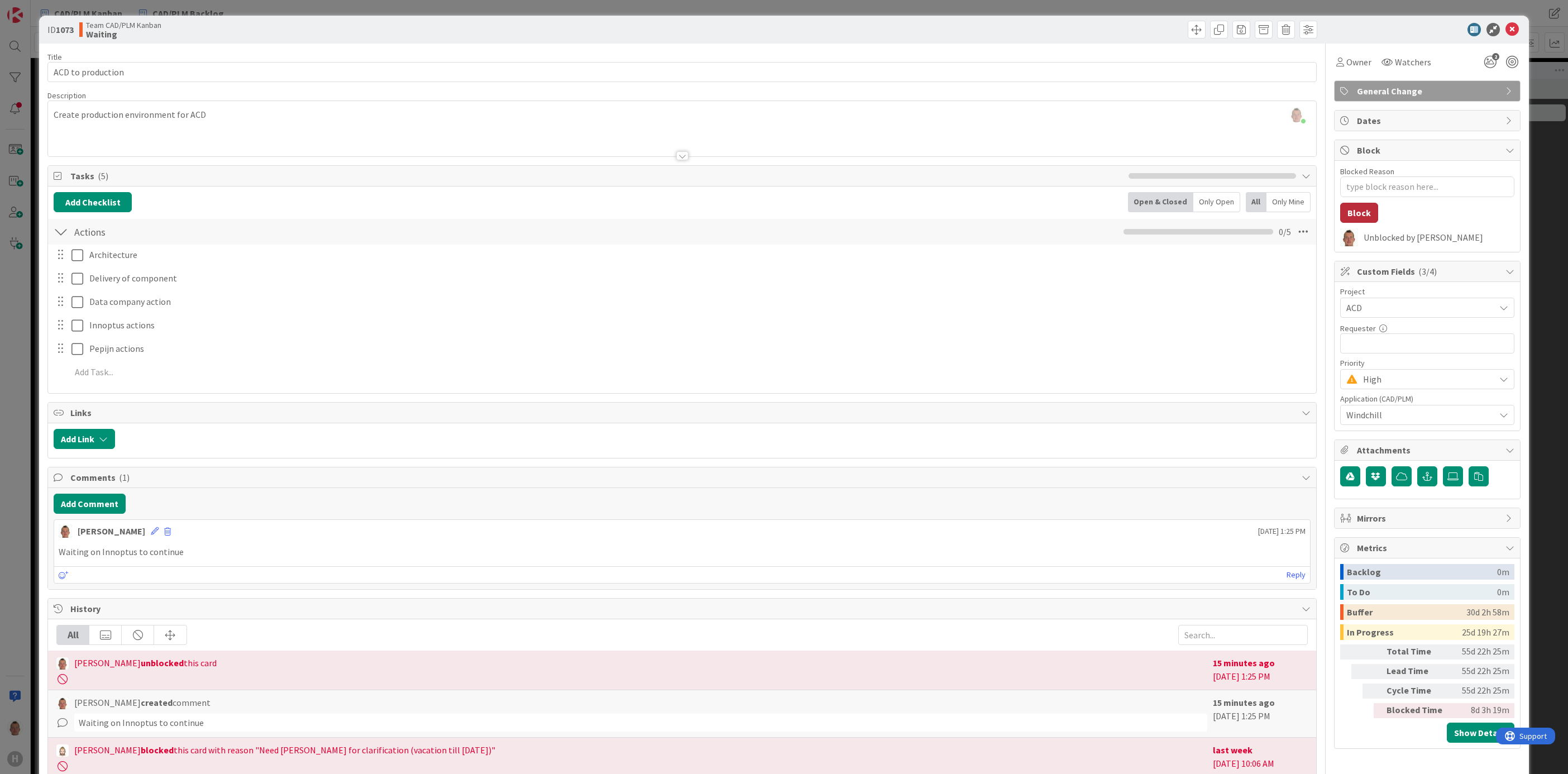
click at [1306, 211] on button "Block" at bounding box center [1359, 212] width 38 height 20
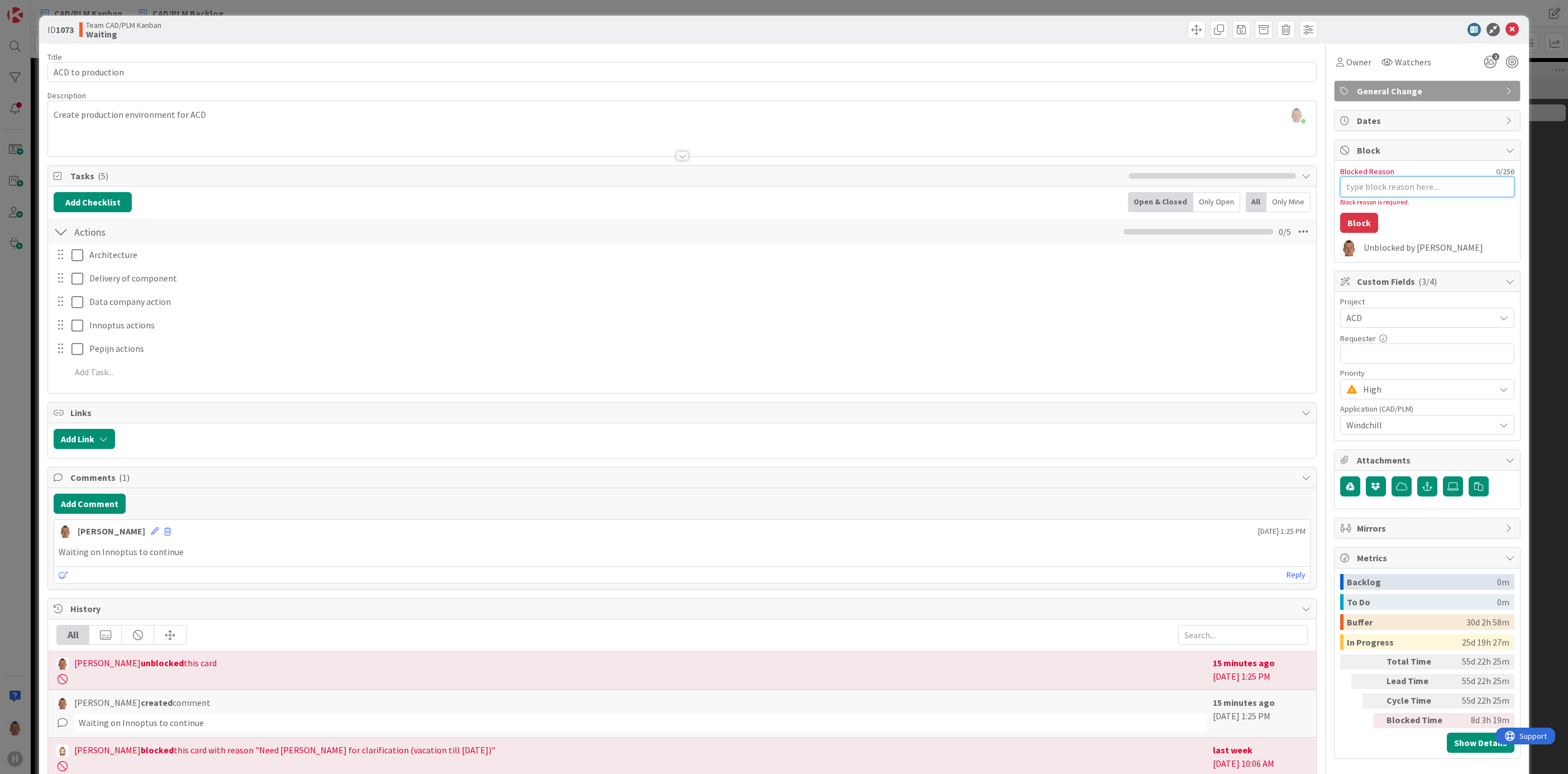
click at [1306, 193] on textarea "Blocked Reason" at bounding box center [1427, 186] width 174 height 21
type textarea "x"
type textarea "W"
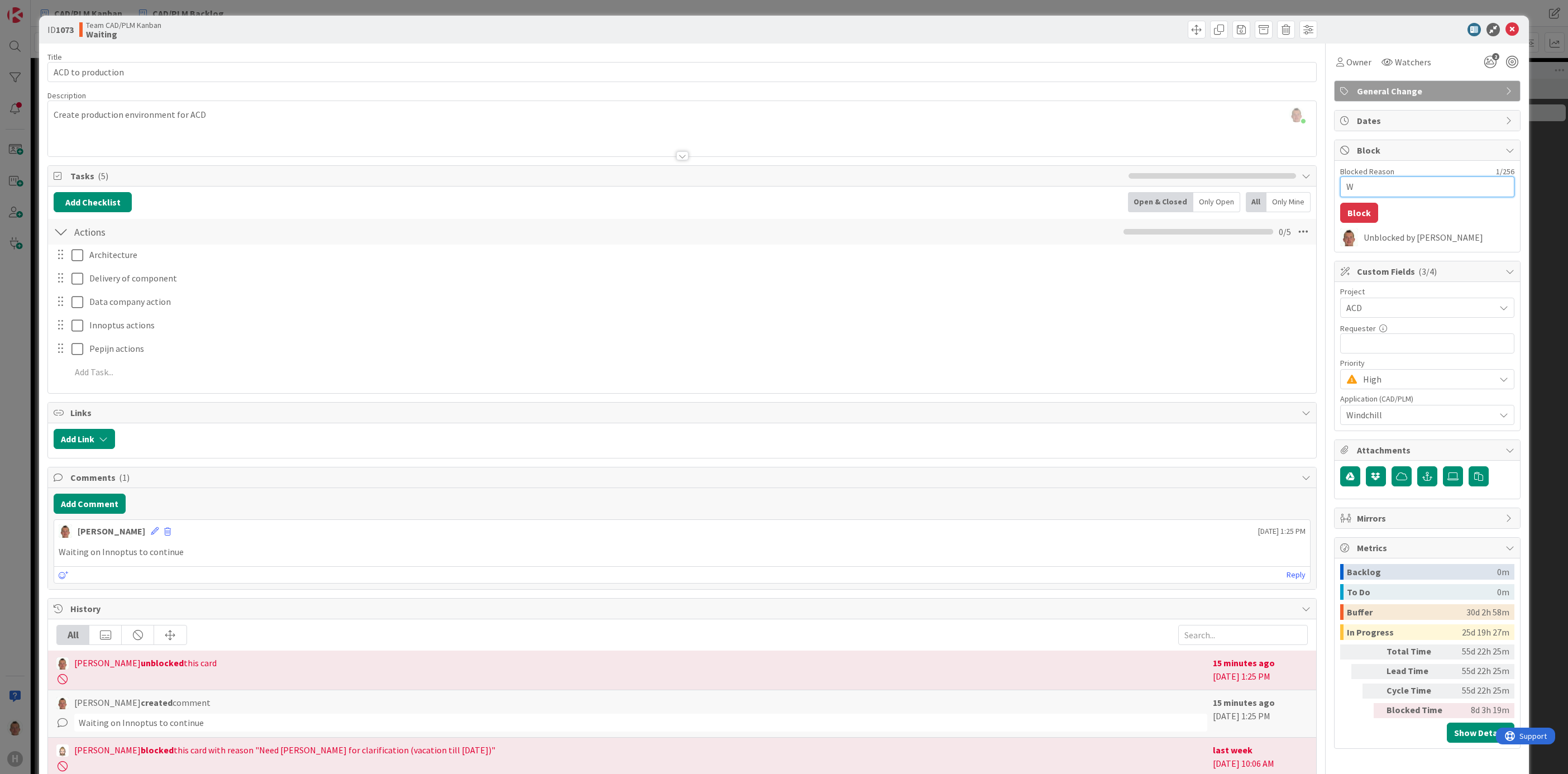
type textarea "x"
type textarea "Wa"
type textarea "x"
type textarea "Wai"
type textarea "x"
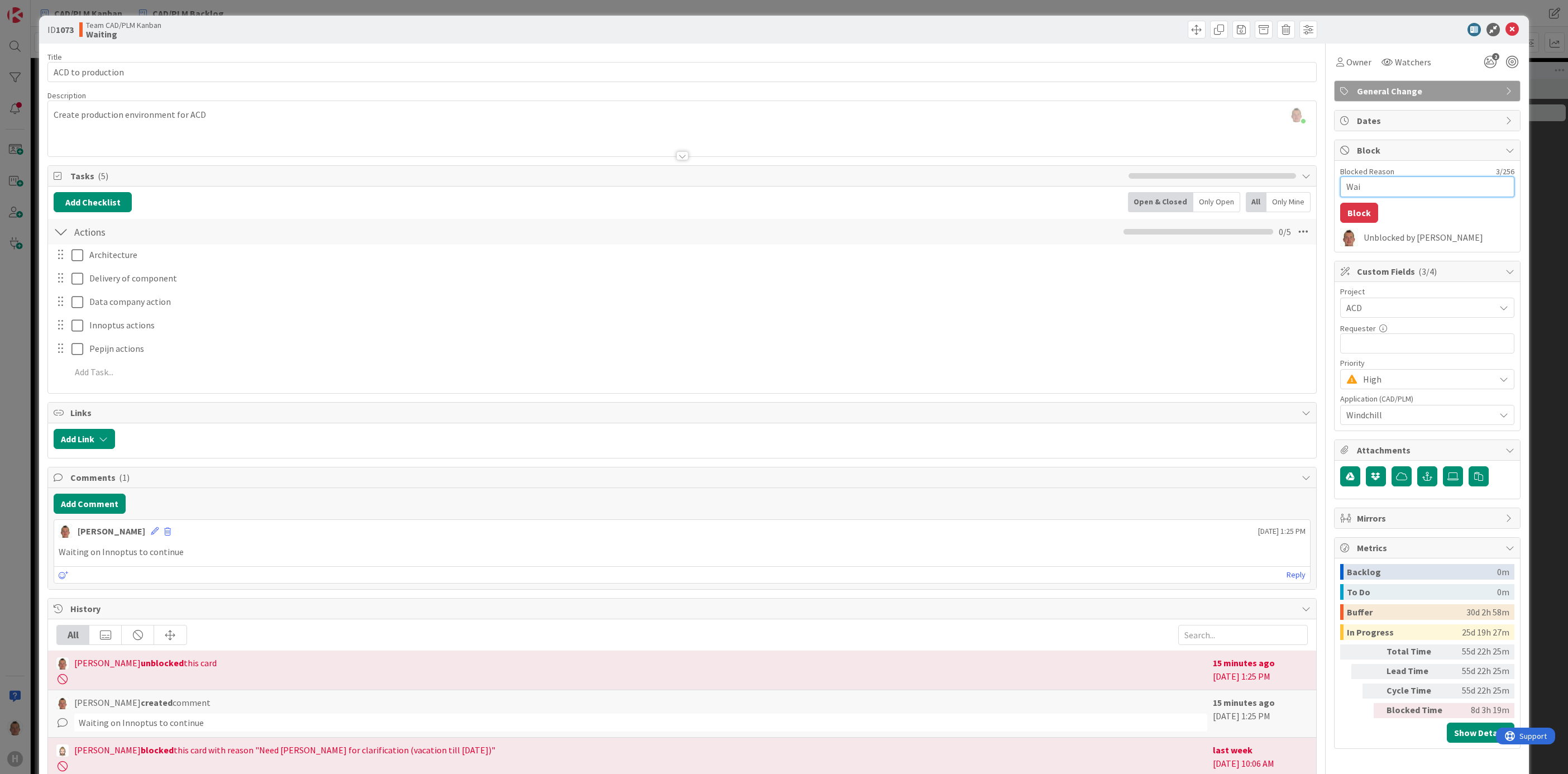
type textarea "Waii"
type textarea "x"
type textarea "Wai"
type textarea "x"
type textarea "Wait"
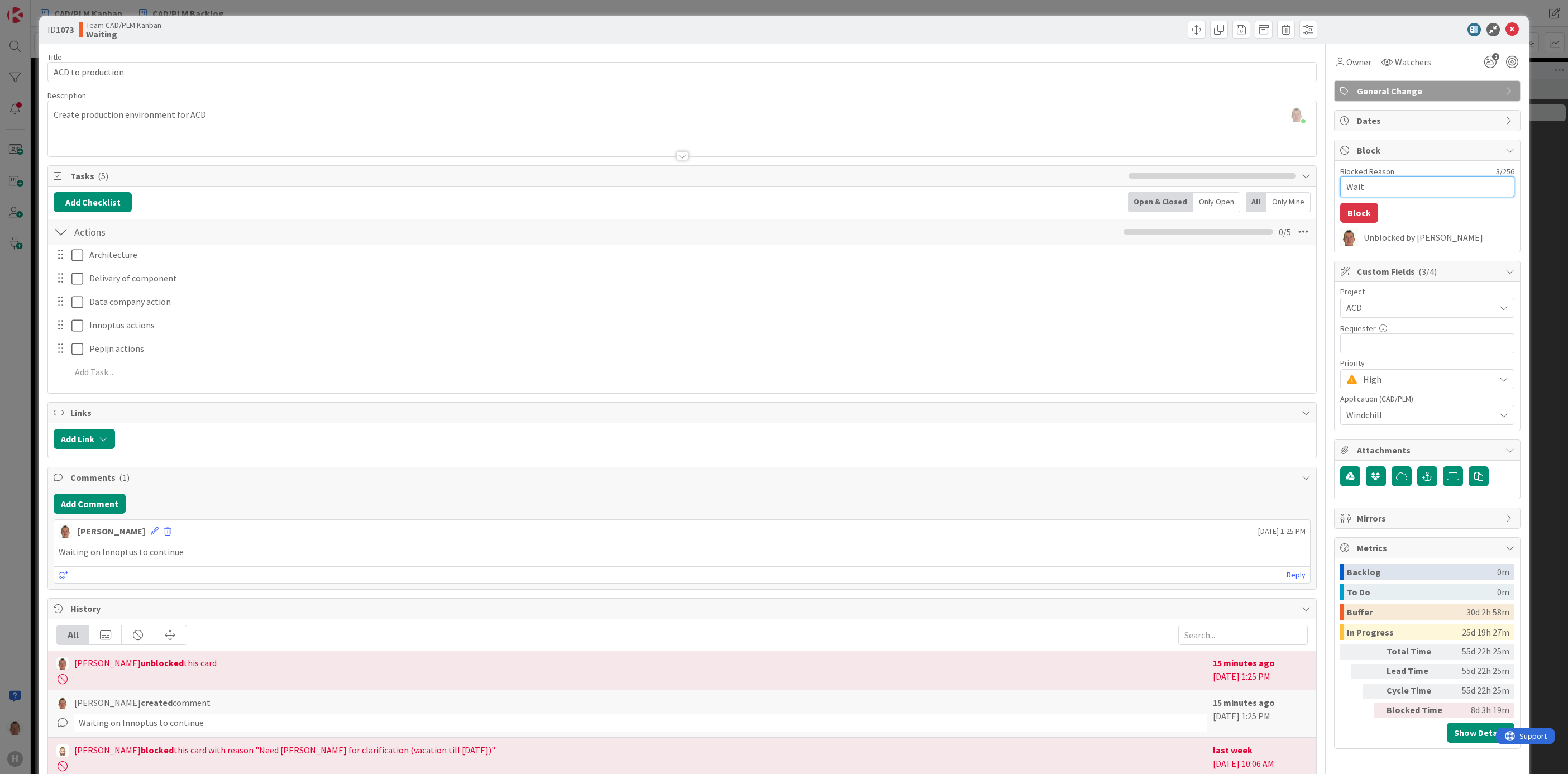
type textarea "x"
type textarea "Waiti"
type textarea "x"
type textarea "Waitin"
type textarea "x"
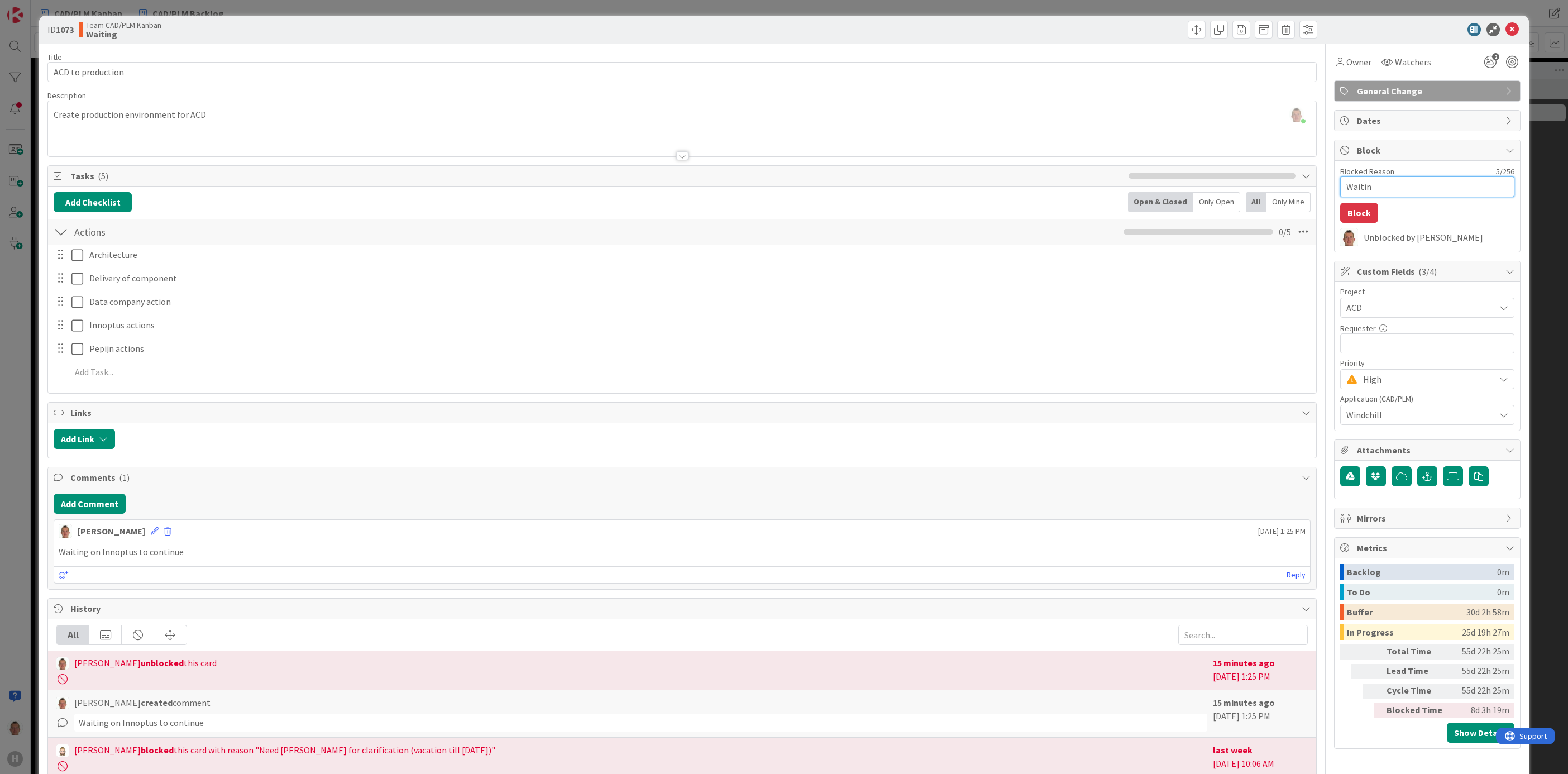
type textarea "Waiting"
type textarea "x"
type textarea "Waiting"
type textarea "x"
type textarea "Waiting o"
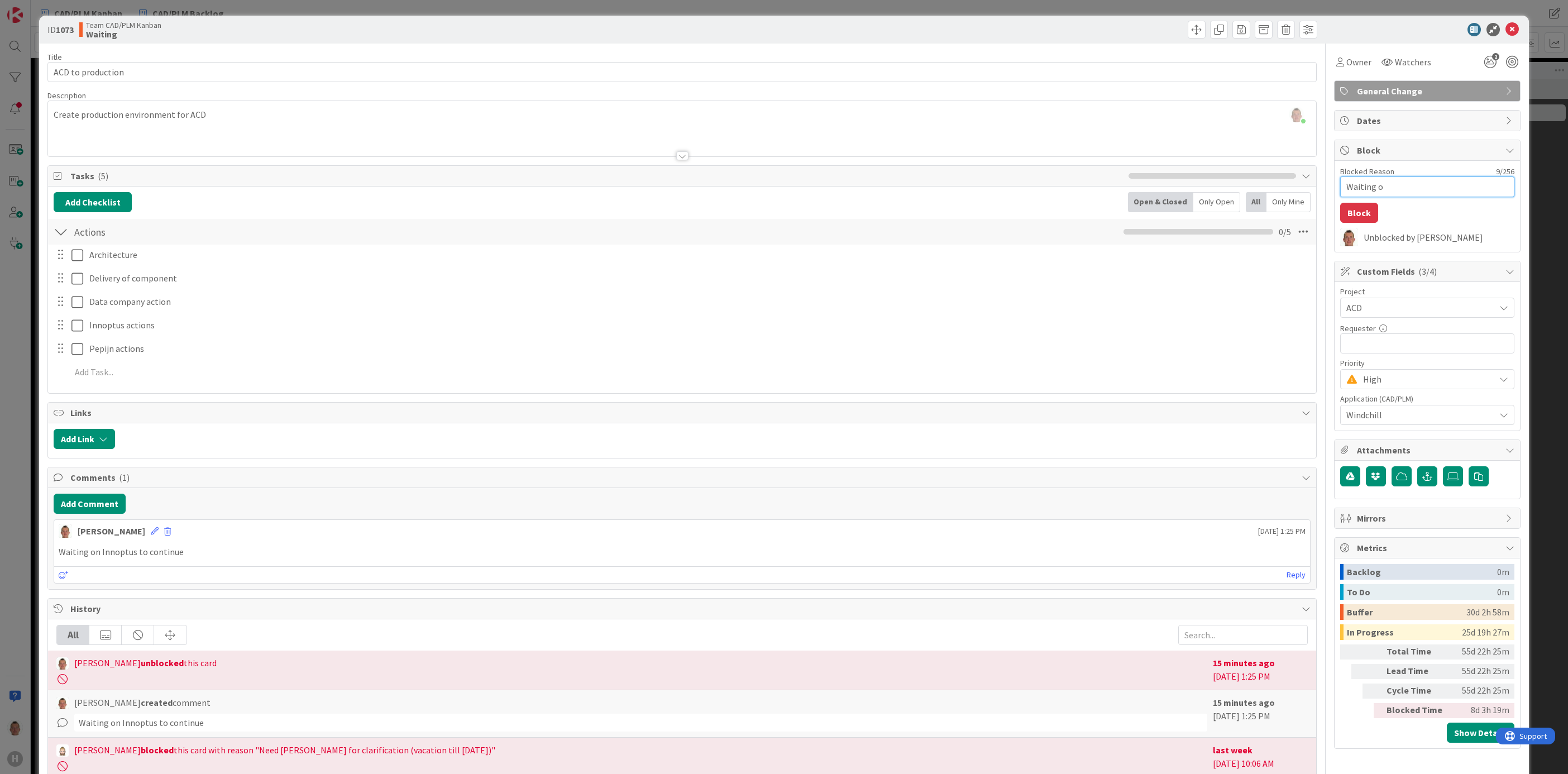
type textarea "x"
type textarea "Waiting on"
type textarea "x"
type textarea "Waiting on I"
type textarea "x"
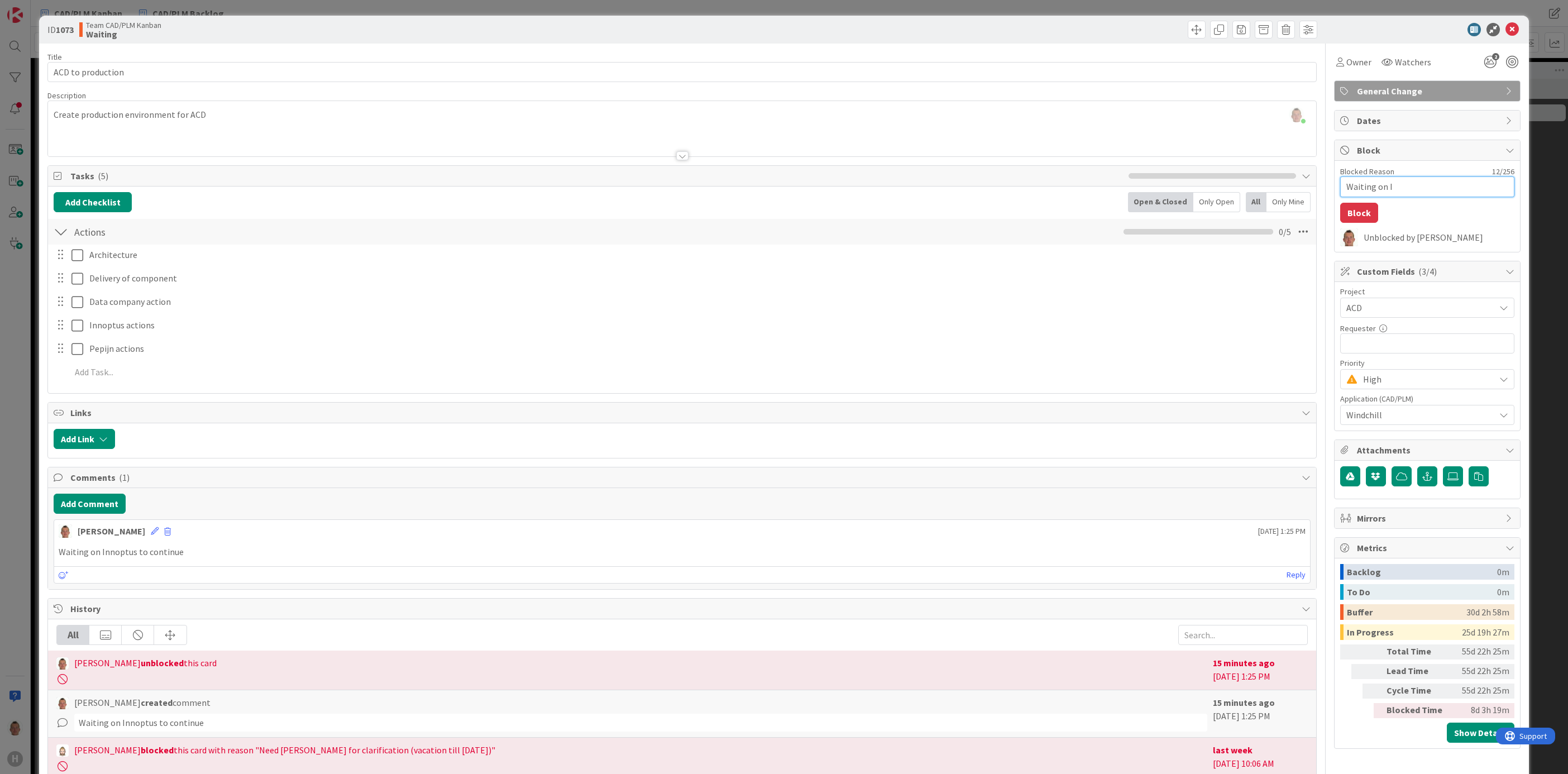
type textarea "Waiting on In"
type textarea "x"
type textarea "Waiting on Inn"
type textarea "x"
type textarea "Waiting on Inno"
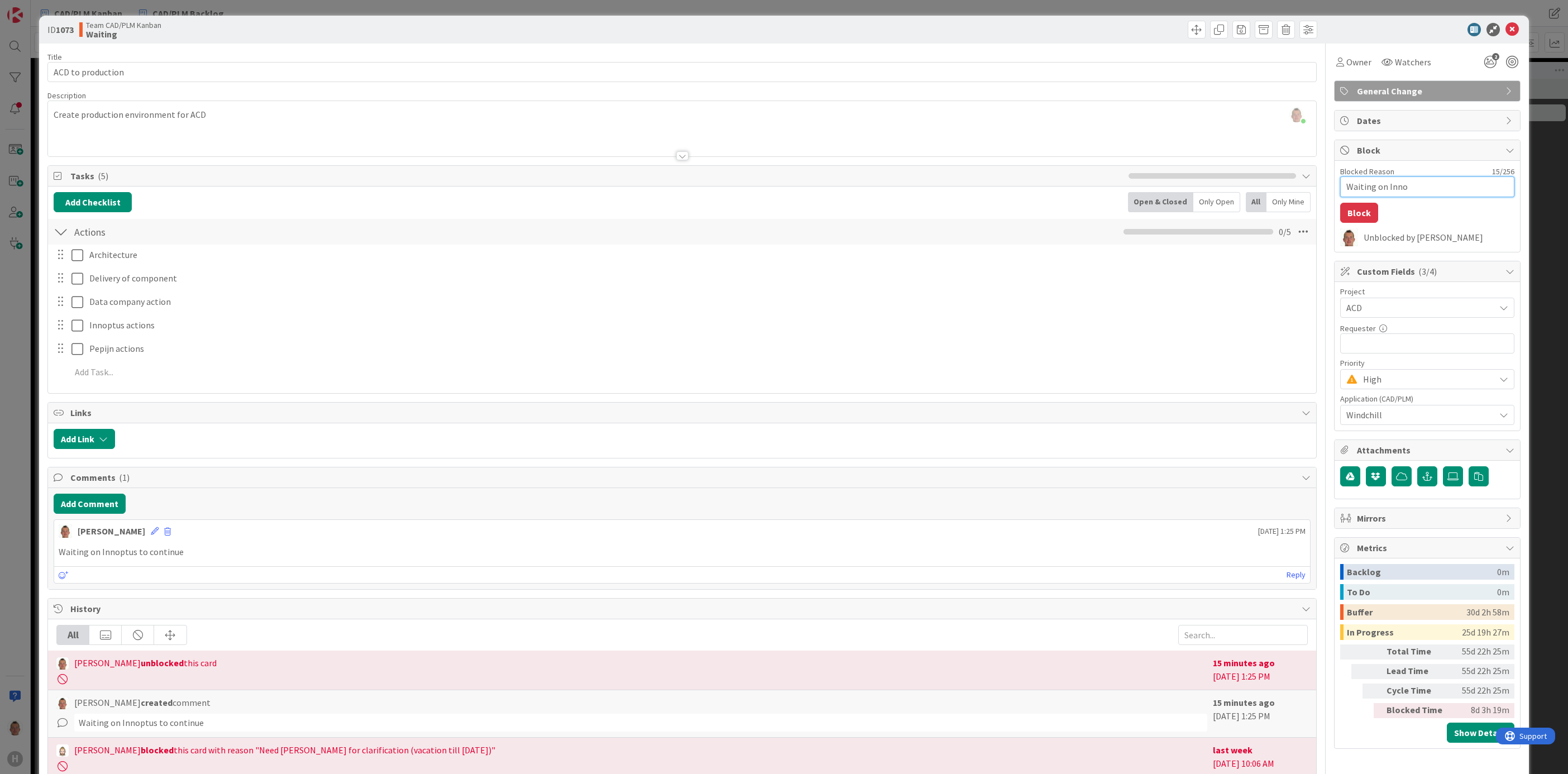
type textarea "x"
type textarea "Waiting on Innop"
type textarea "x"
type textarea "Waiting on Innopt"
type textarea "x"
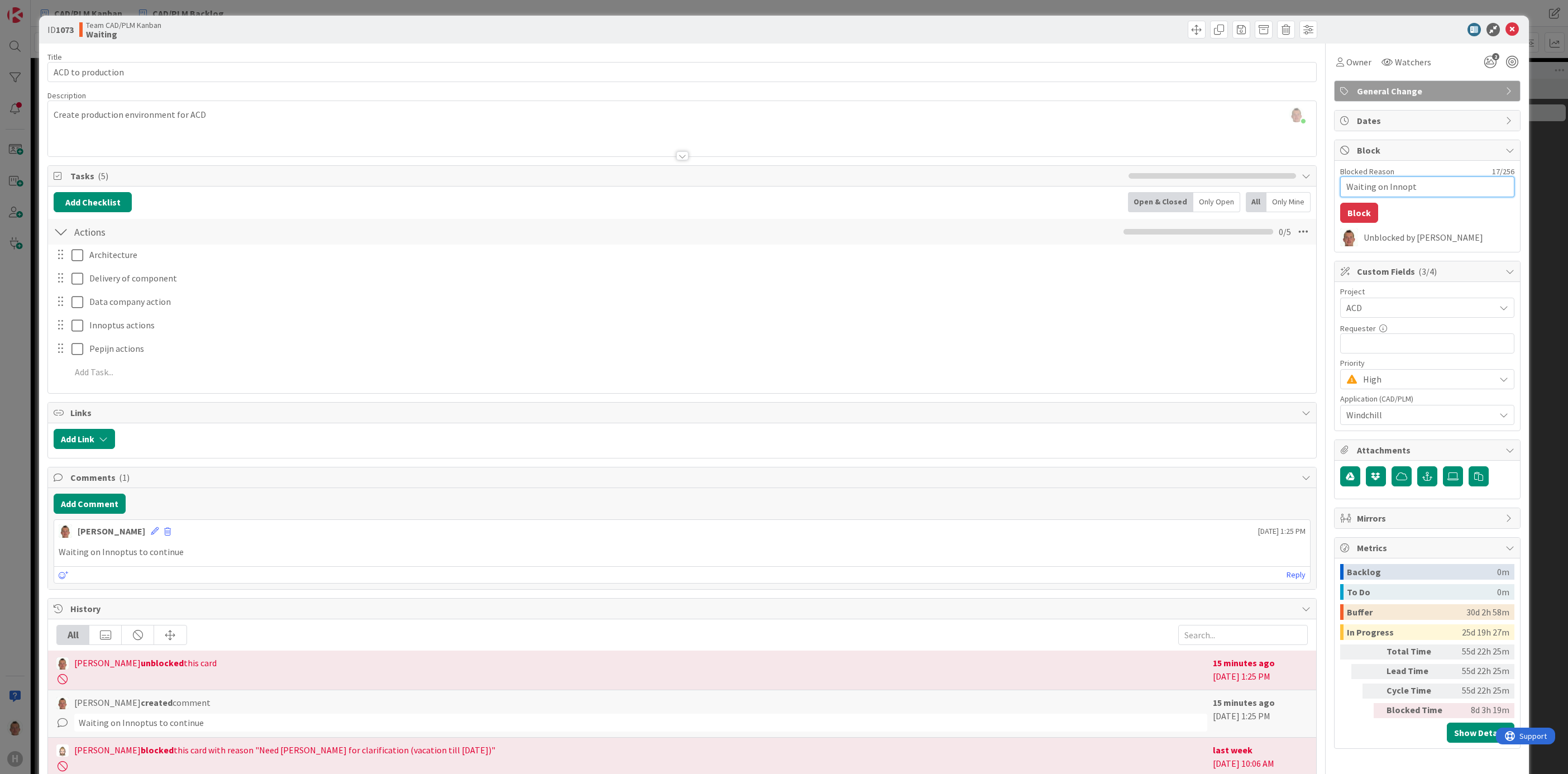
type textarea "Waiting on Innoptu"
type textarea "x"
type textarea "Waiting on Innoptus"
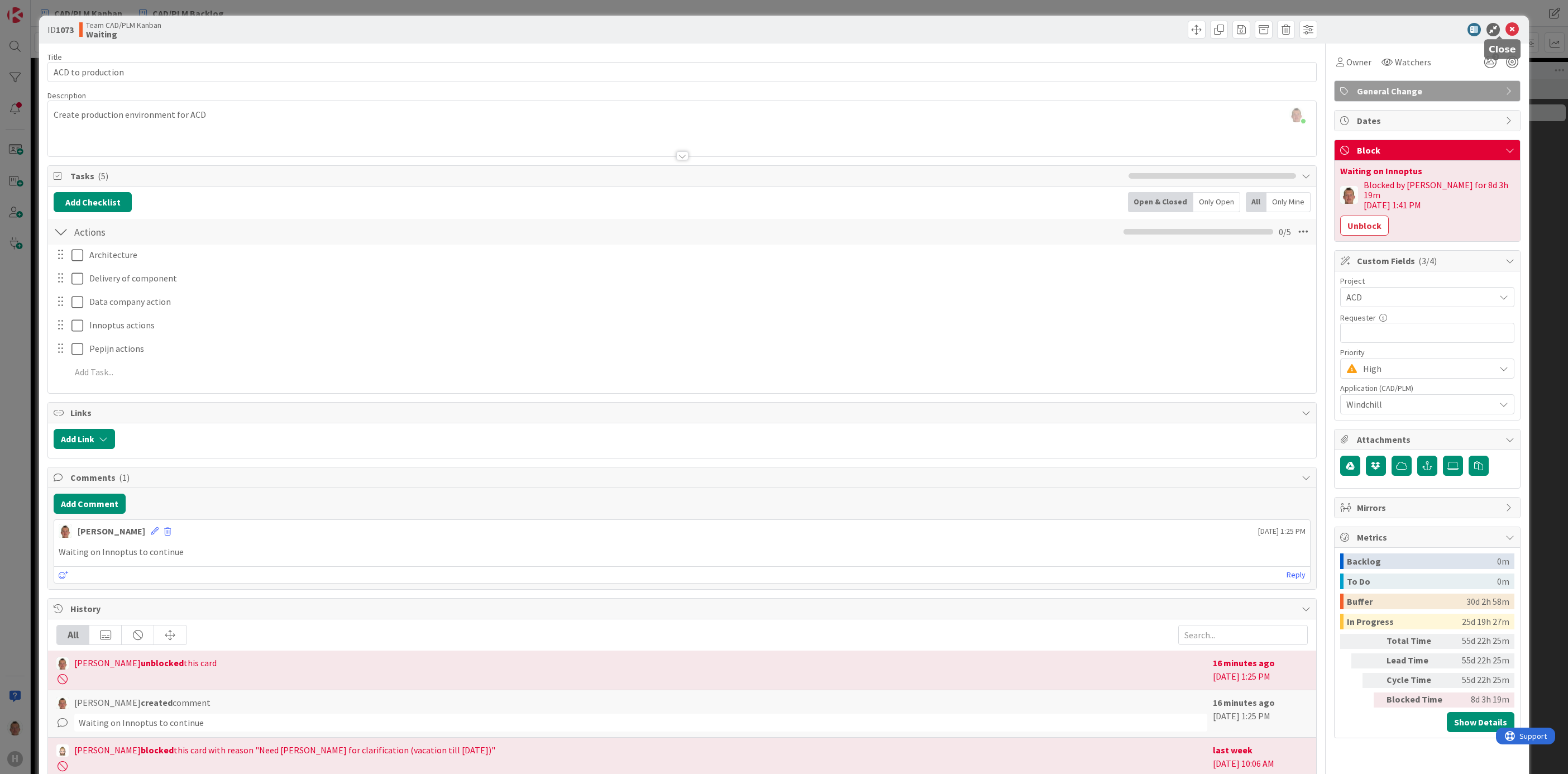
click at [1306, 28] on icon at bounding box center [1512, 29] width 13 height 13
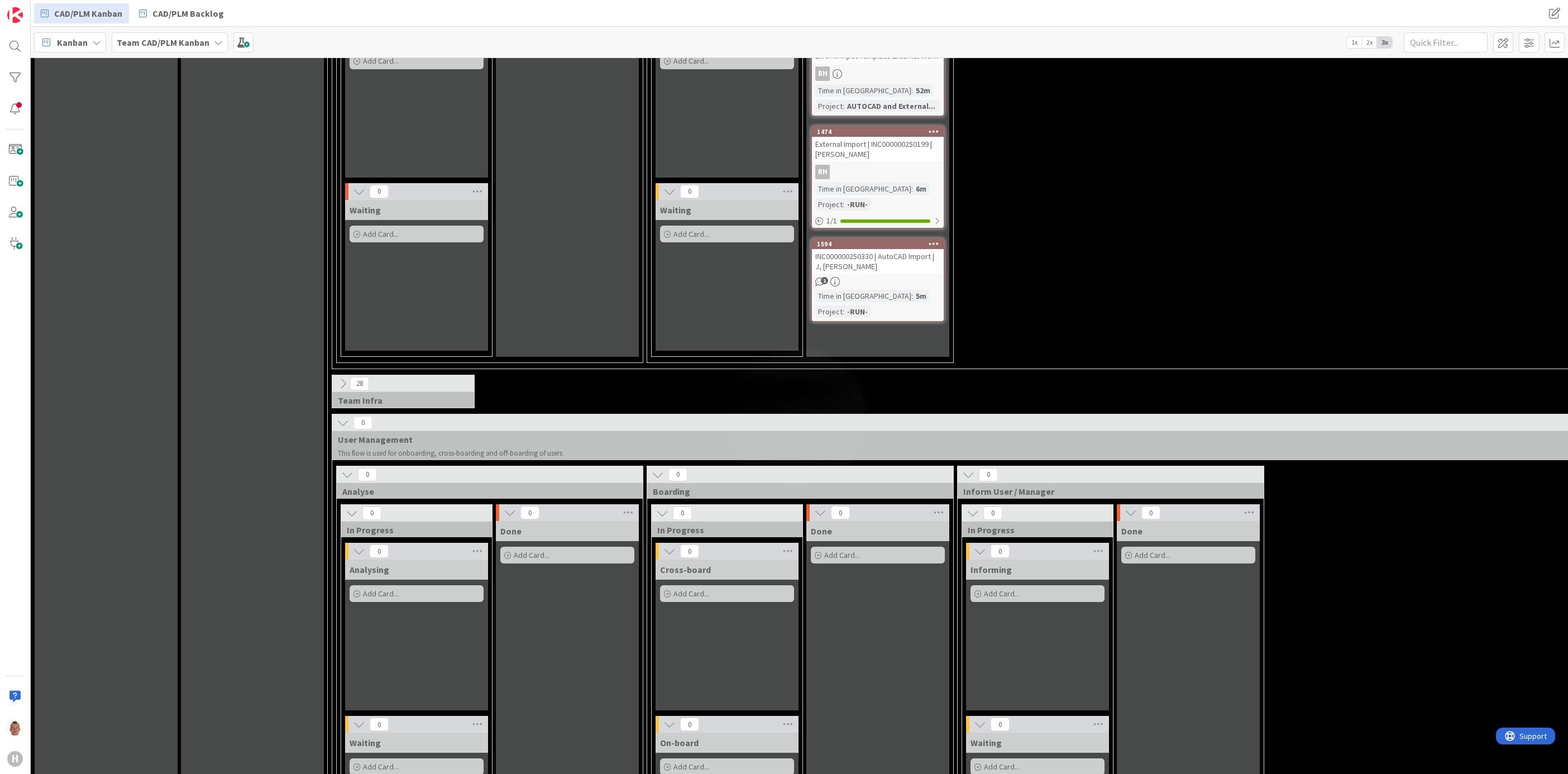
scroll to position [3081, 0]
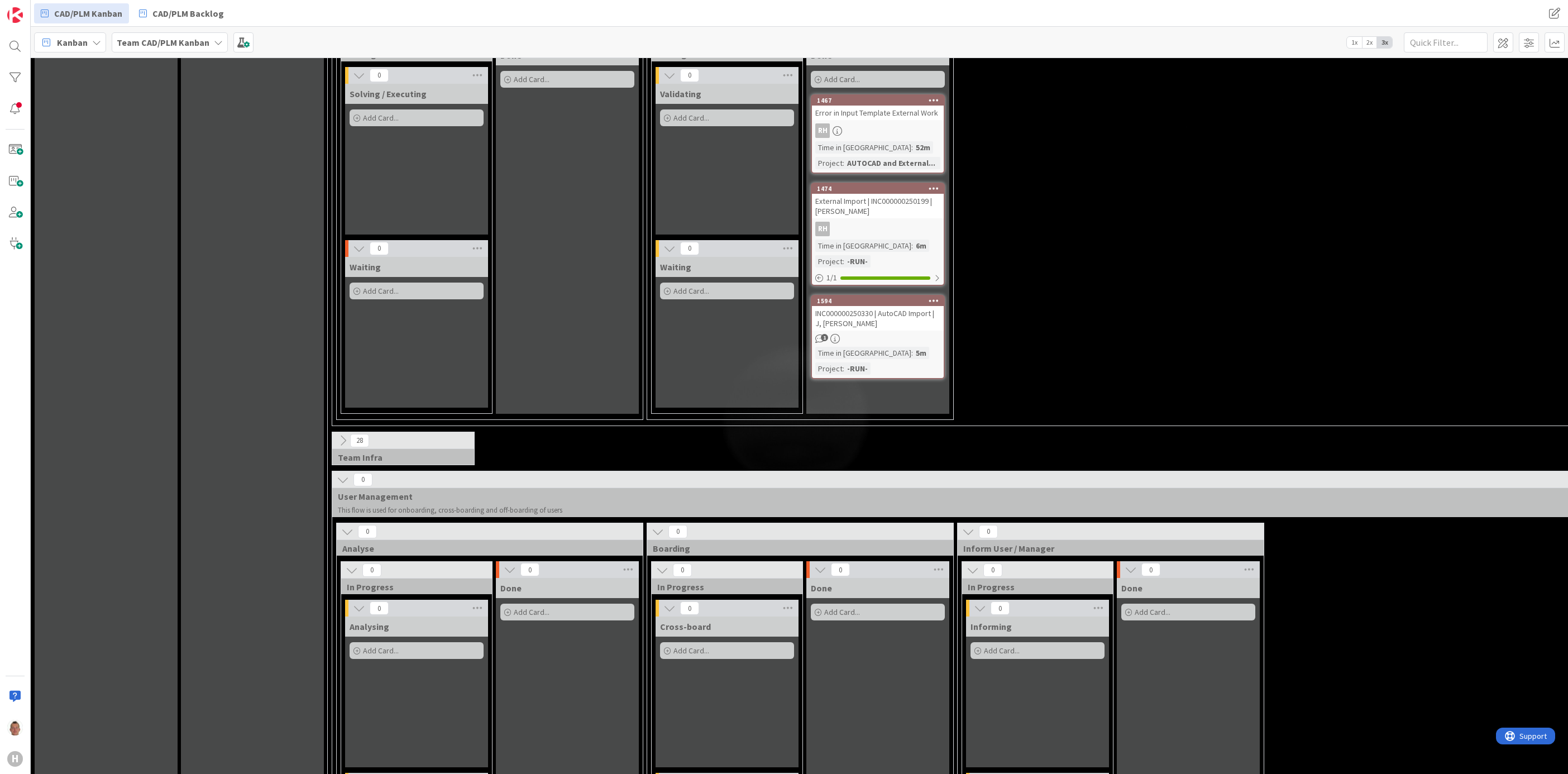
click at [344, 435] on icon at bounding box center [343, 441] width 12 height 12
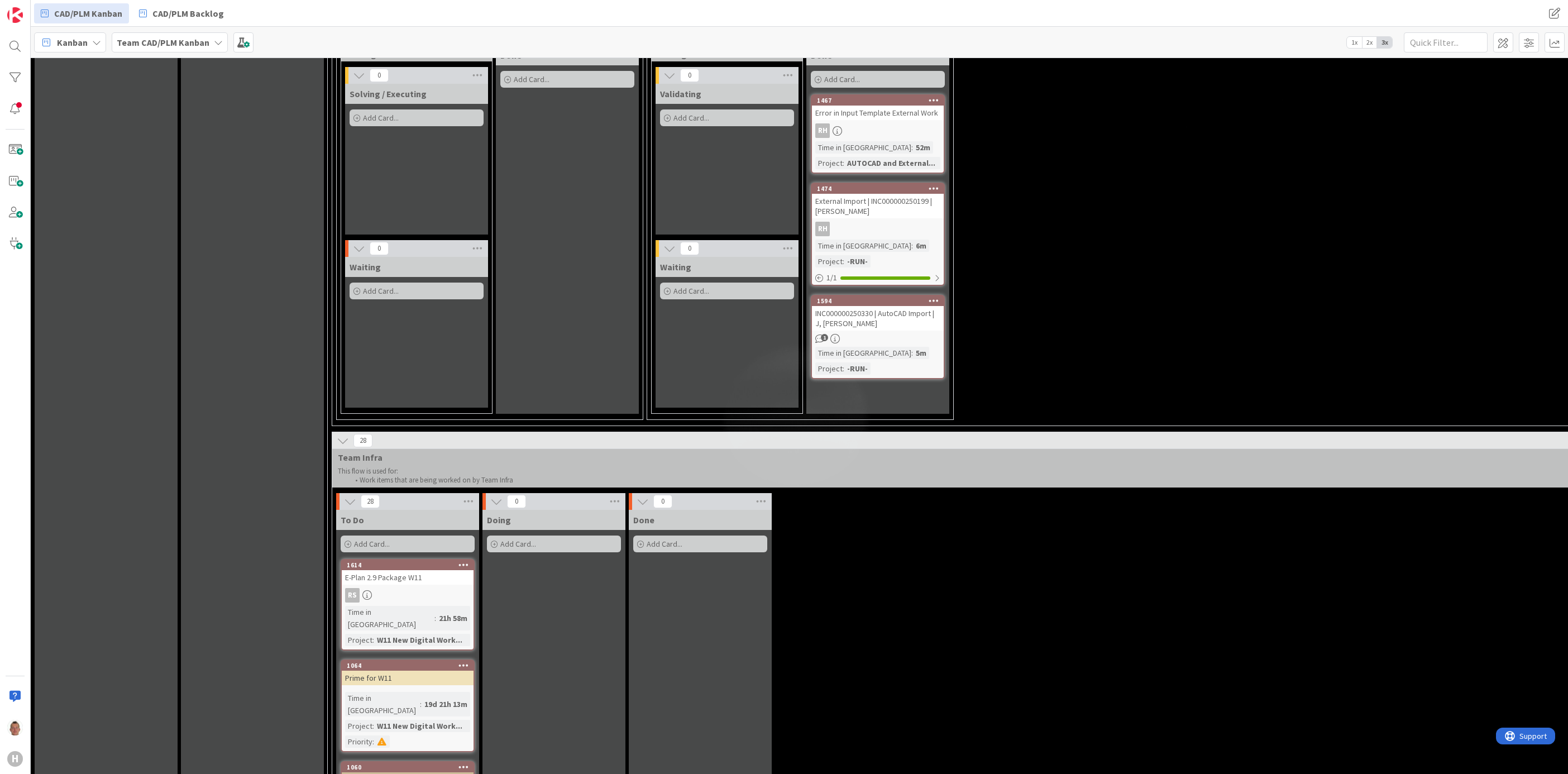
click at [344, 435] on icon at bounding box center [343, 441] width 12 height 12
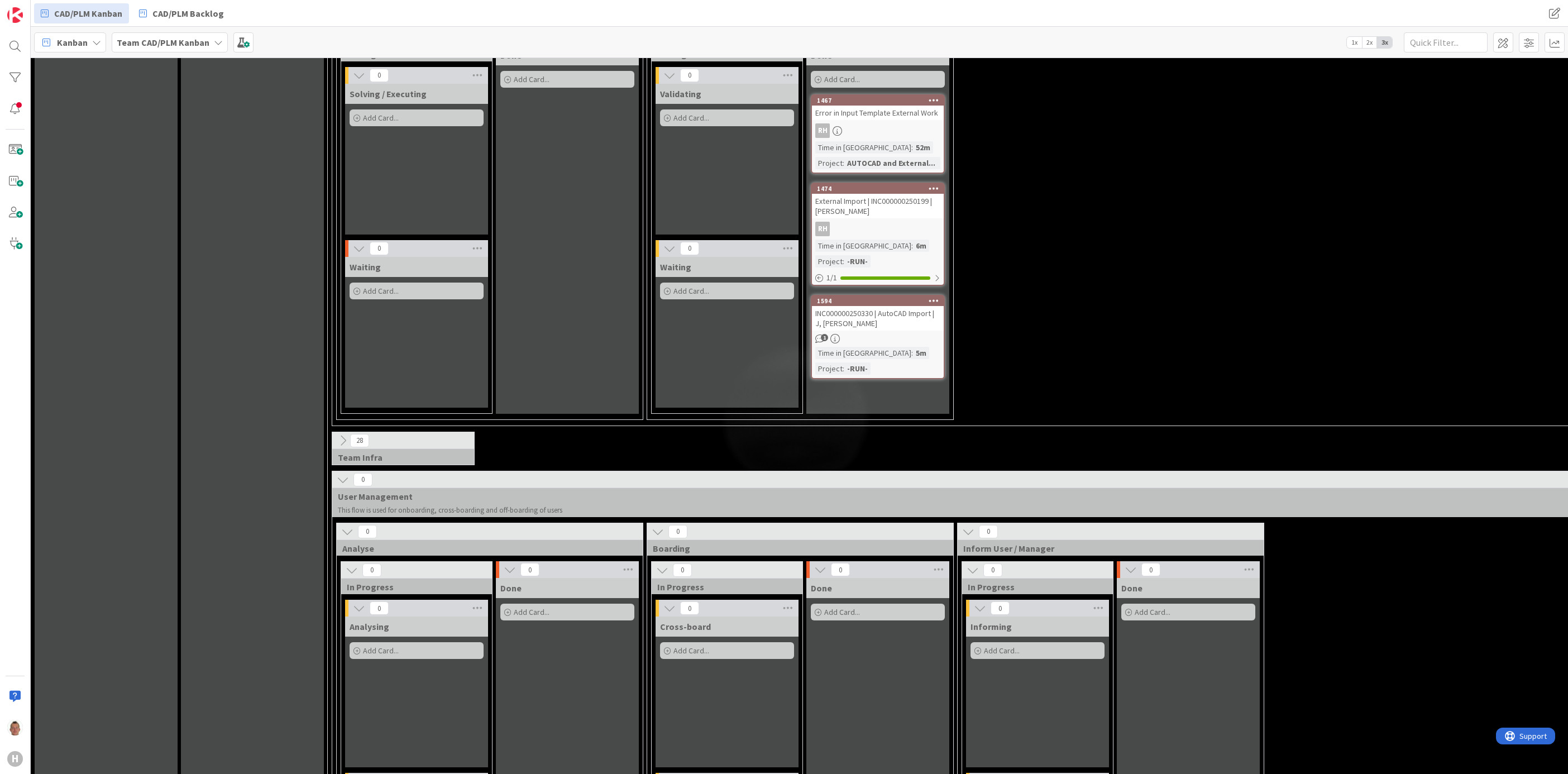
click at [344, 435] on icon at bounding box center [343, 441] width 12 height 12
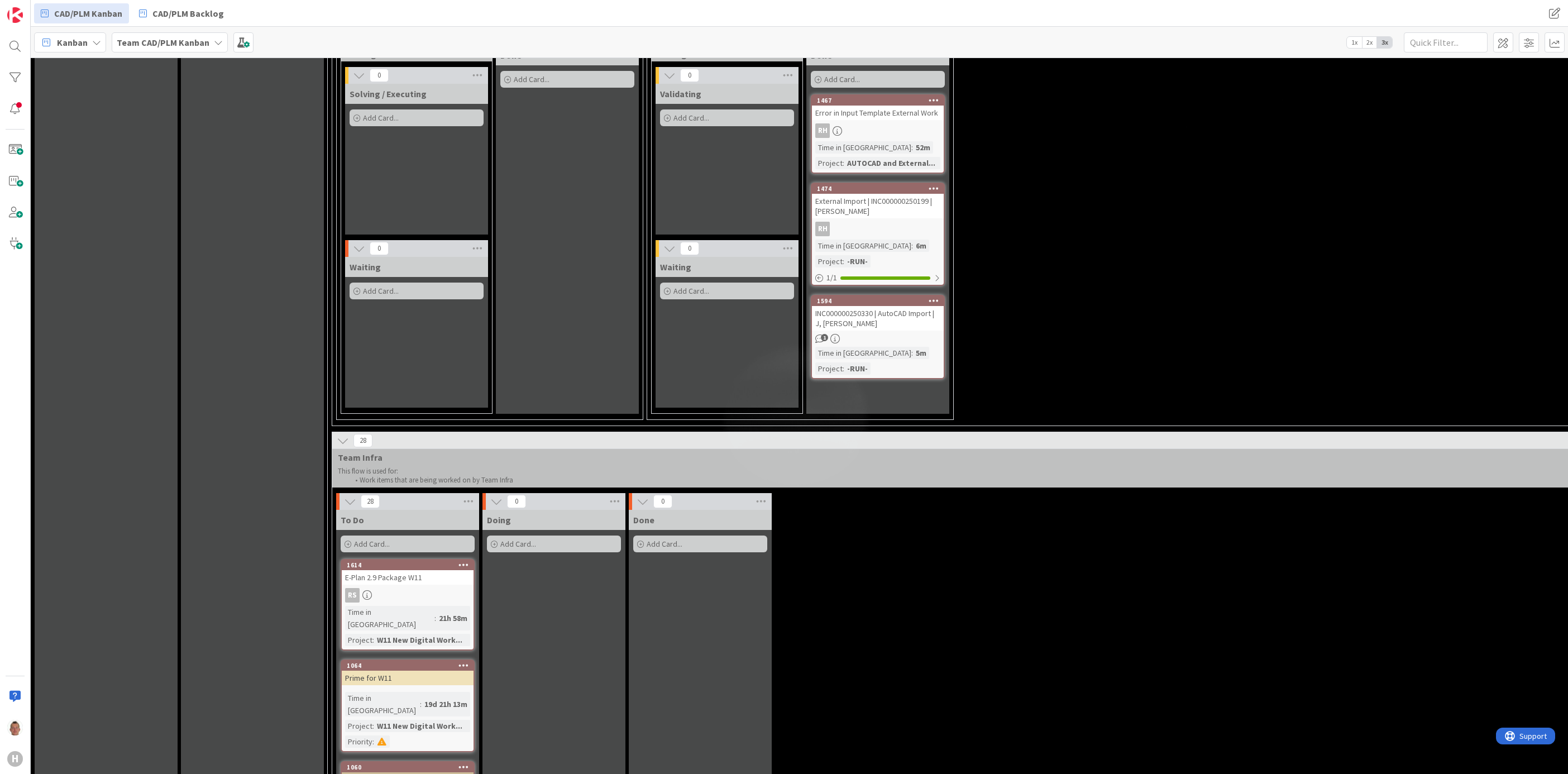
click at [343, 435] on icon at bounding box center [343, 441] width 12 height 12
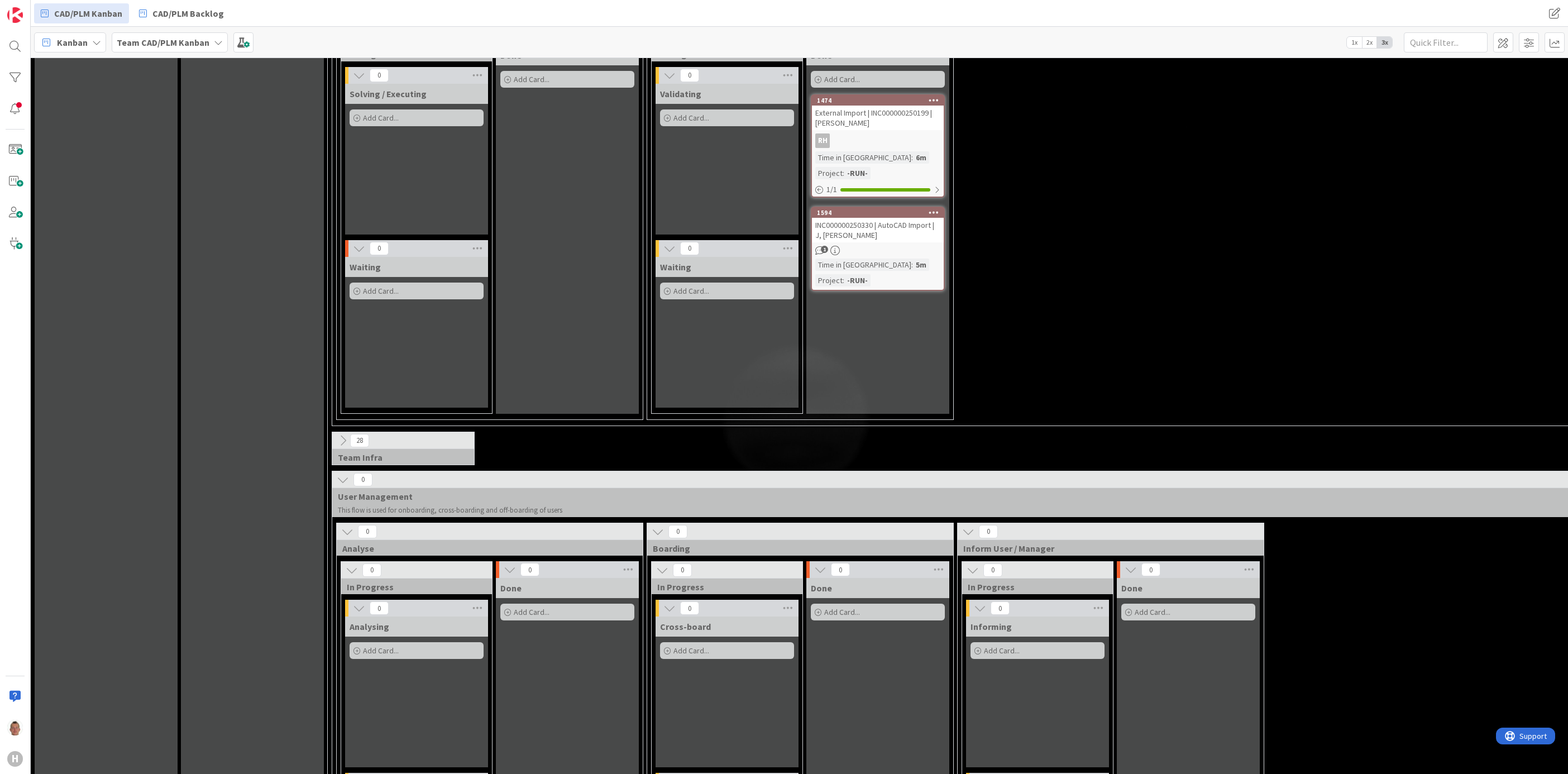
click at [344, 474] on icon at bounding box center [343, 479] width 12 height 12
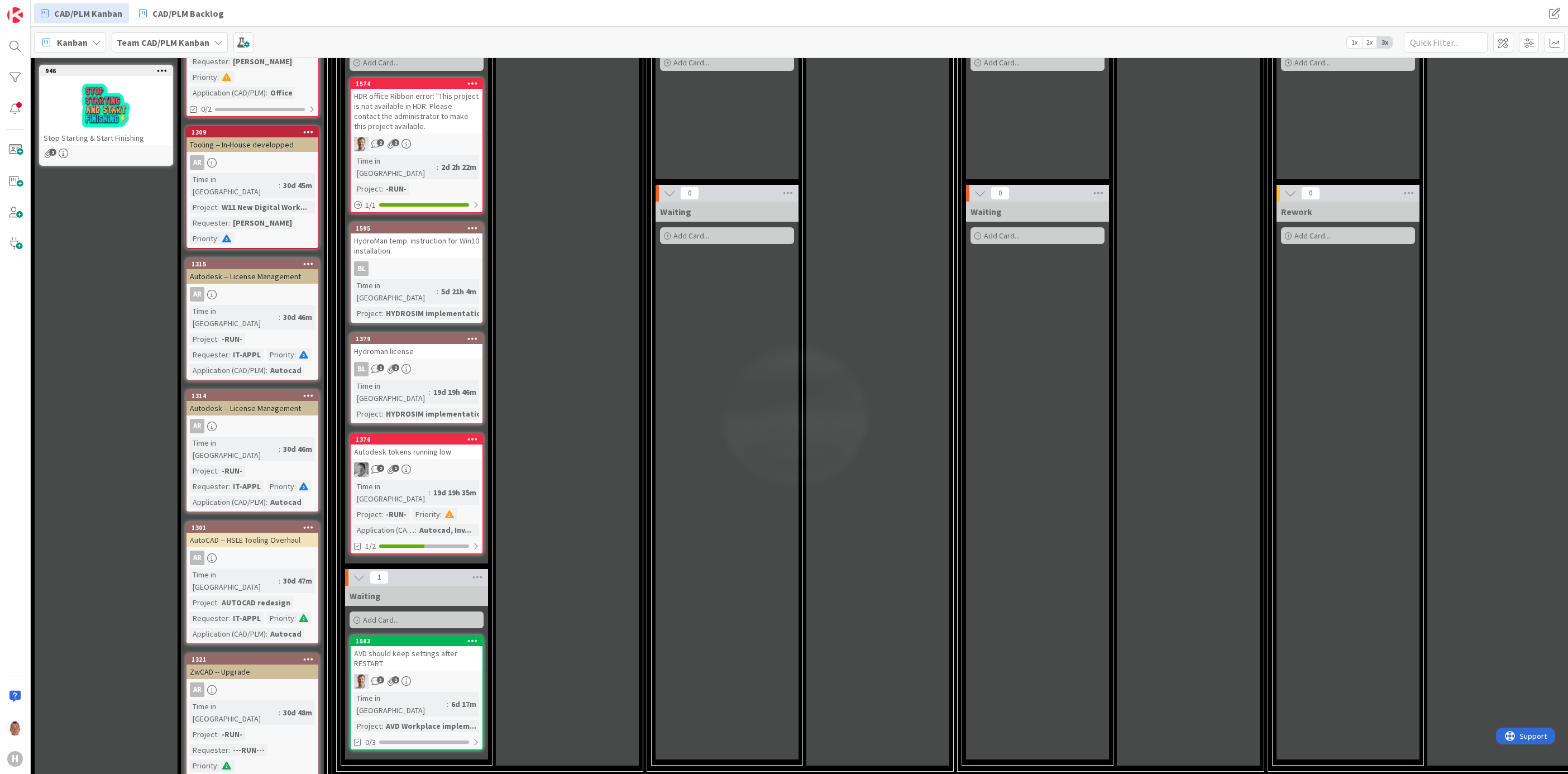
scroll to position [251, 0]
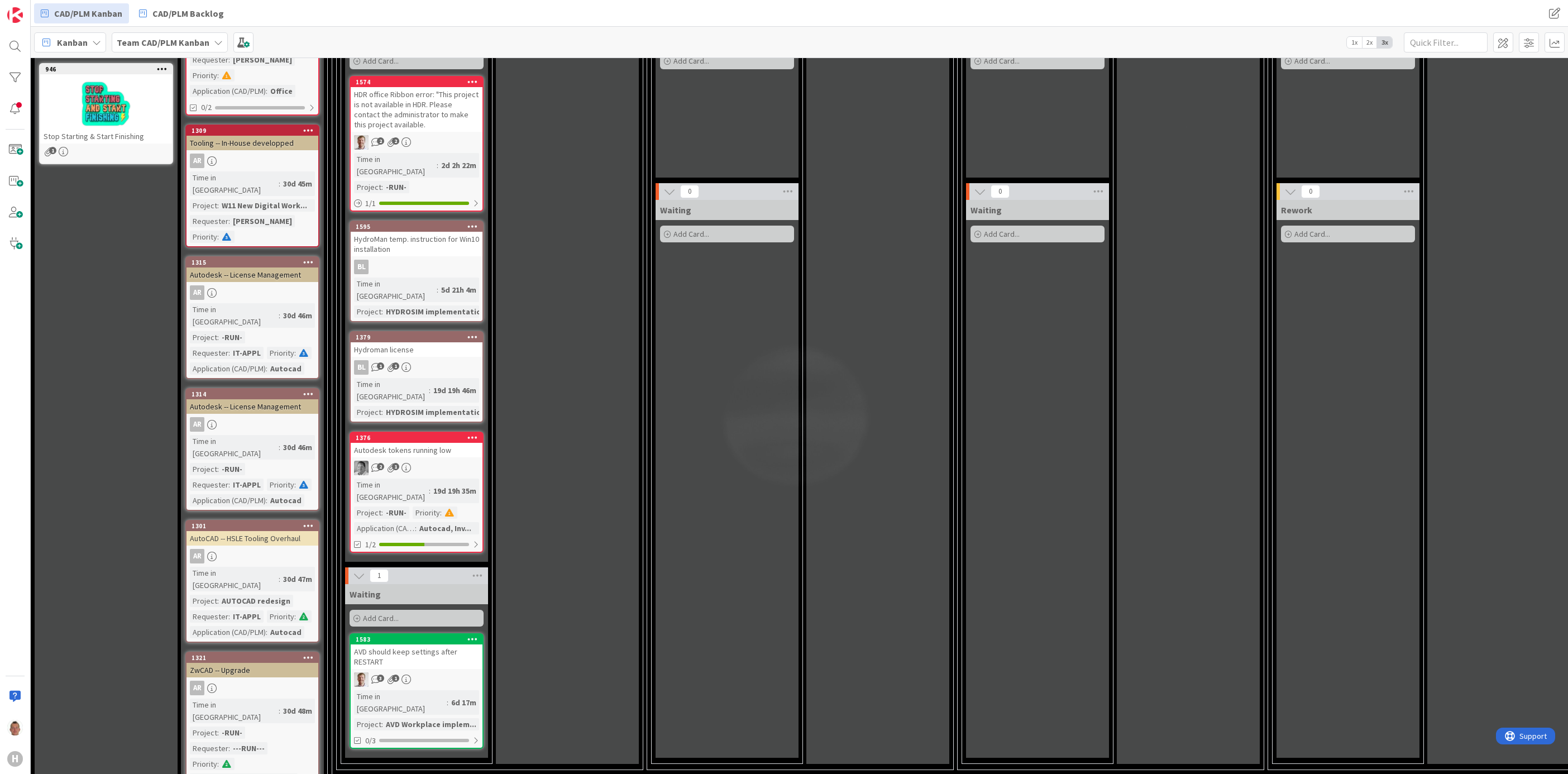
click at [1306, 313] on div "Rework Add Card..." at bounding box center [1348, 478] width 143 height 558
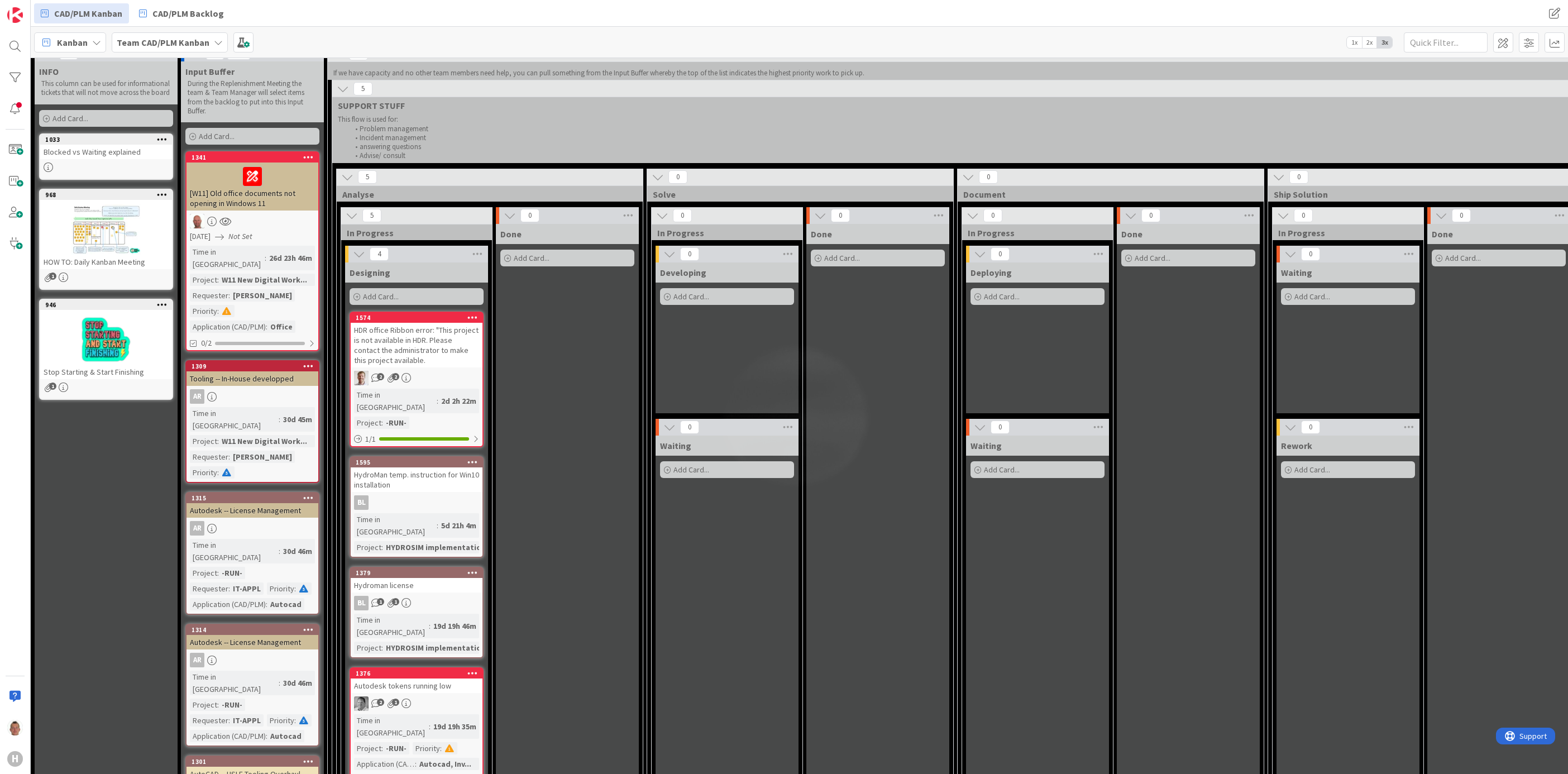
scroll to position [0, 0]
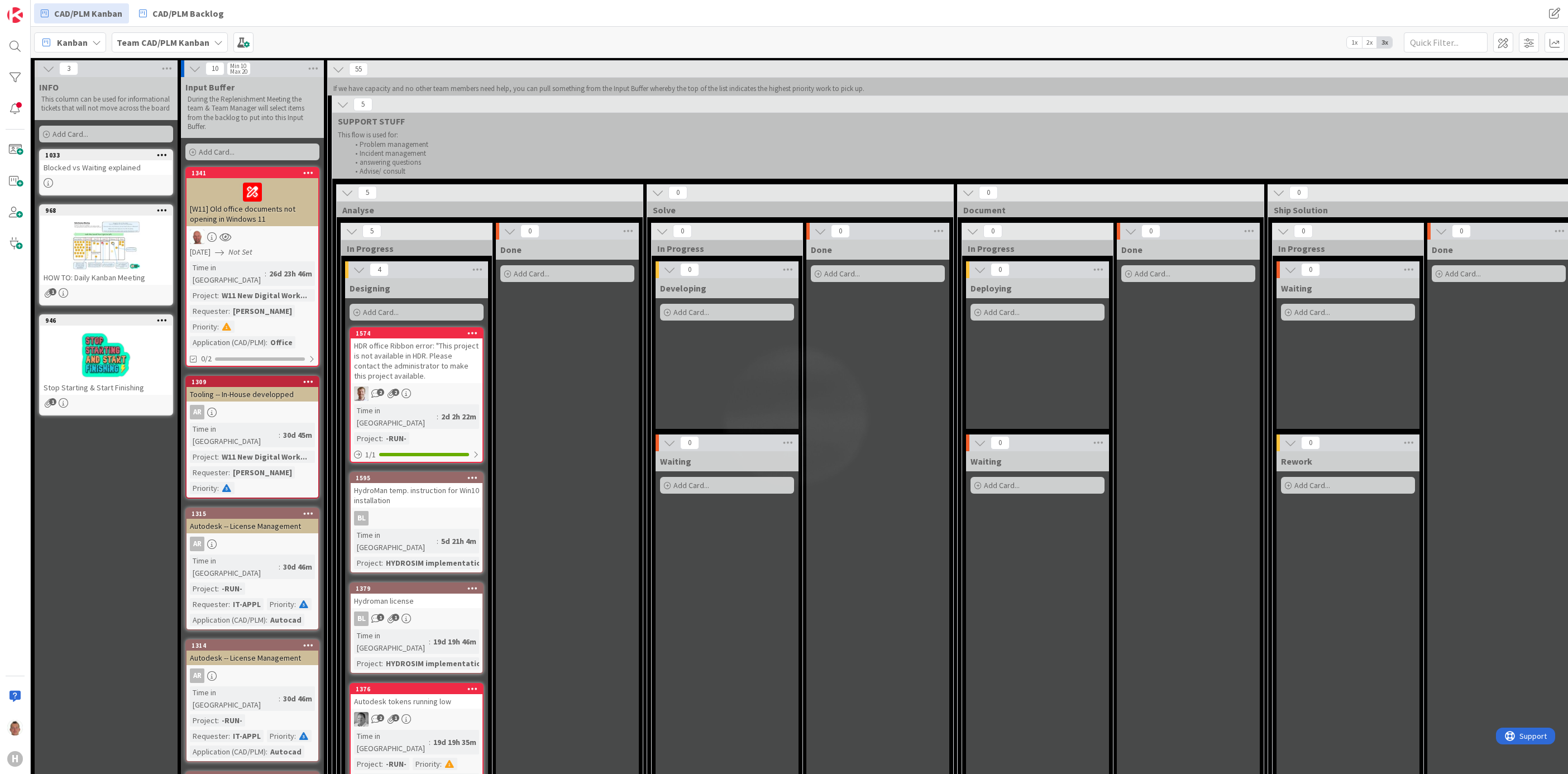
click at [344, 109] on icon at bounding box center [343, 104] width 12 height 12
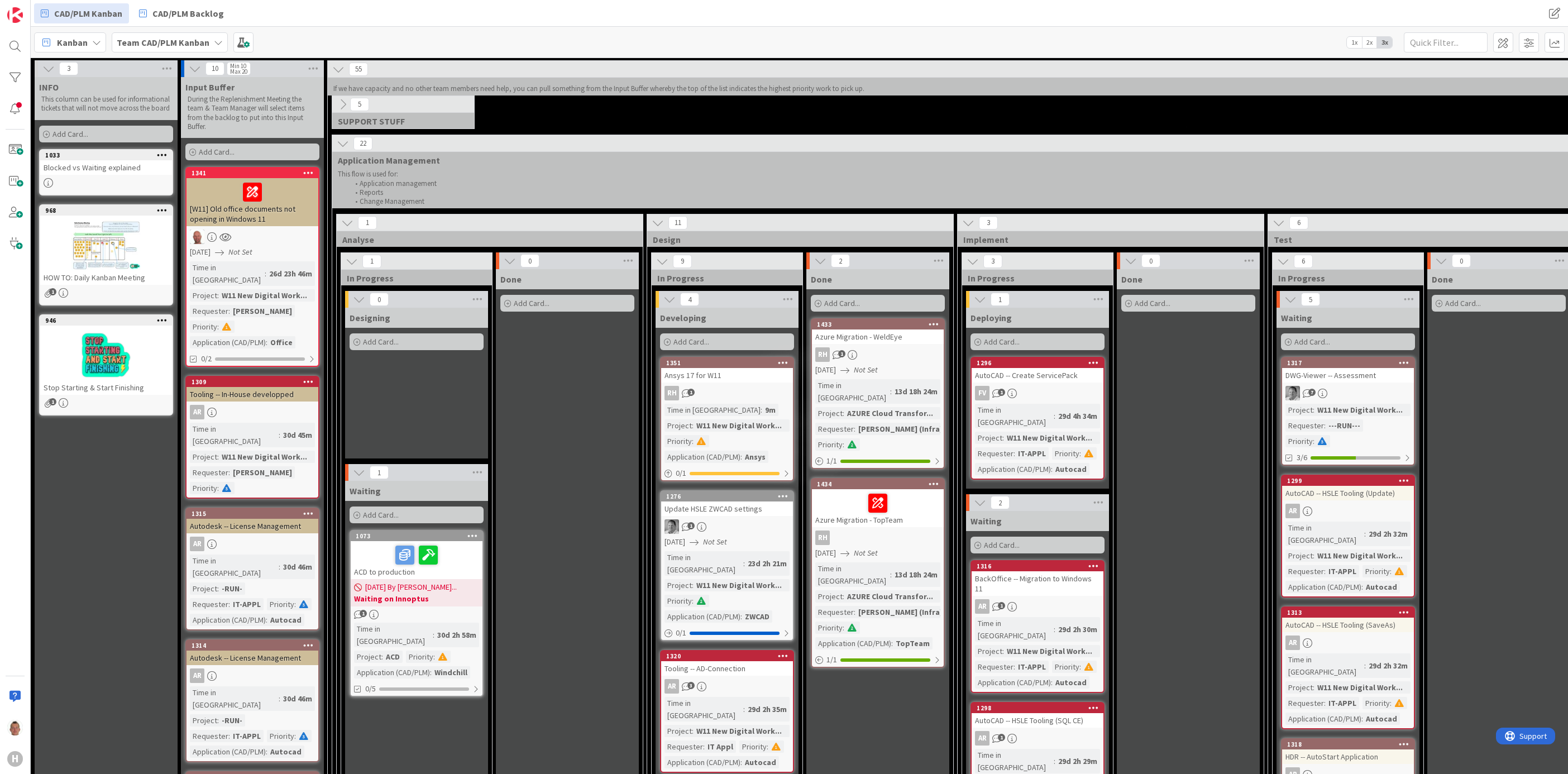
click at [340, 142] on icon at bounding box center [343, 143] width 12 height 12
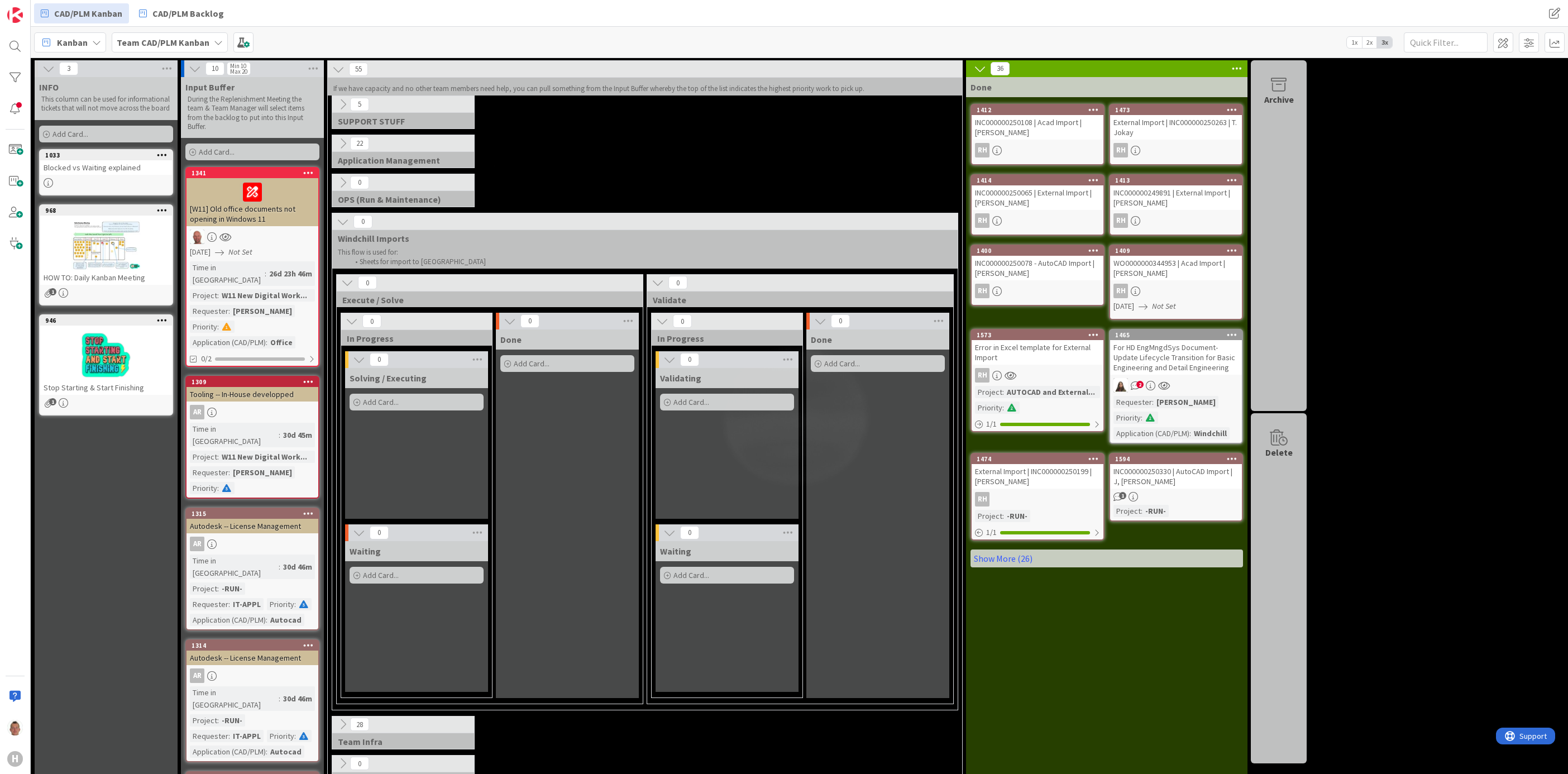
click at [340, 142] on icon at bounding box center [343, 143] width 12 height 12
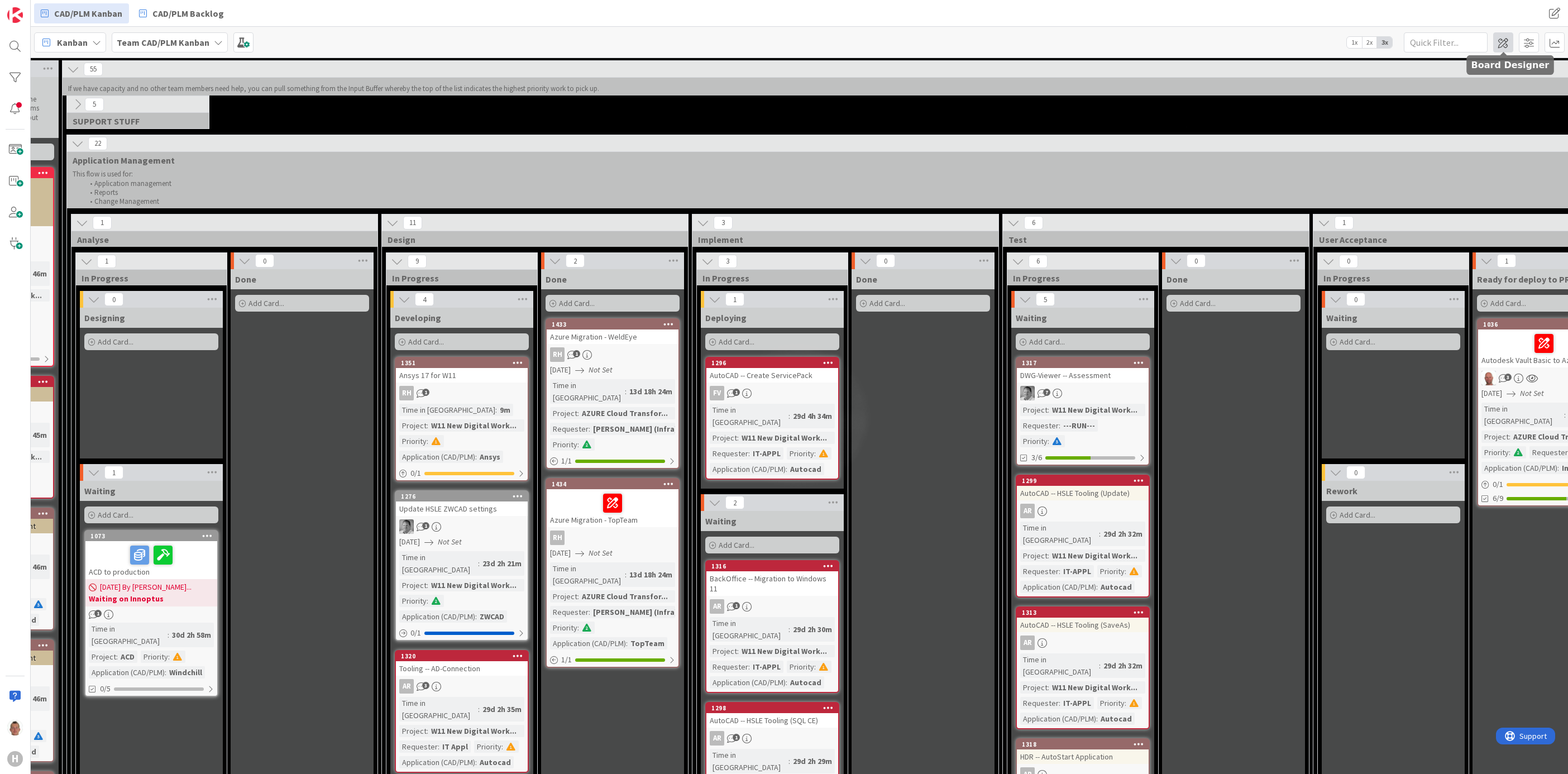
scroll to position [0, 266]
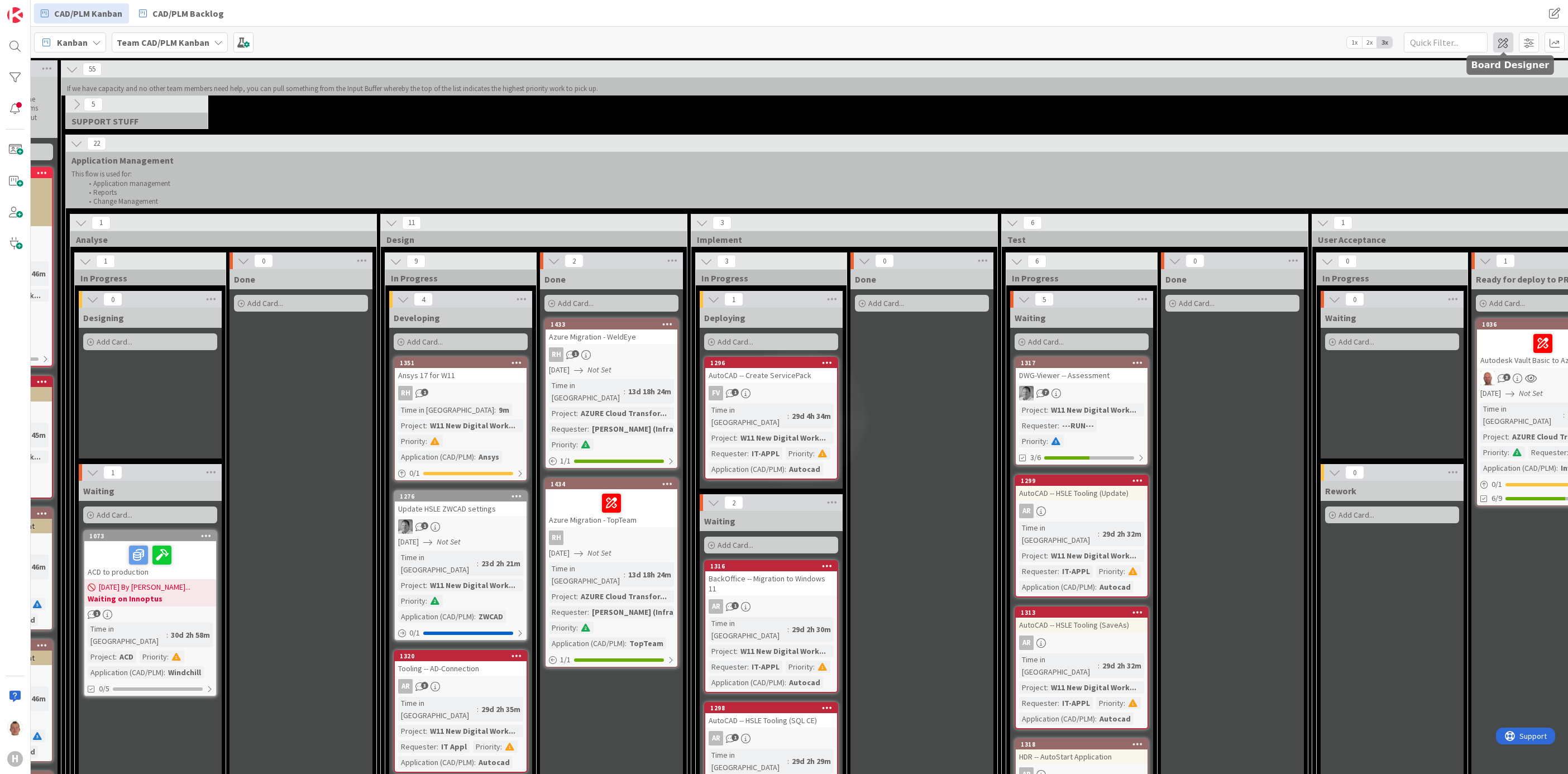
click at [1306, 42] on span at bounding box center [1503, 41] width 20 height 20
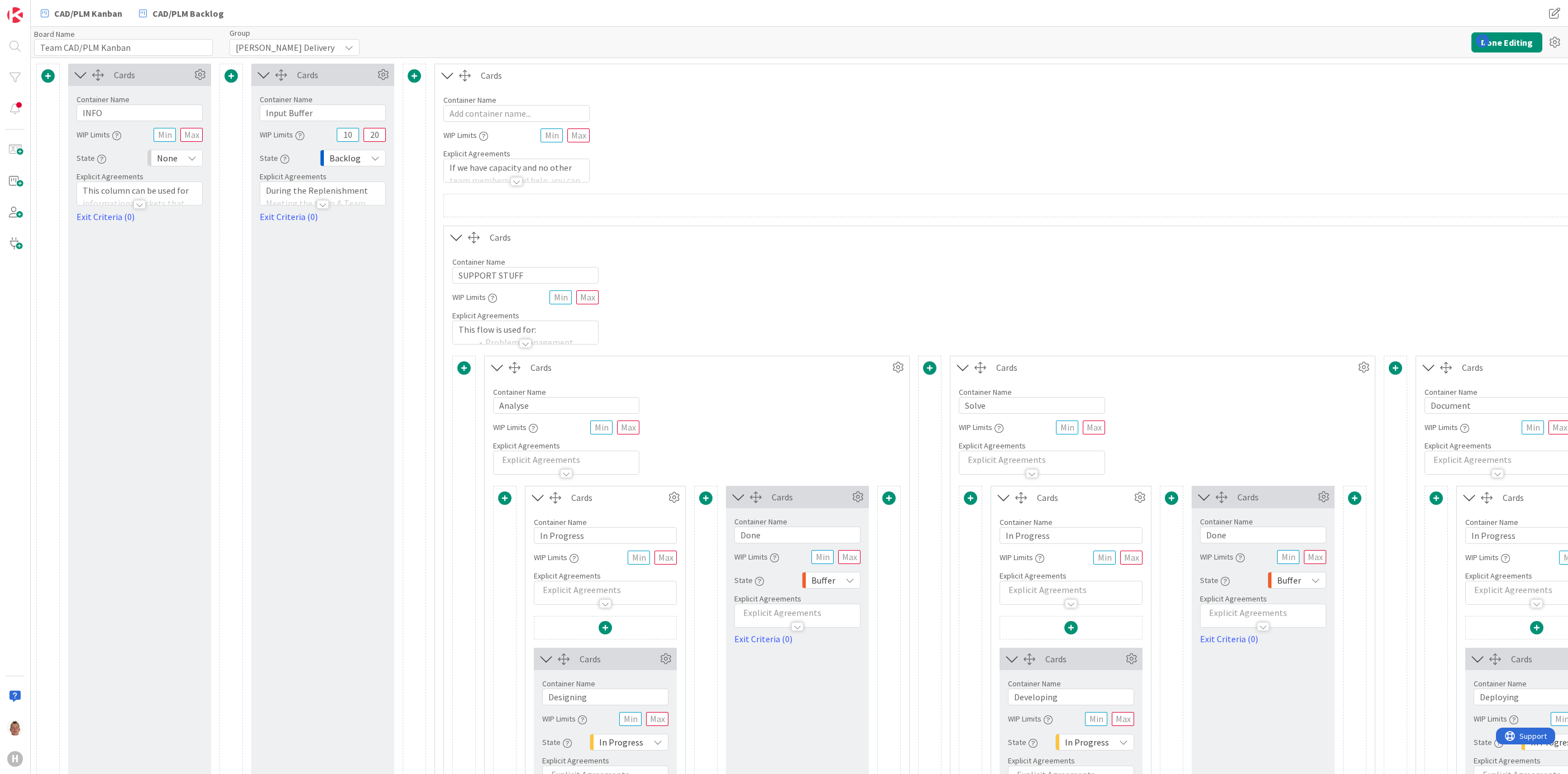
type input "Team CAD/PLM Kanban"
click at [1306, 34] on button "Done Editing" at bounding box center [1506, 41] width 71 height 20
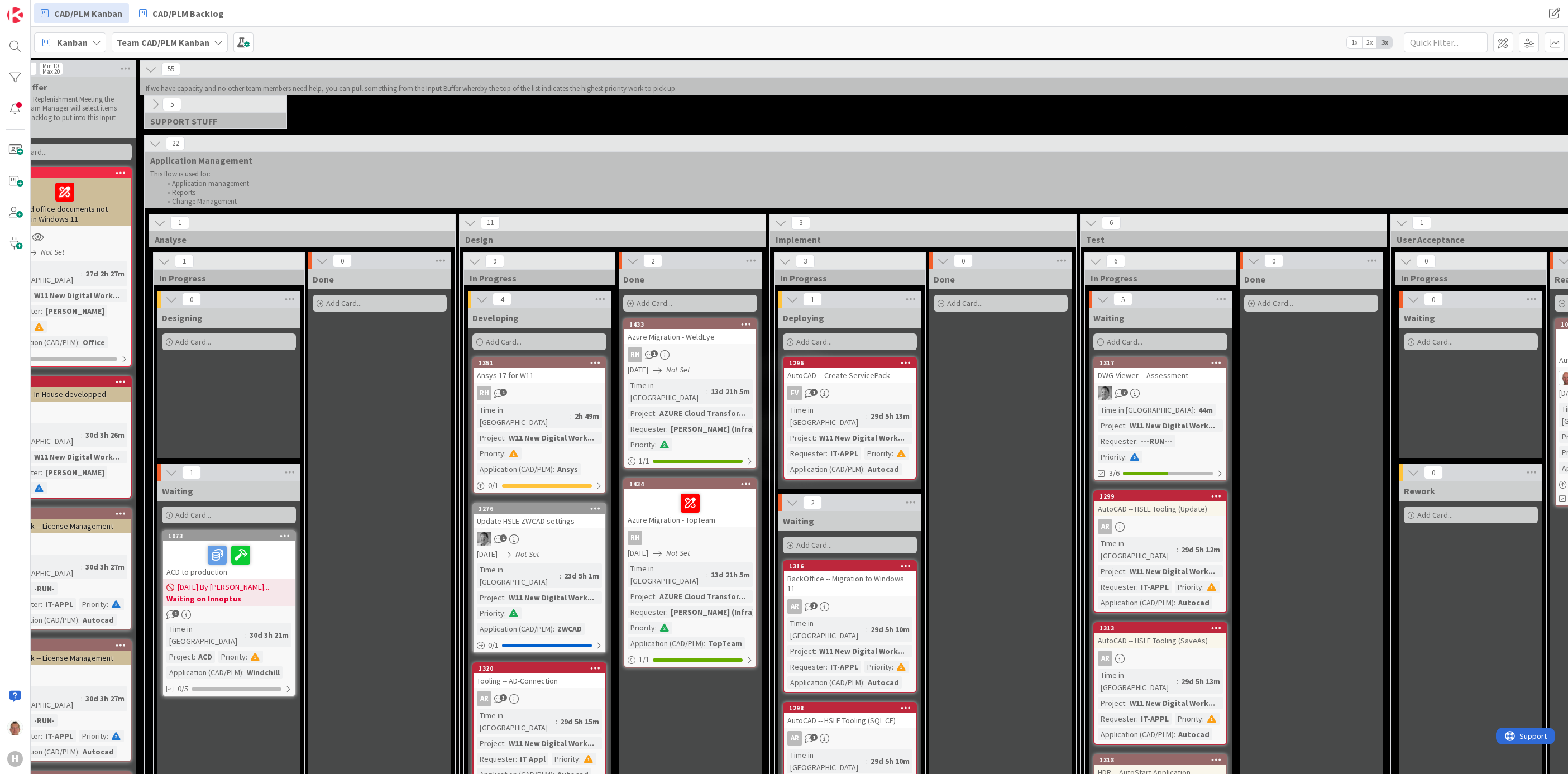
scroll to position [0, 11]
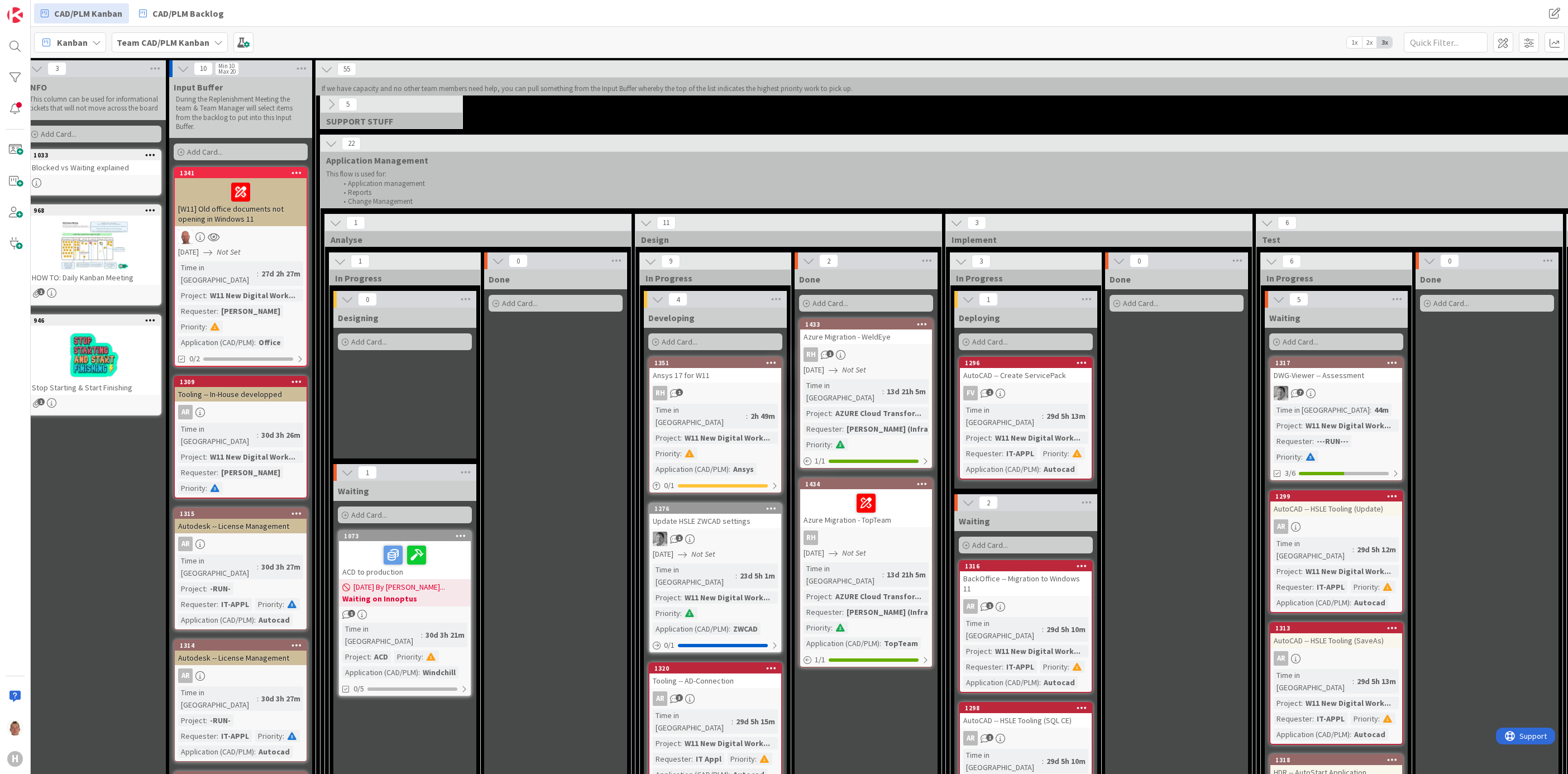
click at [723, 126] on div "5 SUPPORT STUFF This flow is used for: Problem management Incident management a…" at bounding box center [1254, 115] width 1872 height 40
